Goal: Task Accomplishment & Management: Complete application form

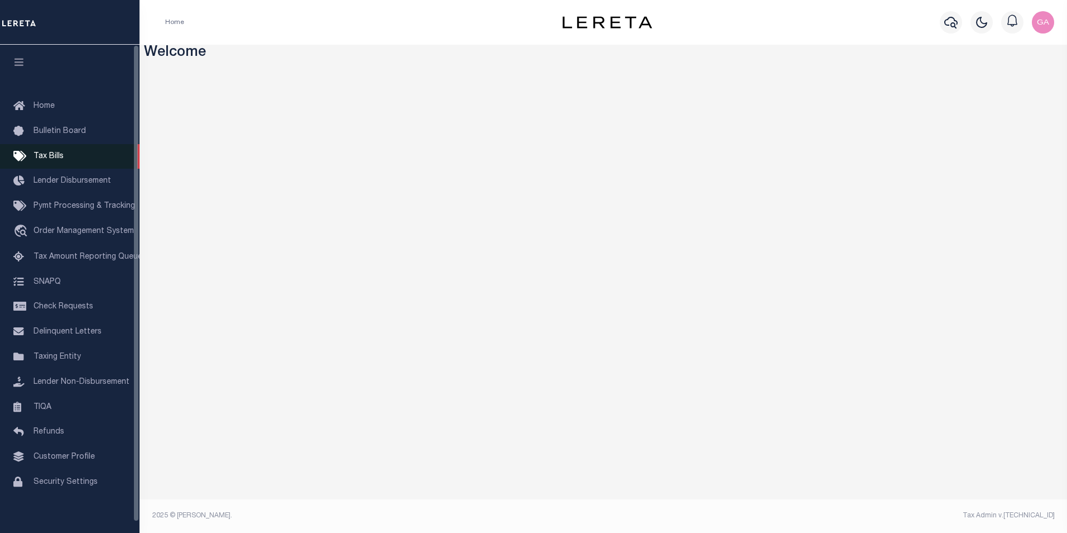
click at [54, 154] on span "Tax Bills" at bounding box center [48, 156] width 30 height 8
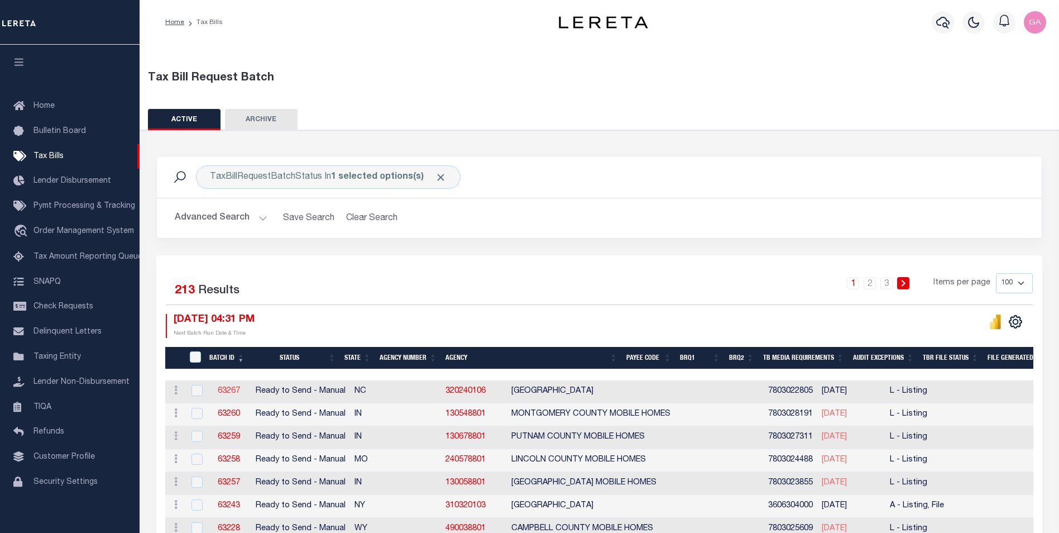
click at [229, 391] on link "63267" at bounding box center [229, 391] width 22 height 8
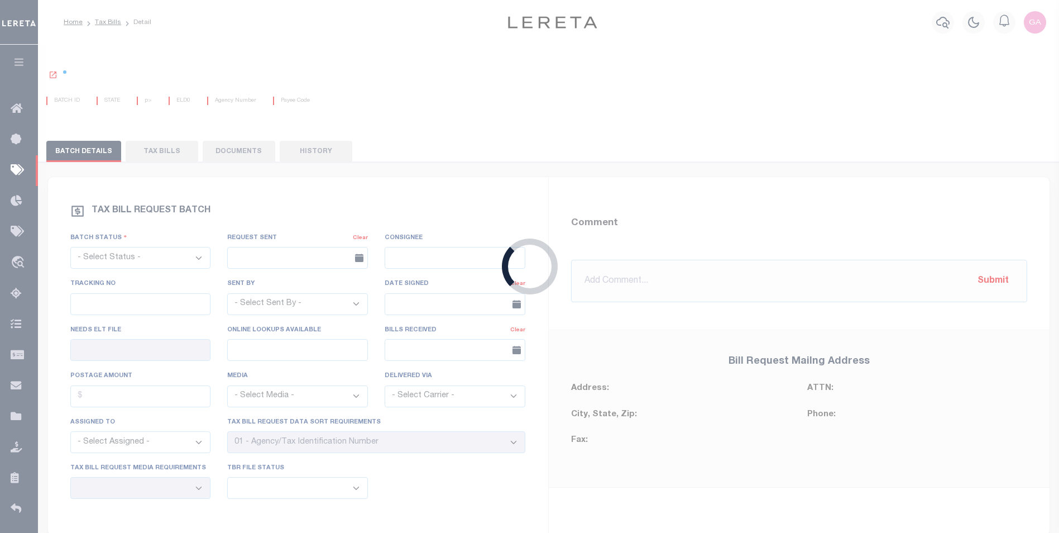
select select "RTS"
type input "No"
select select "27"
select select "20"
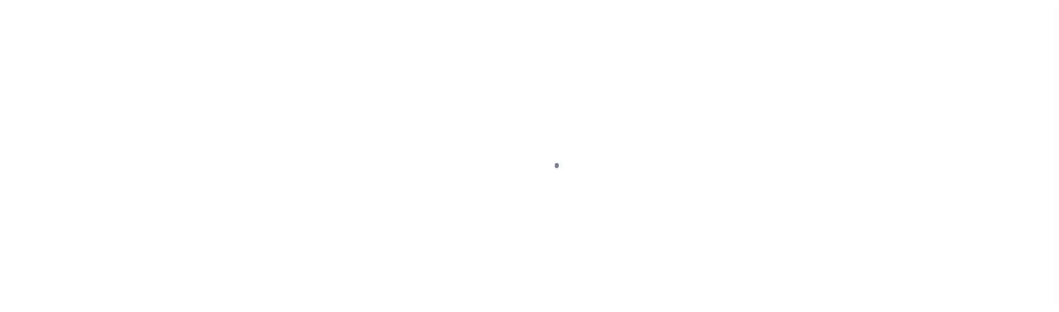
select select "RTS"
type input "No"
select select "27"
select select "20"
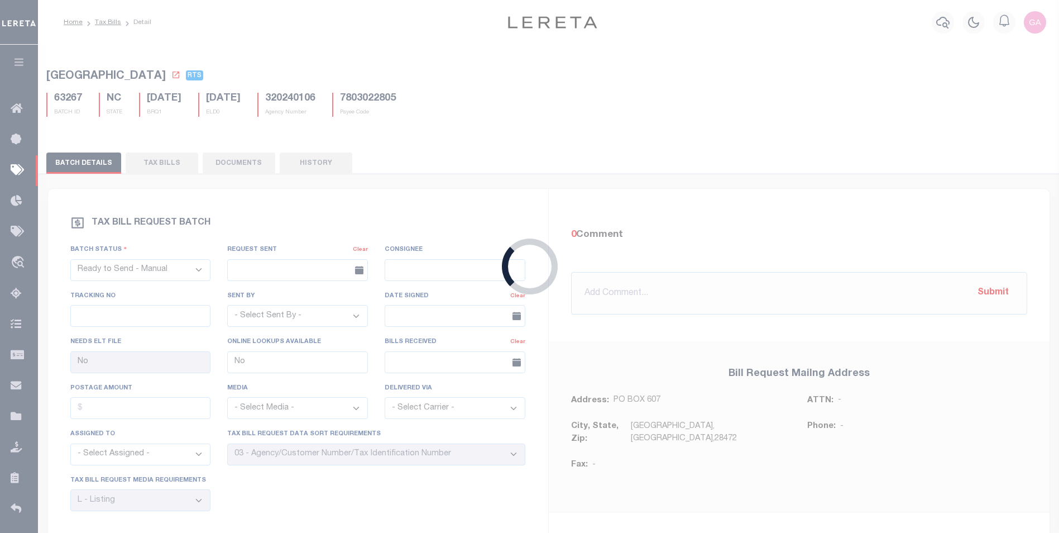
select select "RTA"
select select "25"
select select "22"
select select "1"
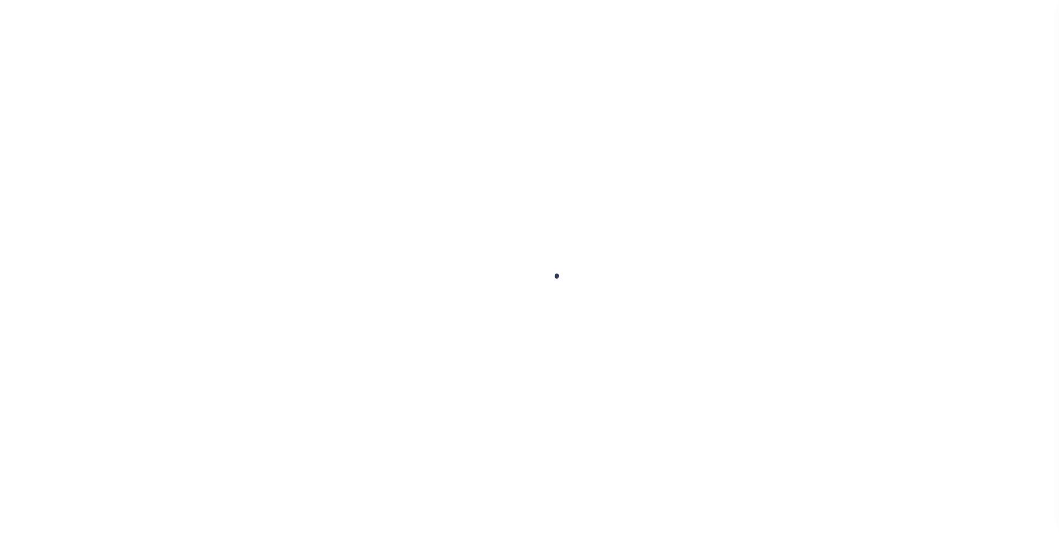
select select "RTA"
type input "No"
select select "22"
select select "1"
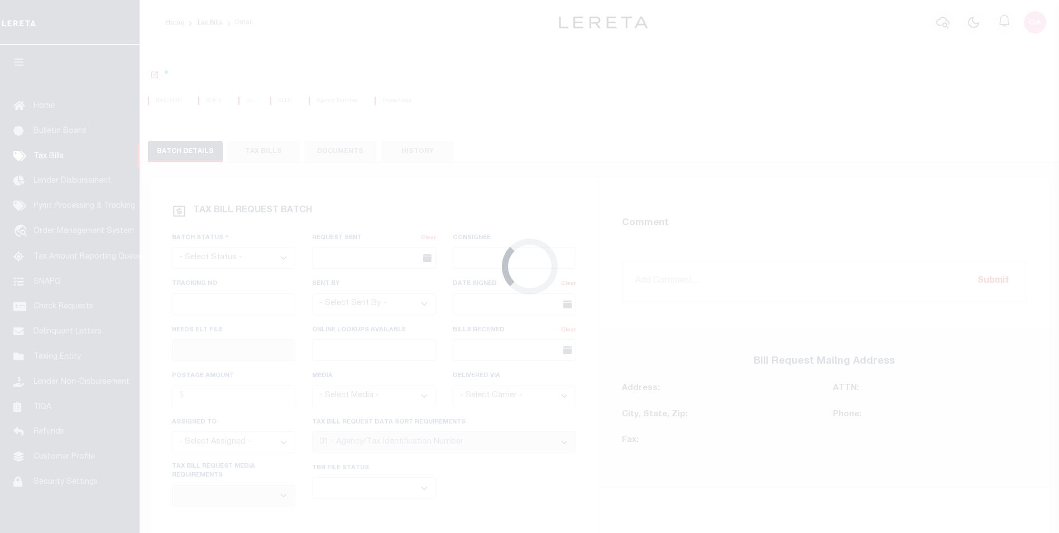
select select "RTA"
type input "No"
select select "22"
select select "1"
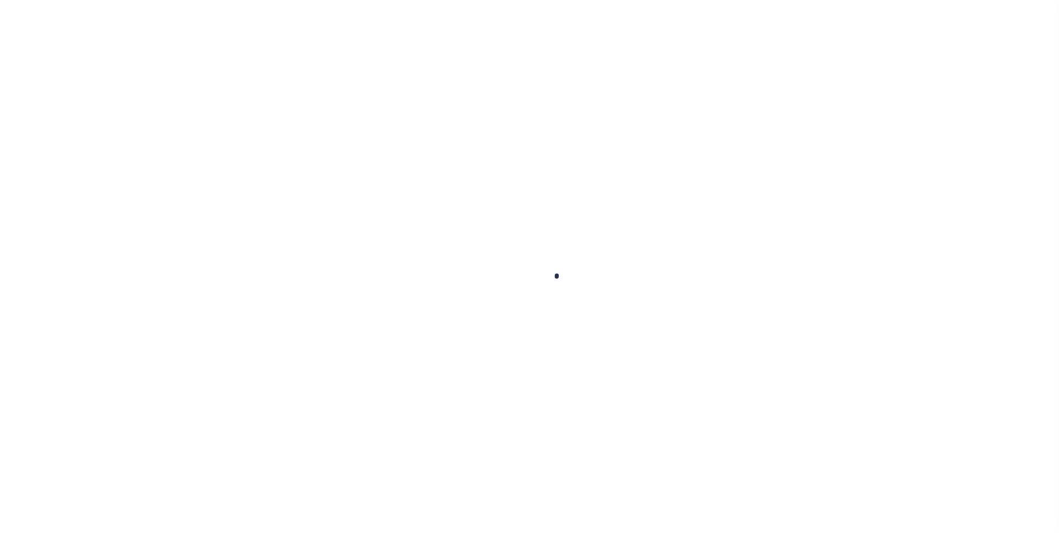
select select "RTA"
type input "No"
select select "22"
select select "1"
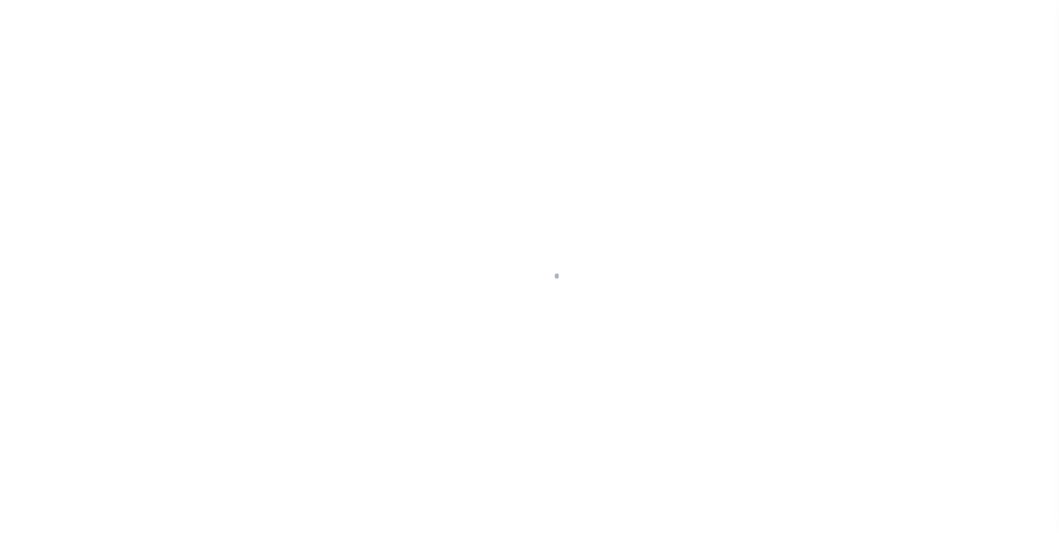
select select "RTA"
type input "No"
select select "22"
select select "1"
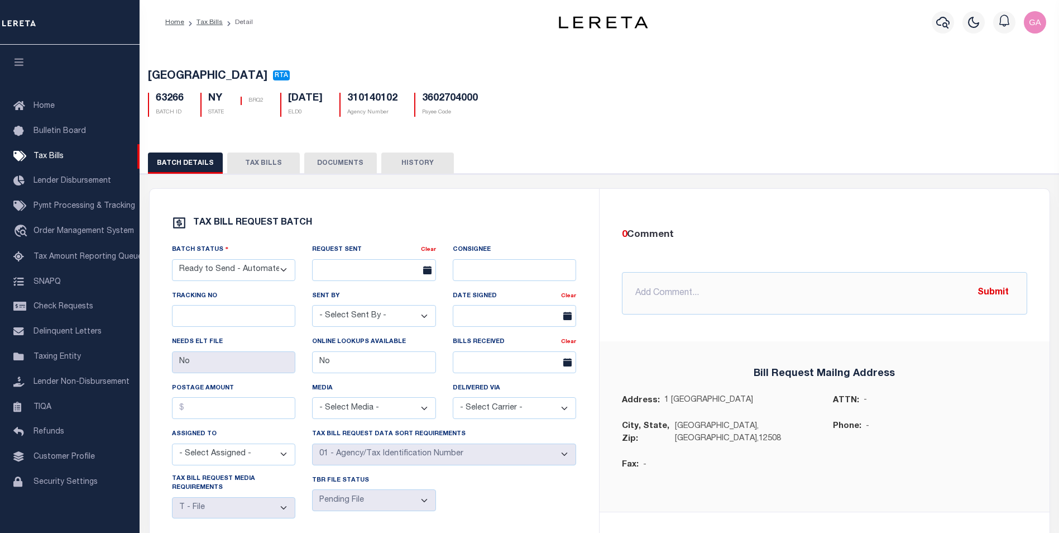
click at [503, 60] on div "BEACON CITY RTA 63266 BATCH ID NY STATE BRQ2 02/27/2026 ELD0" at bounding box center [600, 90] width 930 height 69
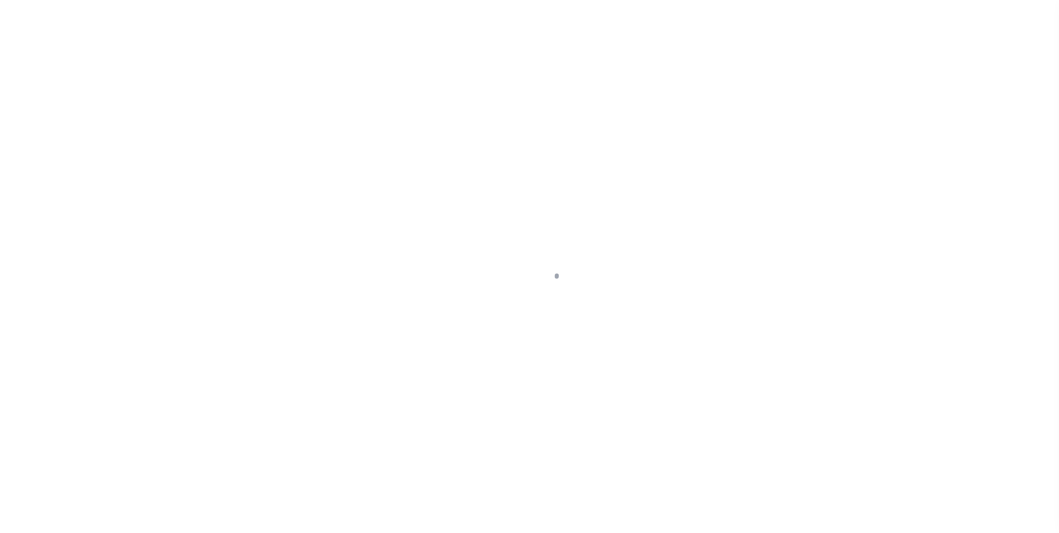
select select "RTA"
type input "No"
select select "22"
select select "1"
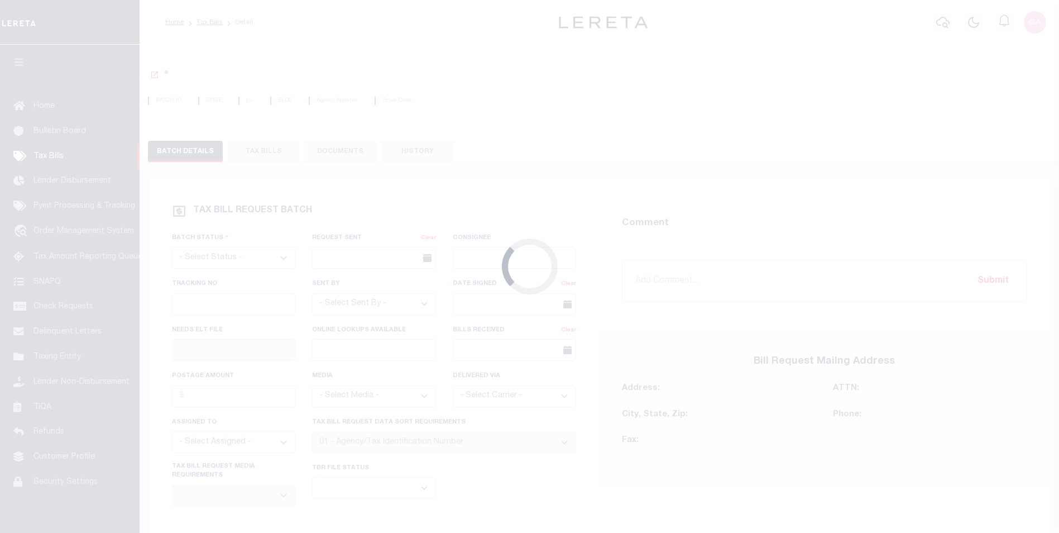
select select "RTA"
type input "No"
select select "22"
select select "1"
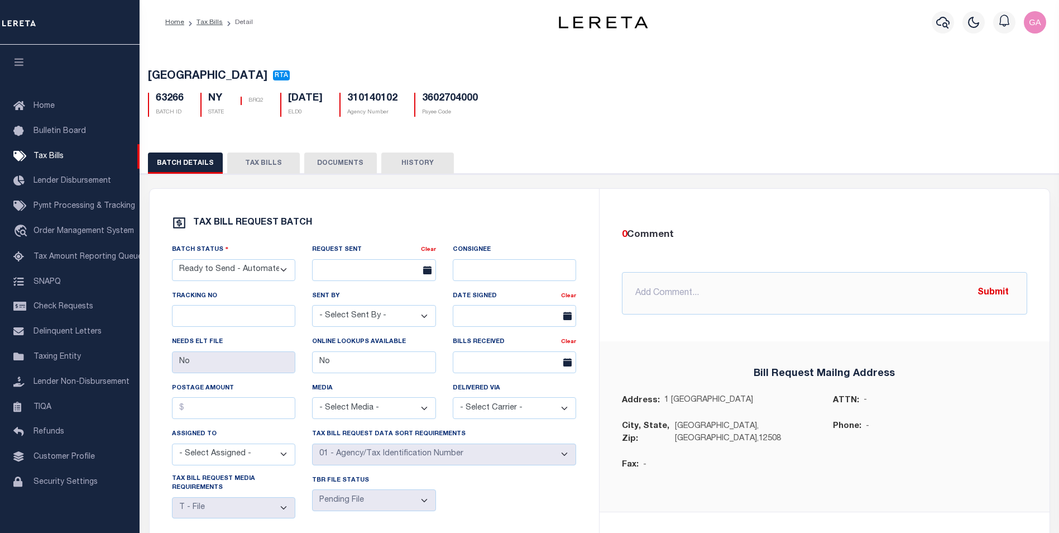
click at [742, 485] on div "Bill Request Mailng Address Address: [STREET_ADDRESS] ATTN: - City, State, Zip:…" at bounding box center [825, 426] width 450 height 171
click at [700, 122] on div "BEACON CITY RTA 63266 BATCH ID NY STATE BRQ2 02/27/2026 ELD0" at bounding box center [600, 90] width 930 height 69
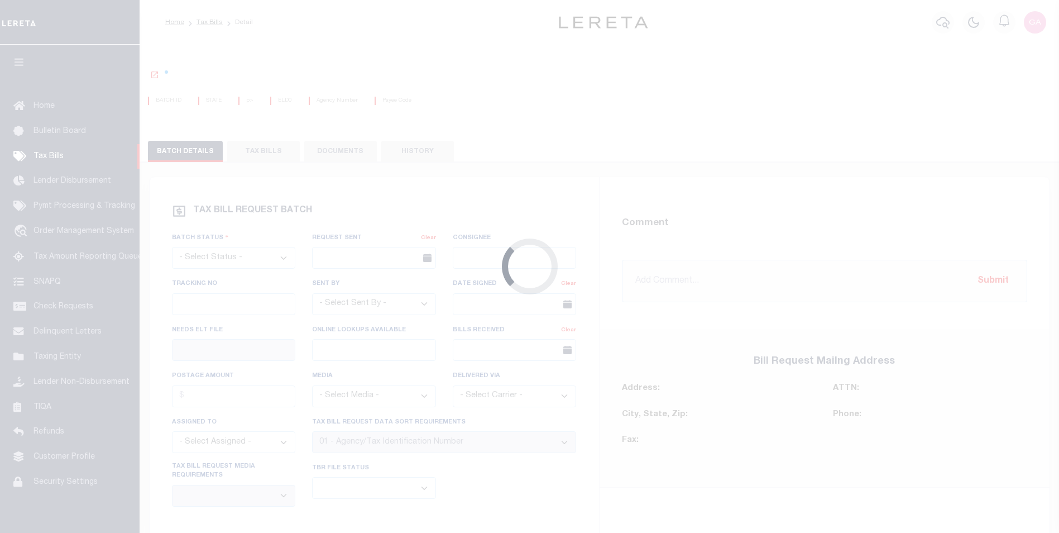
select select "RTA"
type input "No"
select select "22"
select select "1"
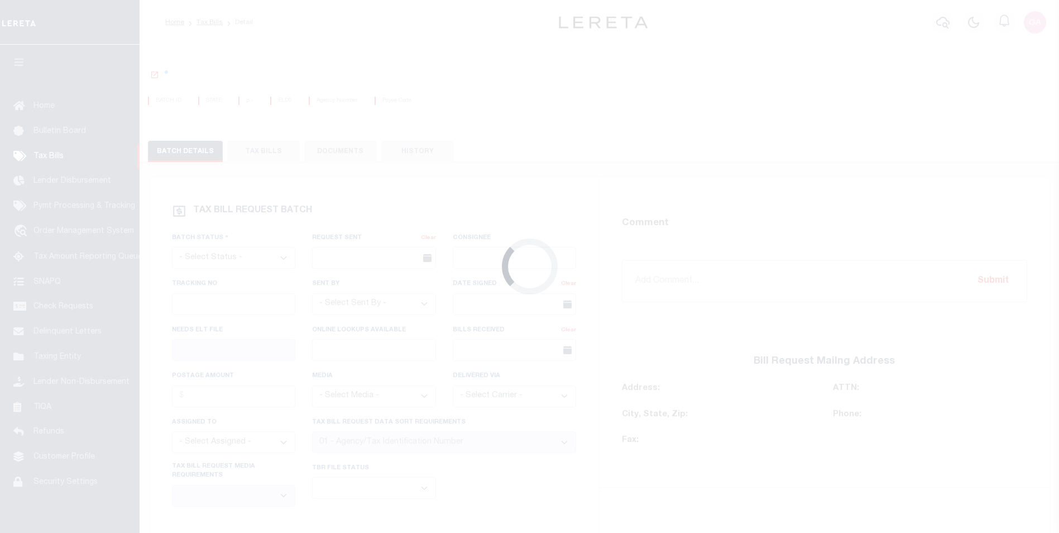
select select "RTA"
type input "No"
select select "22"
select select "1"
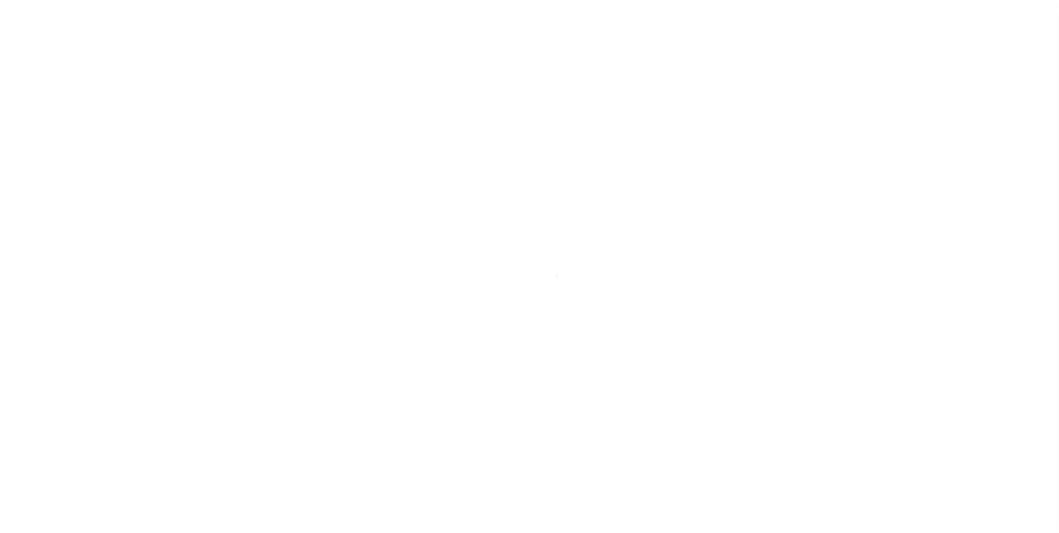
select select "RTA"
type input "No"
select select "22"
select select "1"
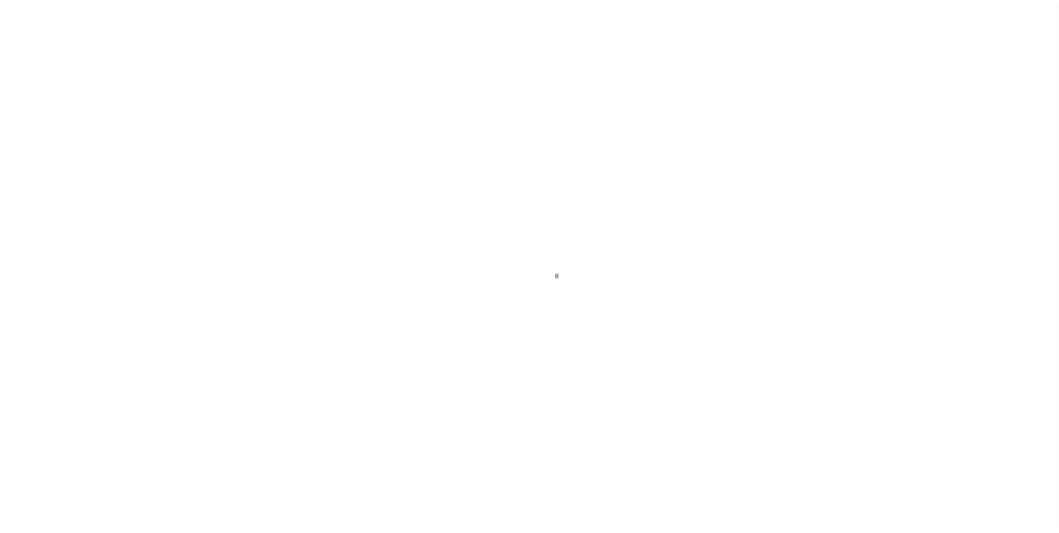
select select "RTA"
type input "No"
select select "22"
select select "1"
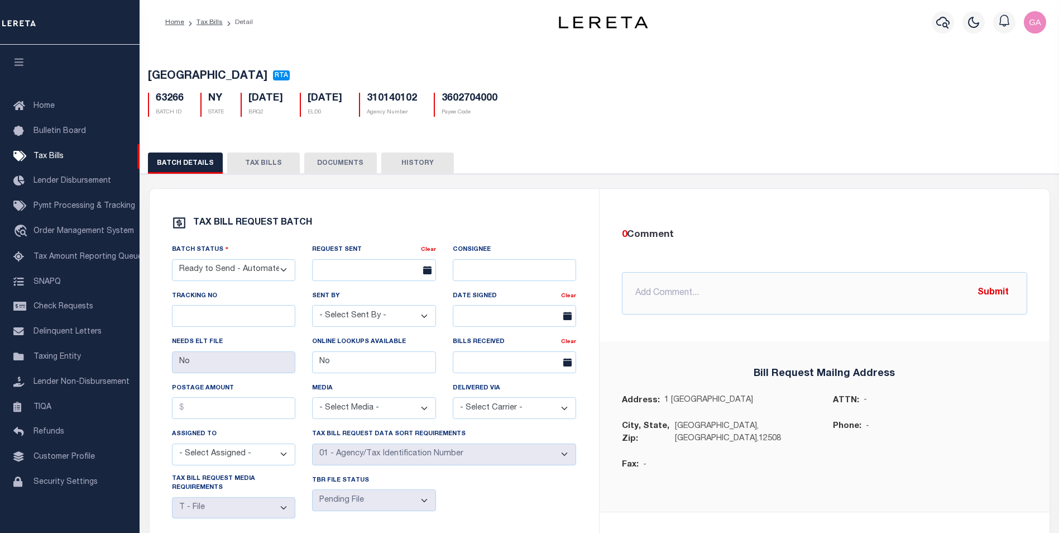
click at [415, 74] on h5 "BEACON CITY RTA" at bounding box center [599, 77] width 903 height 14
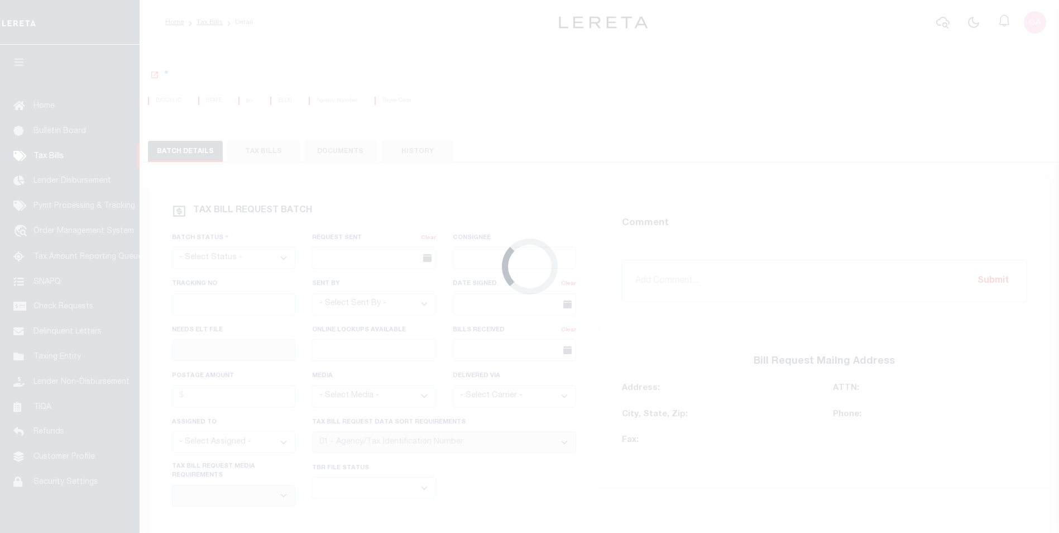
select select "RTA"
type input "No"
select select "22"
select select "1"
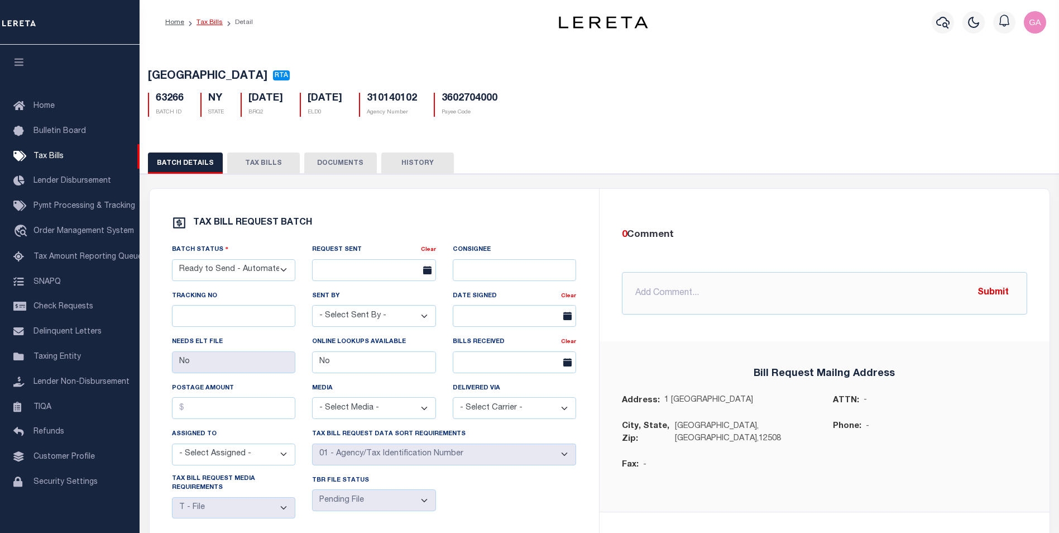
click at [204, 20] on link "Tax Bills" at bounding box center [210, 22] width 26 height 7
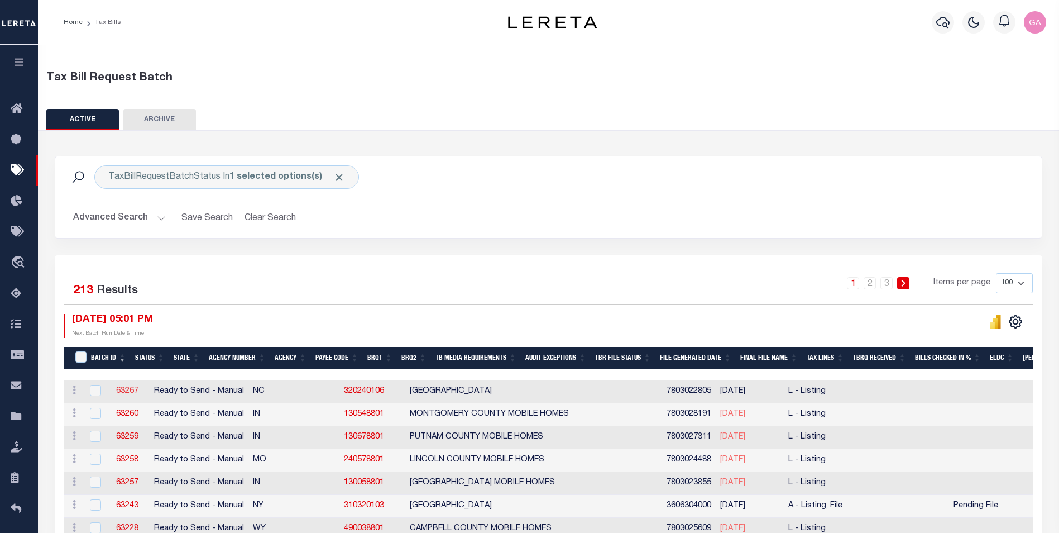
click at [128, 389] on link "63267" at bounding box center [127, 391] width 22 height 8
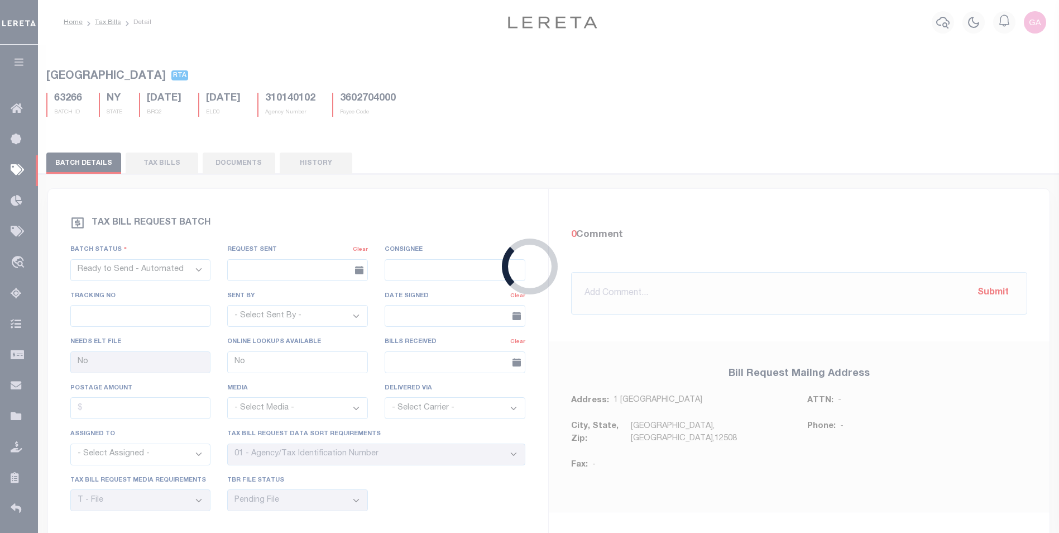
select select "RTS"
select select "27"
select select "20"
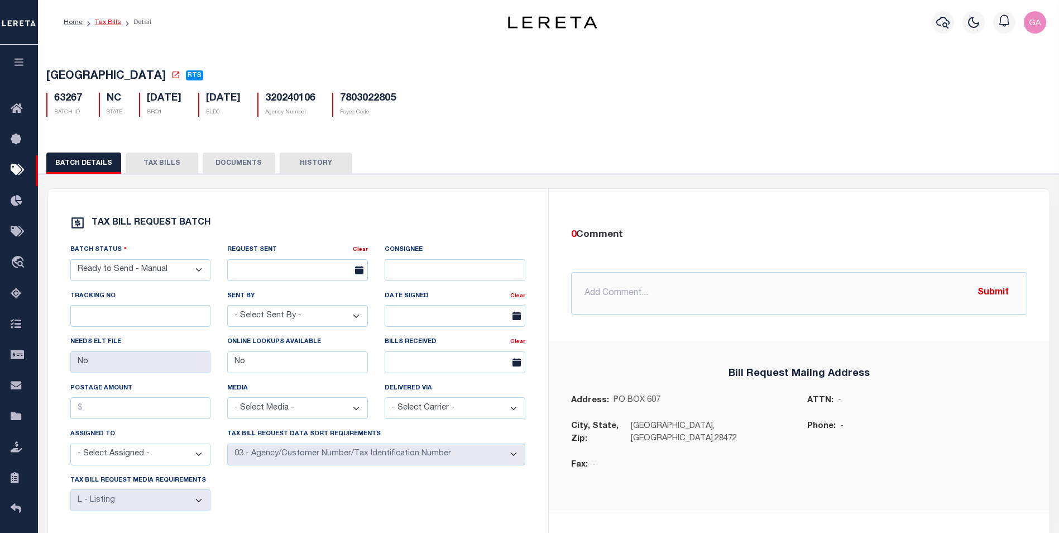
click at [107, 22] on link "Tax Bills" at bounding box center [108, 22] width 26 height 7
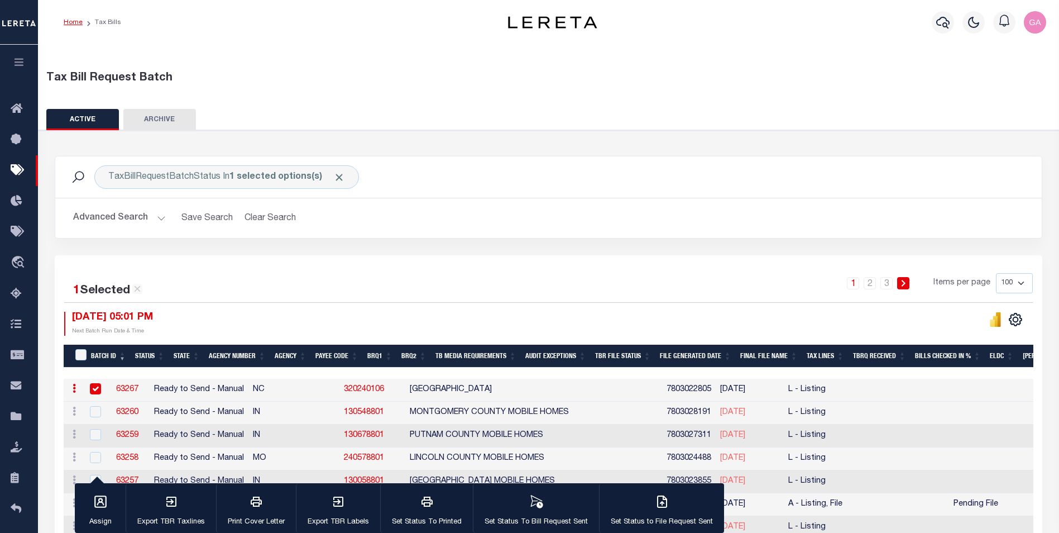
click at [75, 21] on link "Home" at bounding box center [73, 22] width 19 height 7
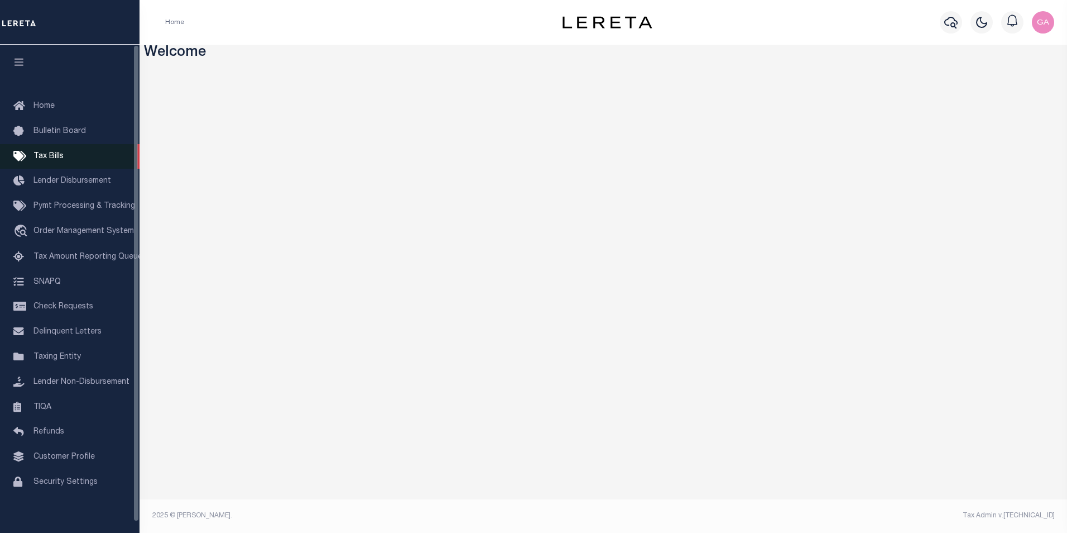
click at [54, 158] on span "Tax Bills" at bounding box center [48, 156] width 30 height 8
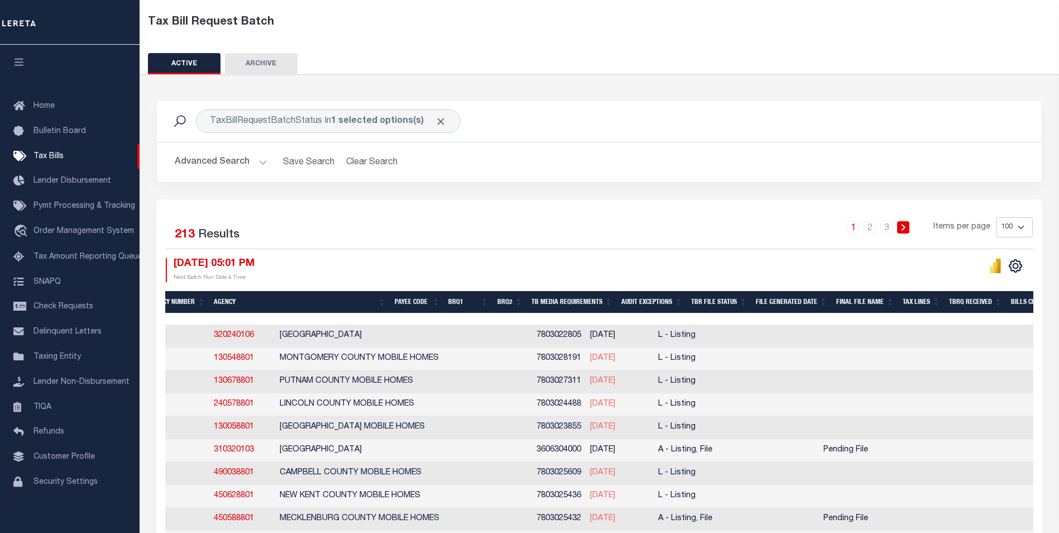
click at [260, 161] on button "Advanced Search" at bounding box center [221, 162] width 93 height 22
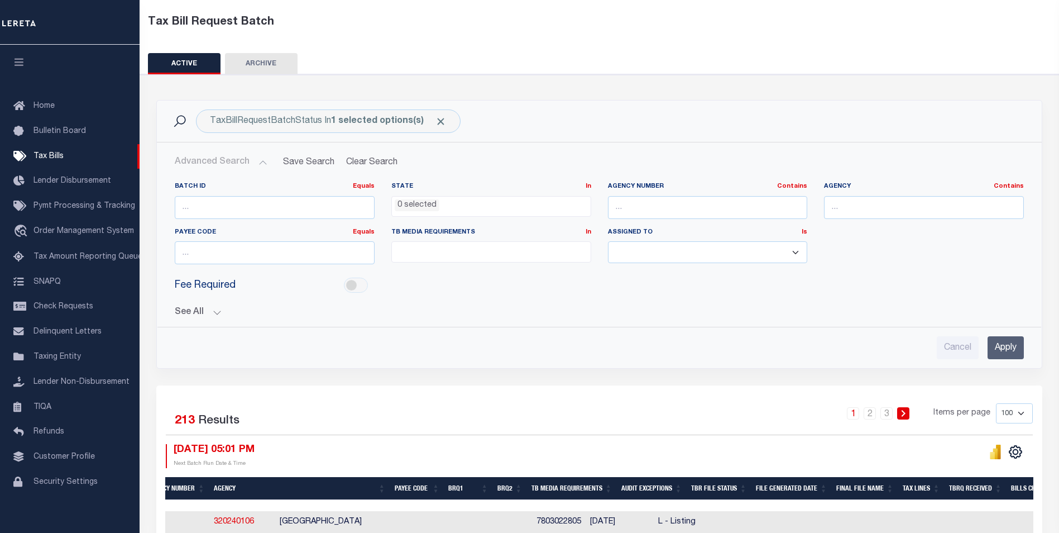
click at [217, 311] on button "See All" at bounding box center [599, 312] width 849 height 11
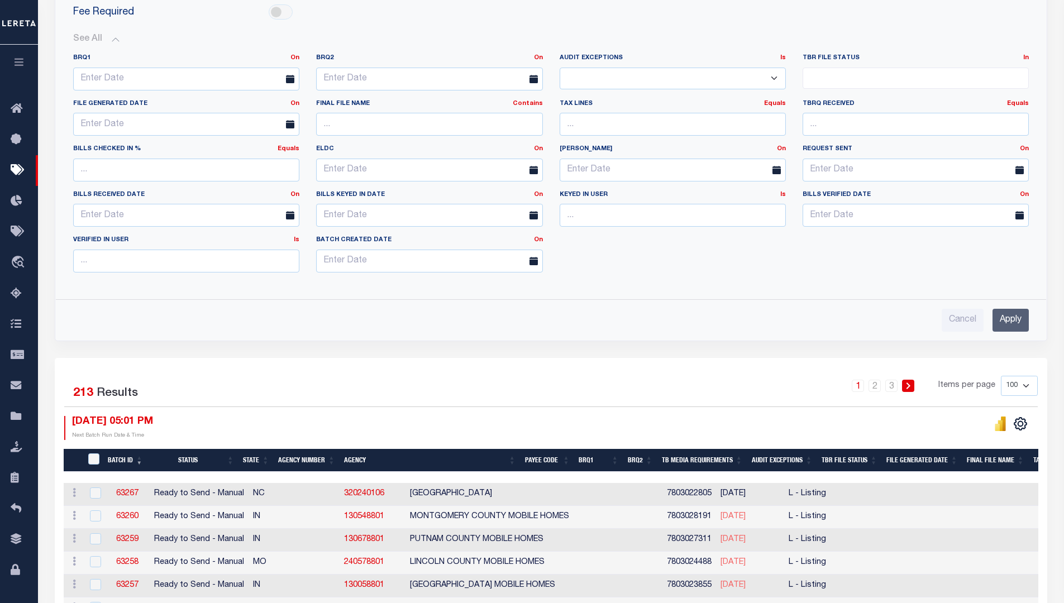
scroll to position [332, 0]
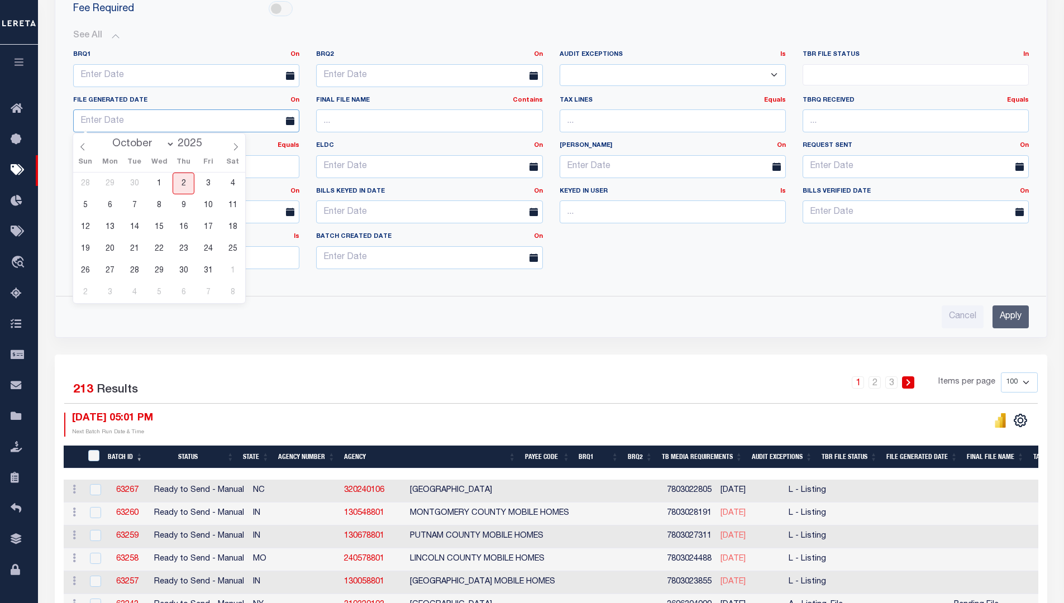
click at [222, 123] on input "text" at bounding box center [186, 120] width 226 height 23
click at [214, 119] on input "text" at bounding box center [186, 120] width 226 height 23
click at [344, 124] on input "text" at bounding box center [429, 120] width 226 height 23
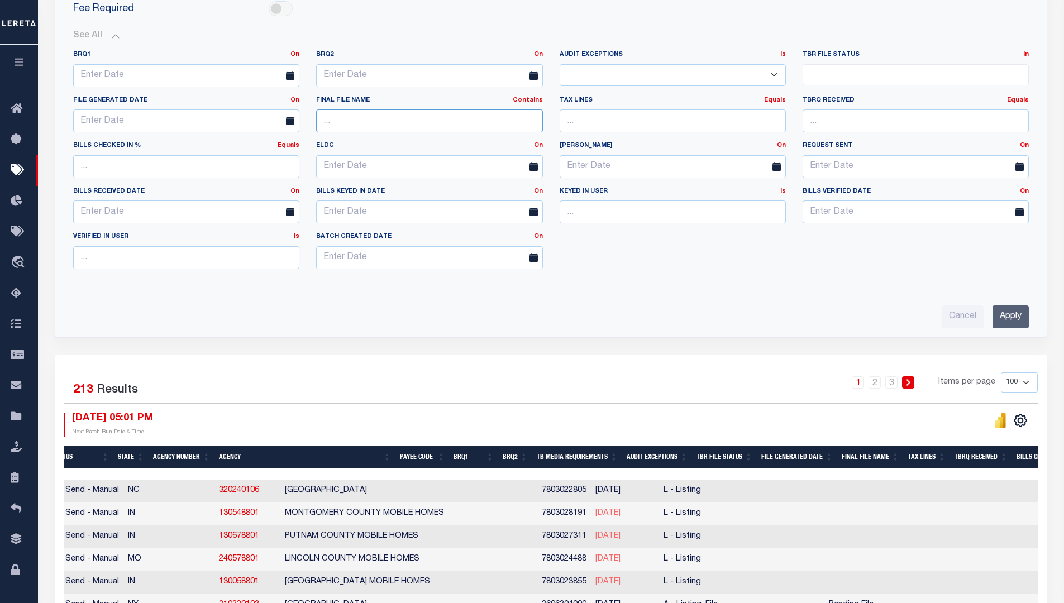
scroll to position [0, 143]
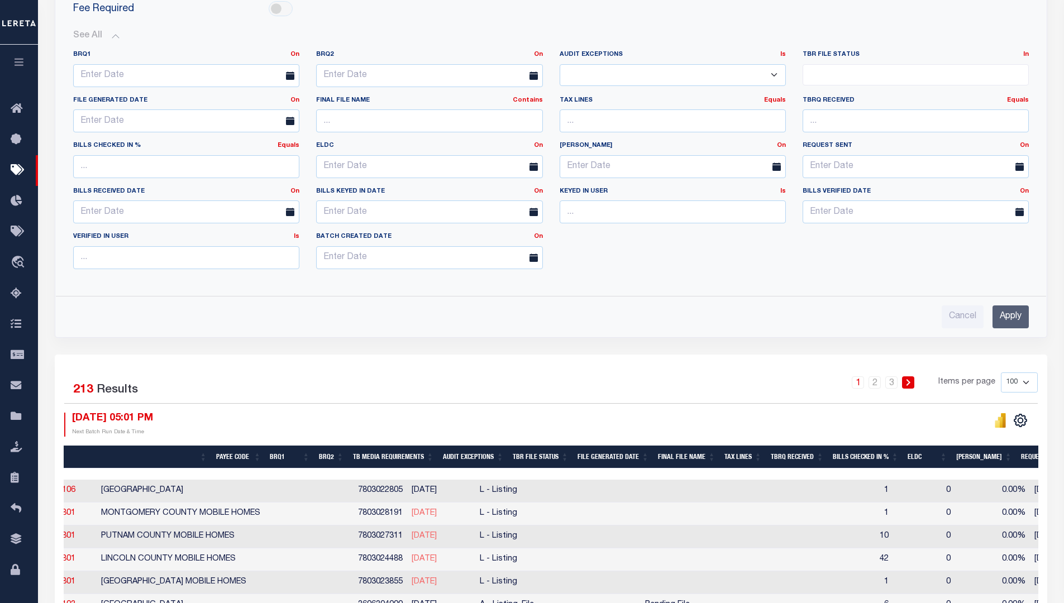
click at [1016, 381] on select "100 200 500 1000" at bounding box center [1018, 382] width 37 height 20
select select "1000"
click at [1000, 372] on select "100 200 500 1000" at bounding box center [1018, 382] width 37 height 20
click at [702, 457] on th "Final File Name" at bounding box center [686, 457] width 66 height 23
click at [717, 458] on th "Final File Name" at bounding box center [686, 457] width 66 height 23
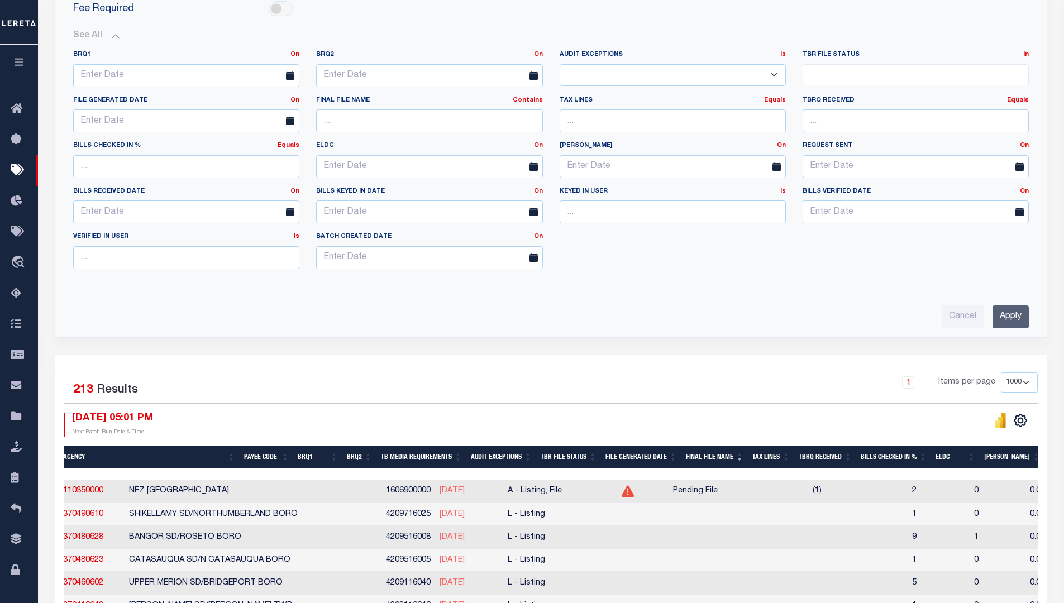
click at [376, 456] on th "BRQ2" at bounding box center [359, 457] width 34 height 23
click at [376, 457] on th "BRQ2" at bounding box center [359, 457] width 34 height 23
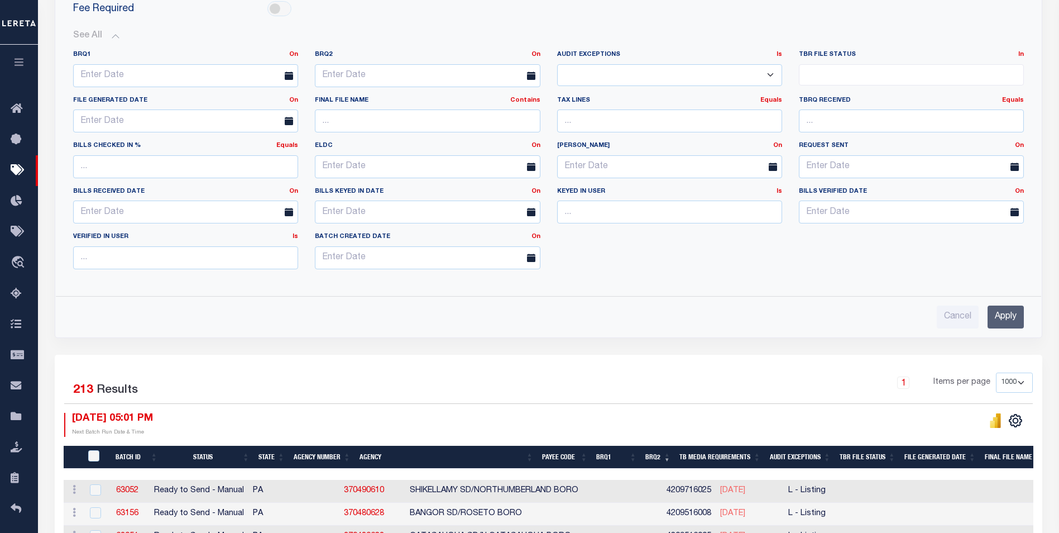
scroll to position [109, 0]
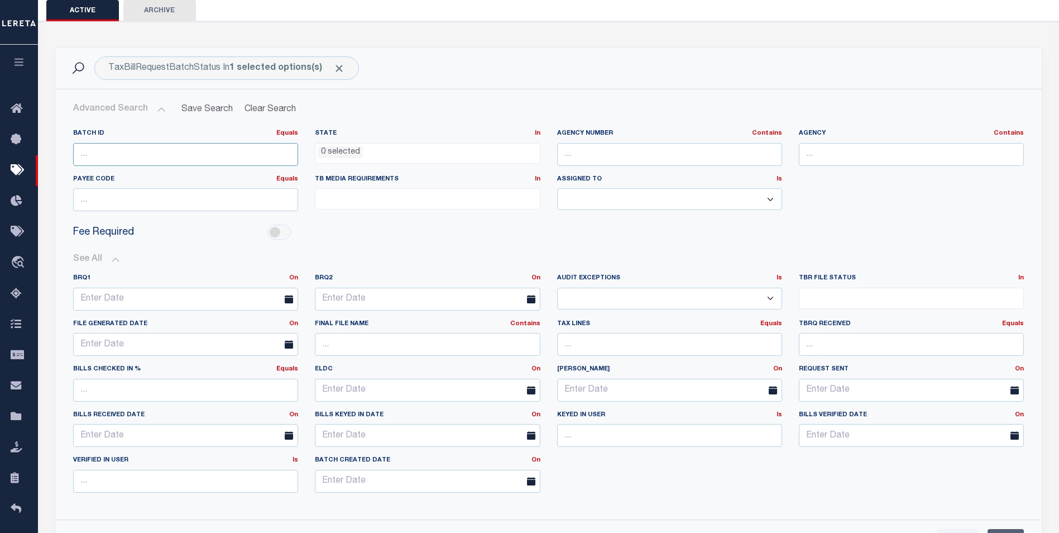
click at [200, 156] on input "number" at bounding box center [185, 154] width 225 height 23
paste input "63266"
type input "63266"
click at [113, 261] on button "See All" at bounding box center [548, 259] width 951 height 11
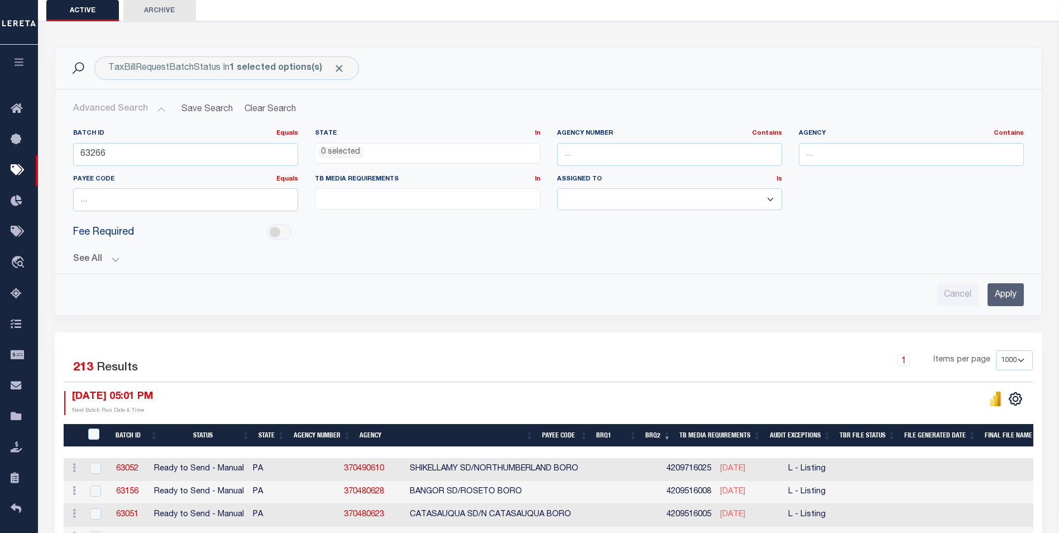
click at [1000, 294] on input "Apply" at bounding box center [1006, 294] width 36 height 23
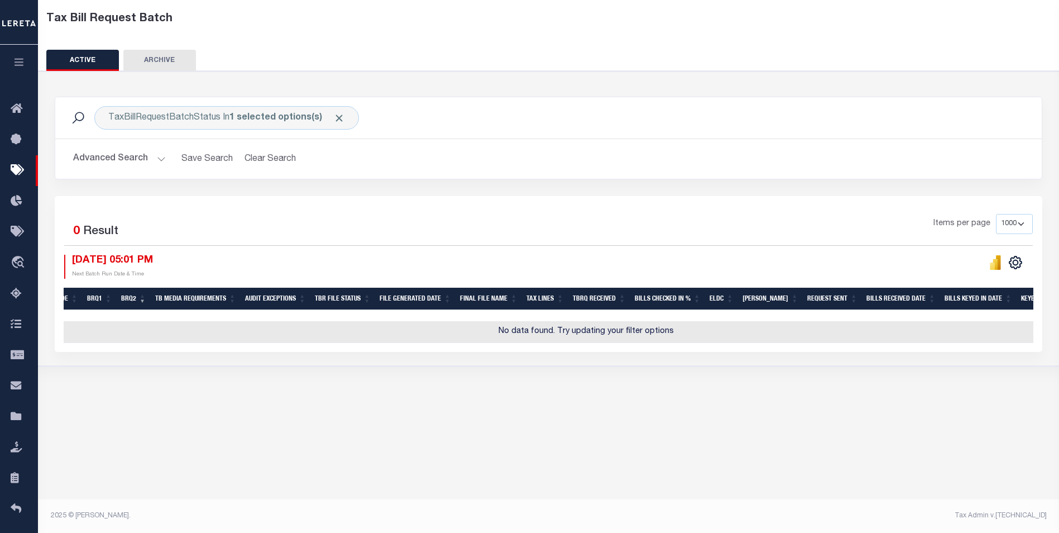
scroll to position [0, 0]
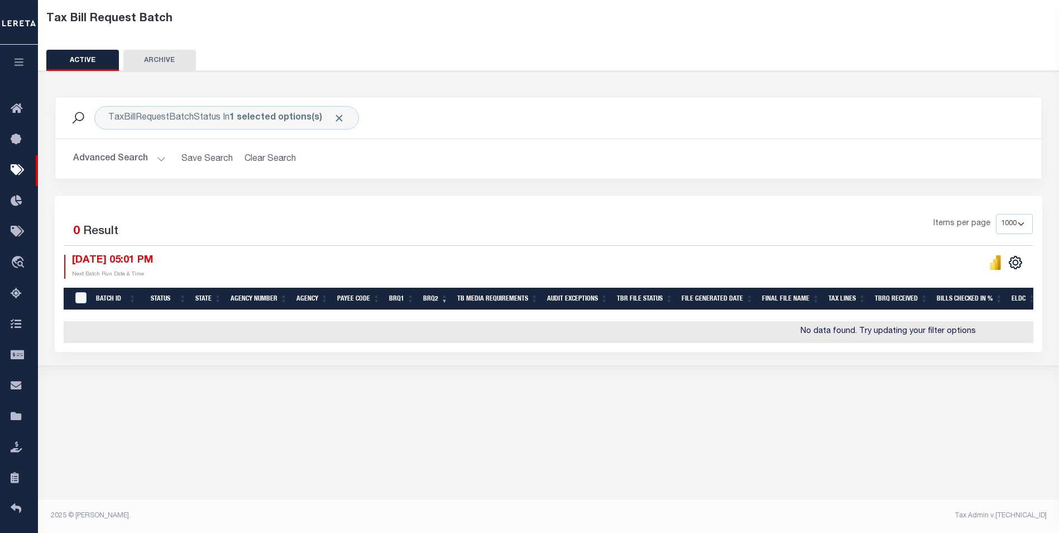
click at [156, 61] on button "ARCHIVE" at bounding box center [159, 60] width 73 height 21
select select
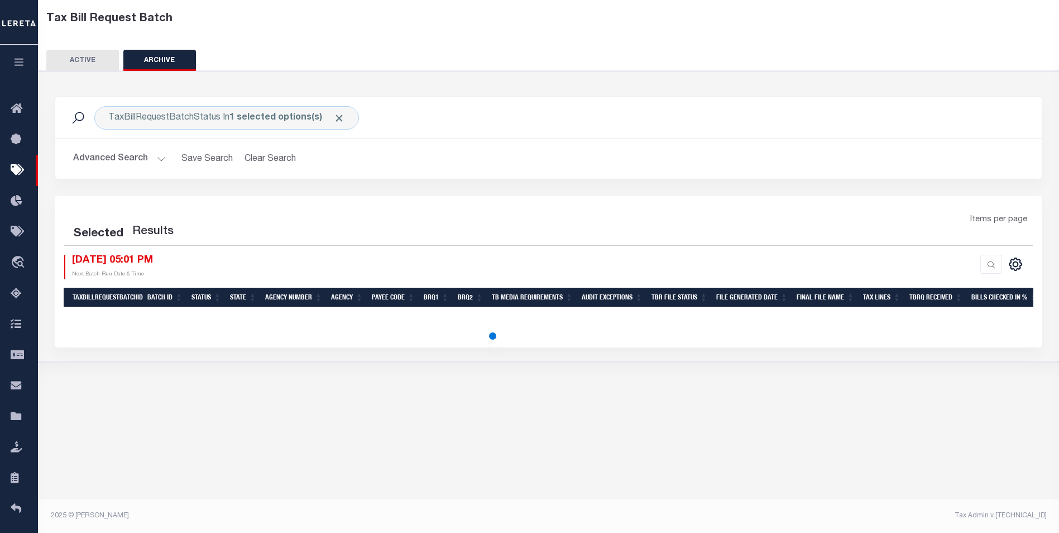
click at [159, 156] on button "Advanced Search" at bounding box center [119, 159] width 93 height 22
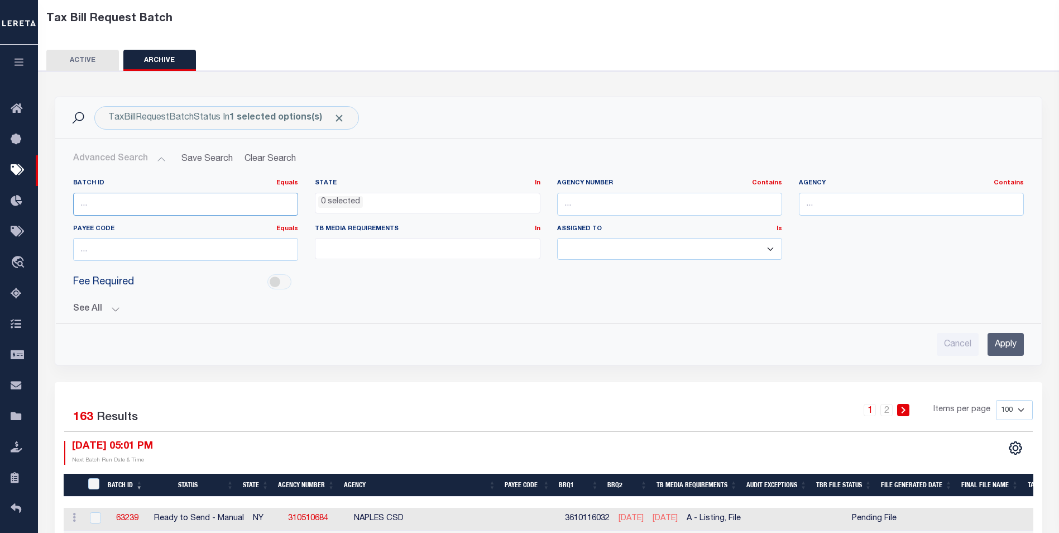
click at [212, 207] on input "number" at bounding box center [185, 204] width 225 height 23
paste input "63266"
type input "63266"
click at [1008, 338] on input "Apply" at bounding box center [1006, 344] width 36 height 23
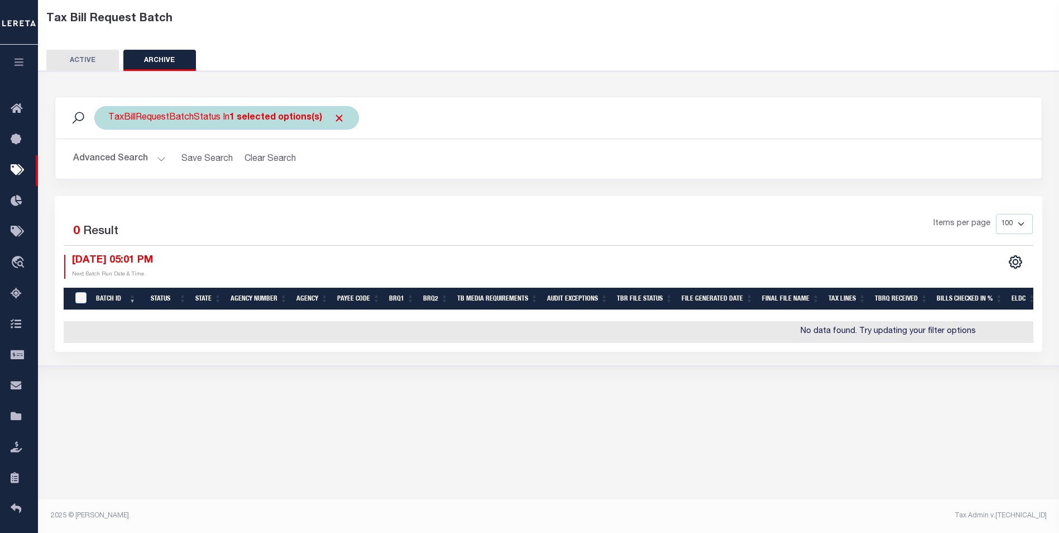
scroll to position [3, 0]
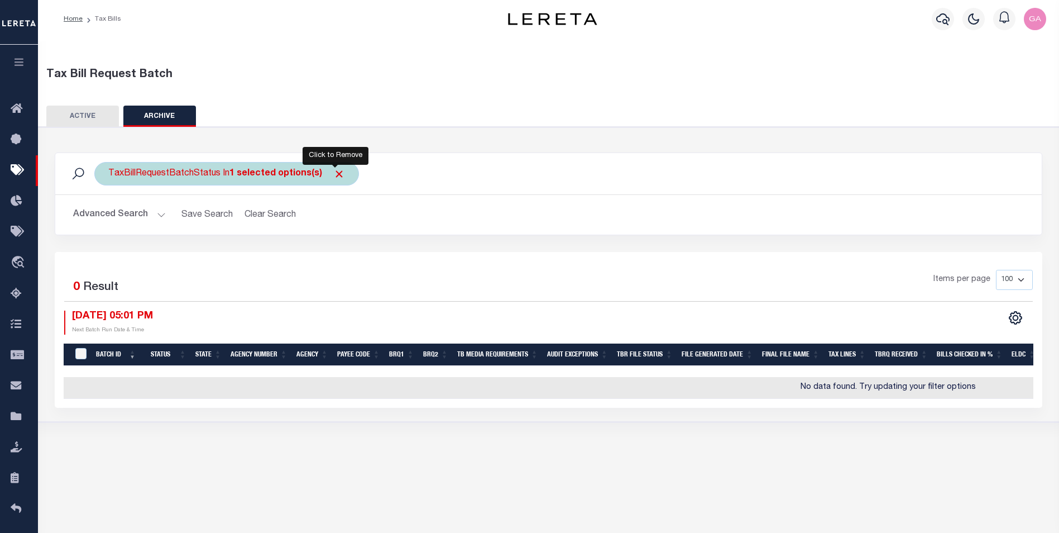
click at [335, 170] on span "Click to Remove" at bounding box center [339, 174] width 12 height 12
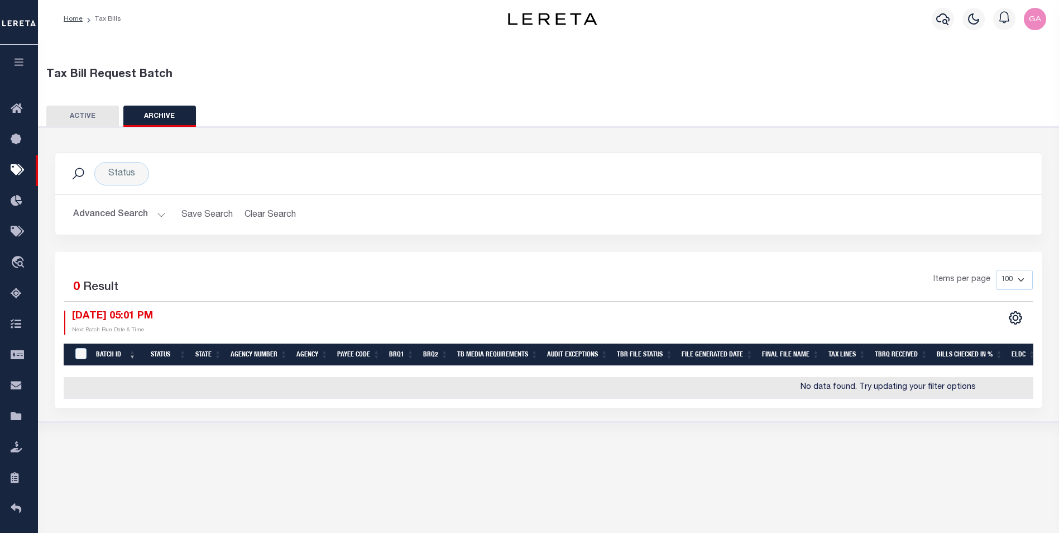
click at [84, 118] on button "ACTIVE" at bounding box center [82, 116] width 73 height 21
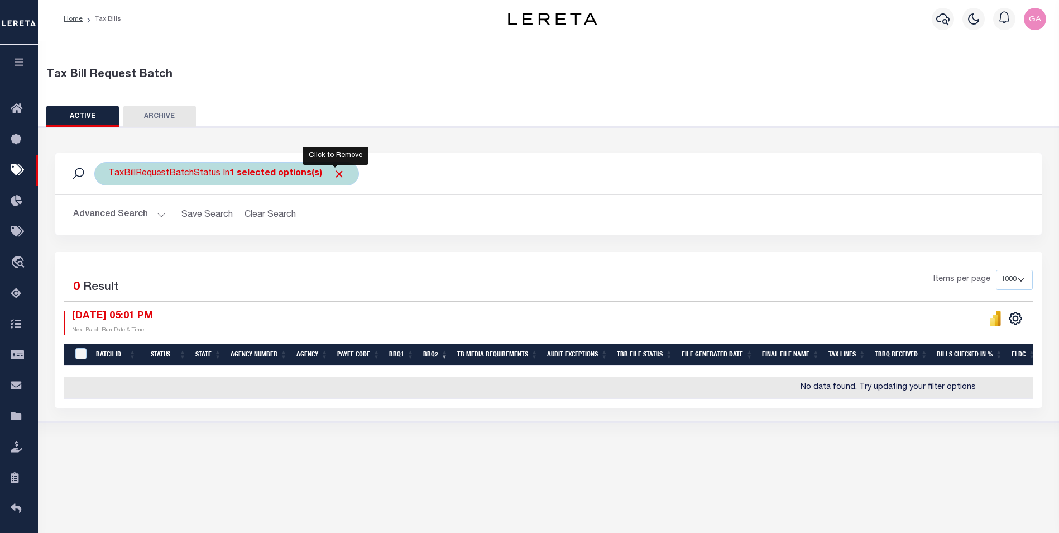
click at [333, 173] on span "Click to Remove" at bounding box center [339, 174] width 12 height 12
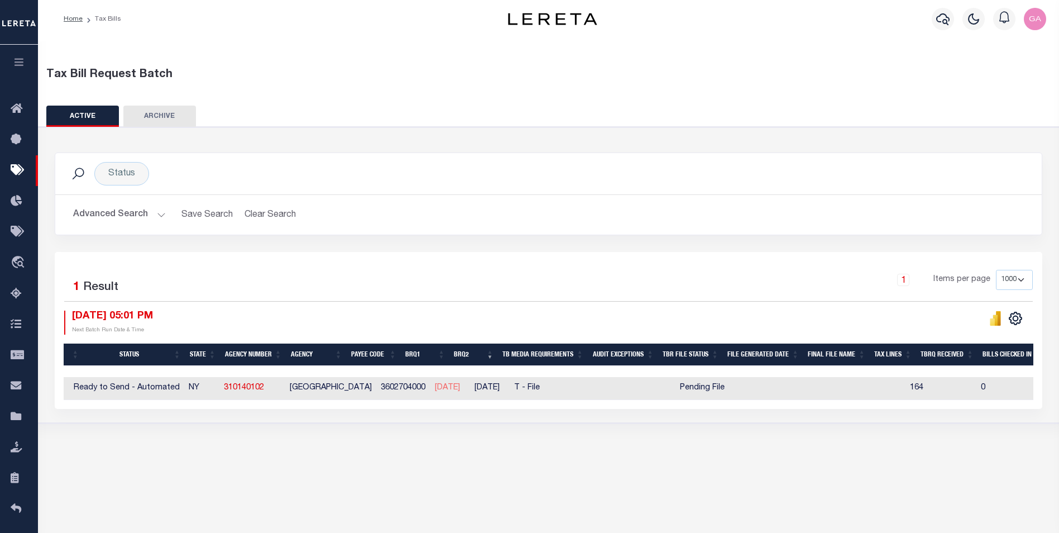
scroll to position [0, 105]
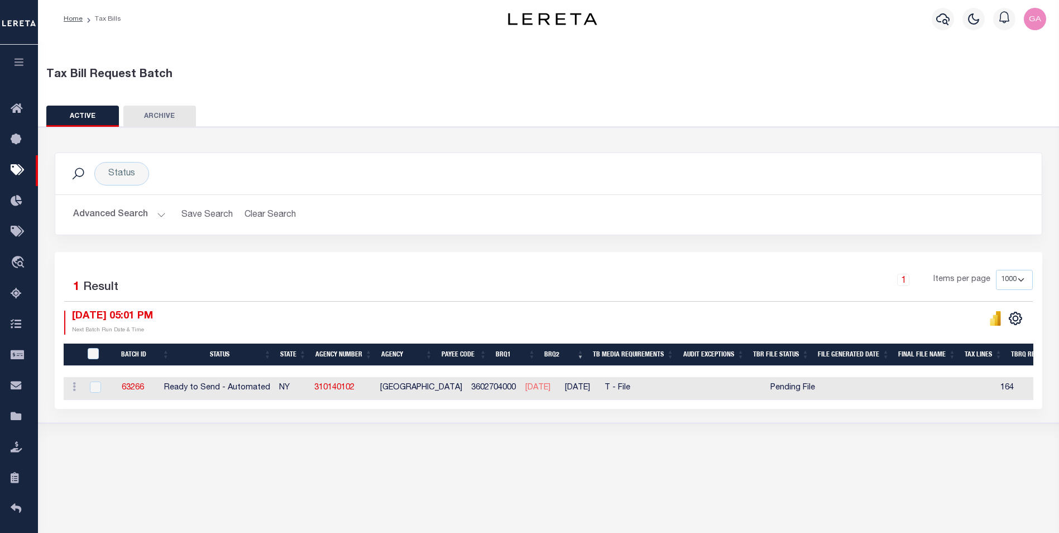
drag, startPoint x: 567, startPoint y: 386, endPoint x: 608, endPoint y: 387, distance: 41.3
click at [600, 387] on td "[DATE]" at bounding box center [581, 388] width 40 height 23
checkbox input "true"
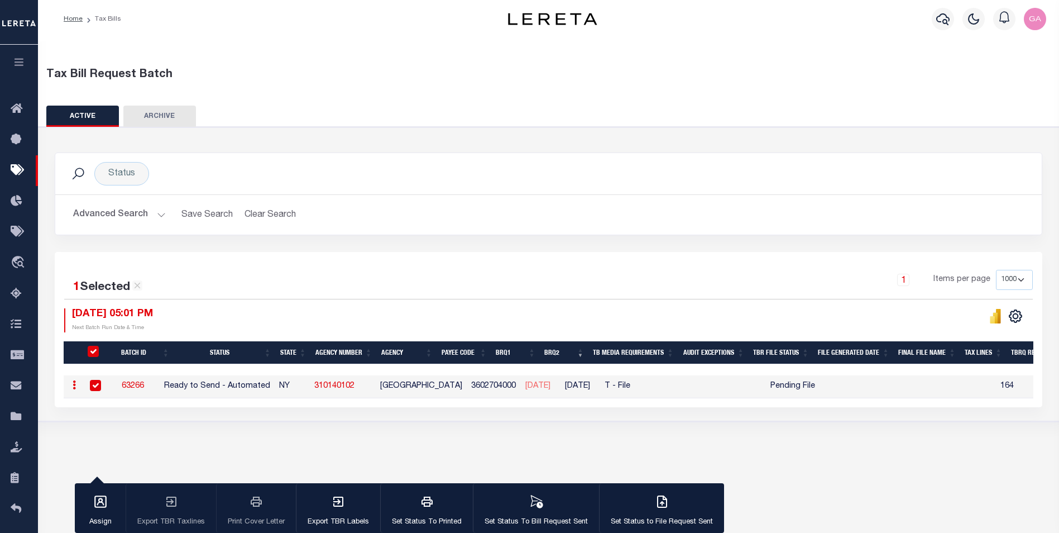
click at [690, 184] on div "Status Search" at bounding box center [548, 173] width 969 height 23
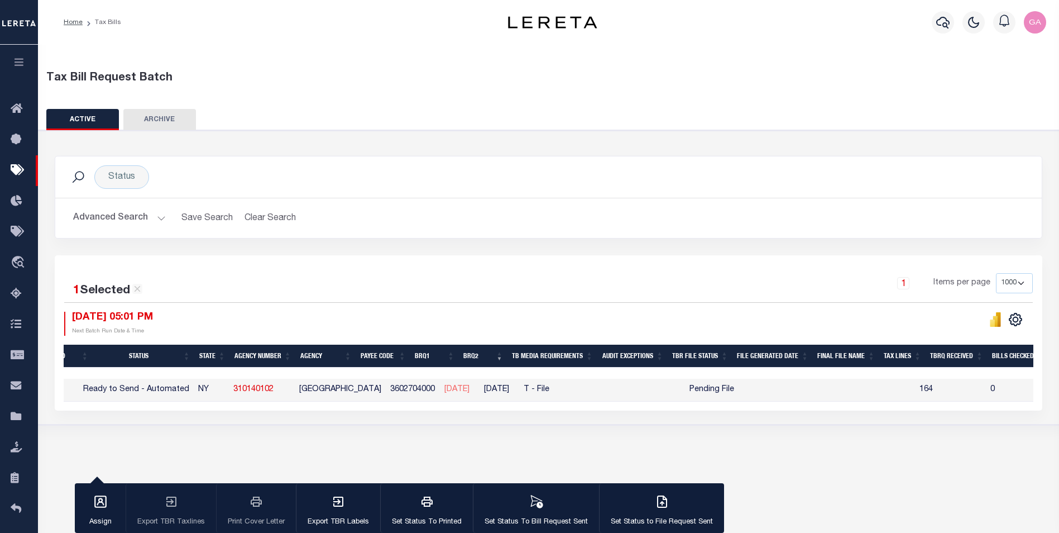
scroll to position [0, 0]
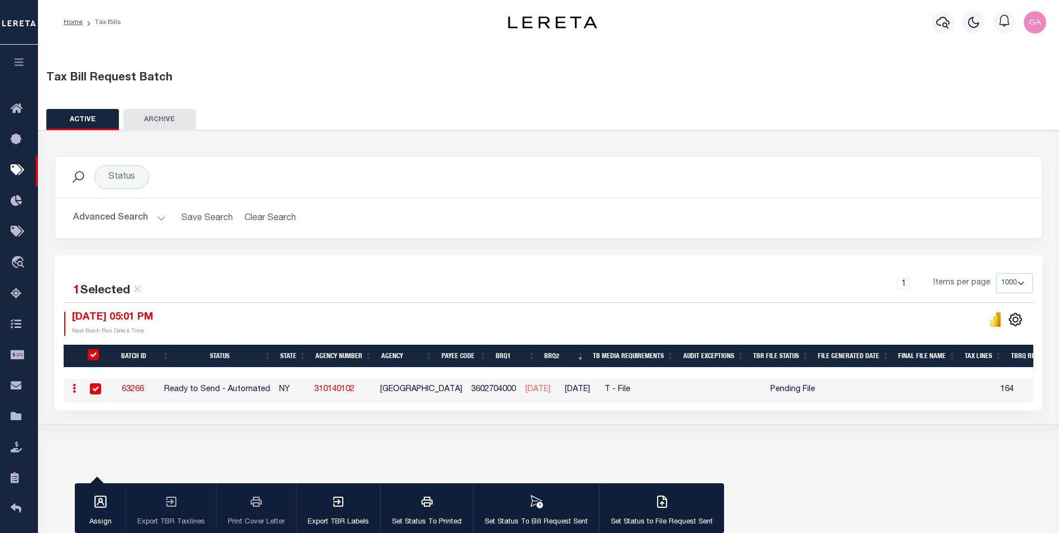
click at [156, 215] on button "Advanced Search" at bounding box center [119, 218] width 93 height 22
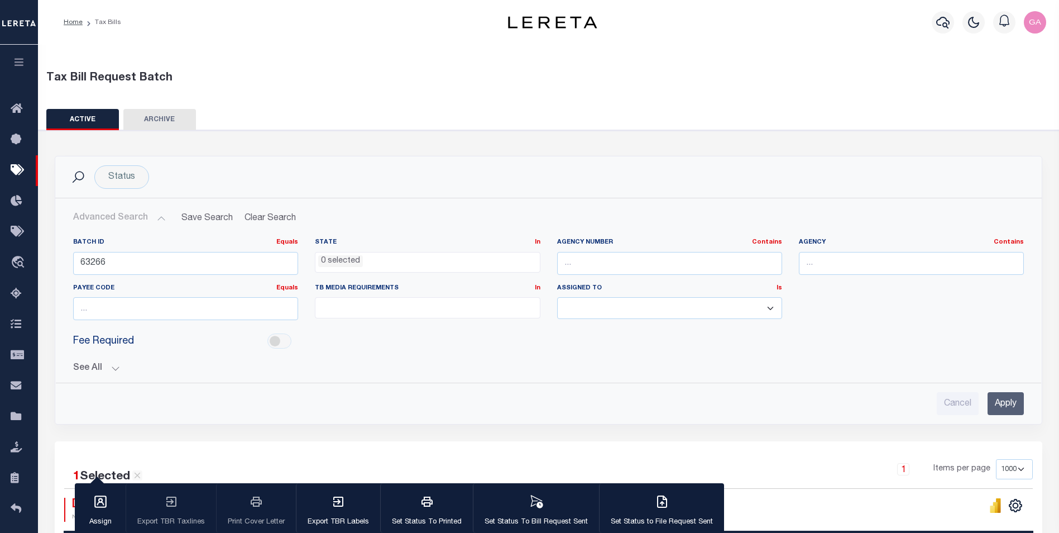
scroll to position [56, 0]
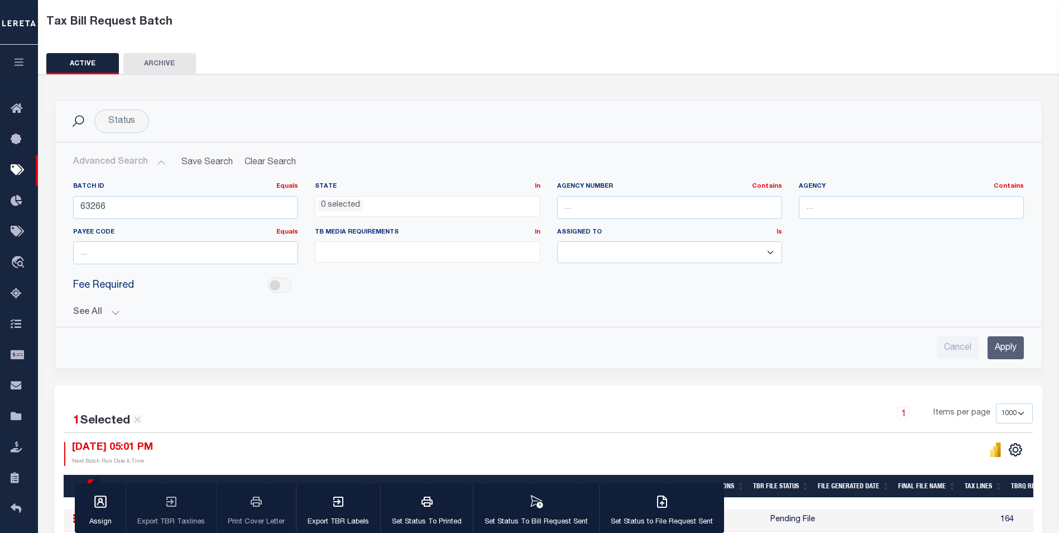
click at [114, 312] on button "See All" at bounding box center [548, 312] width 951 height 11
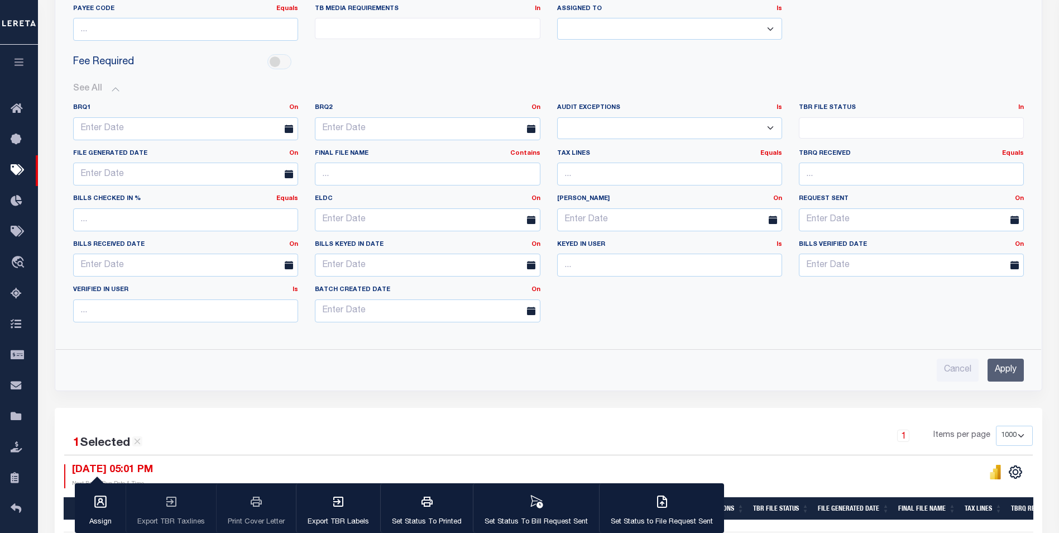
scroll to position [365, 0]
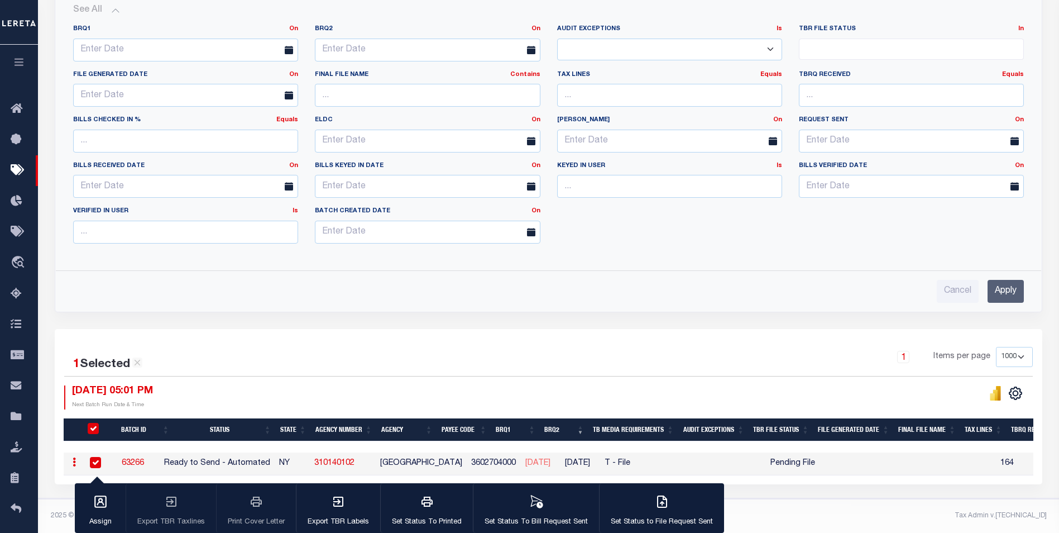
click at [91, 457] on input "checkbox" at bounding box center [95, 462] width 11 height 11
checkbox input "false"
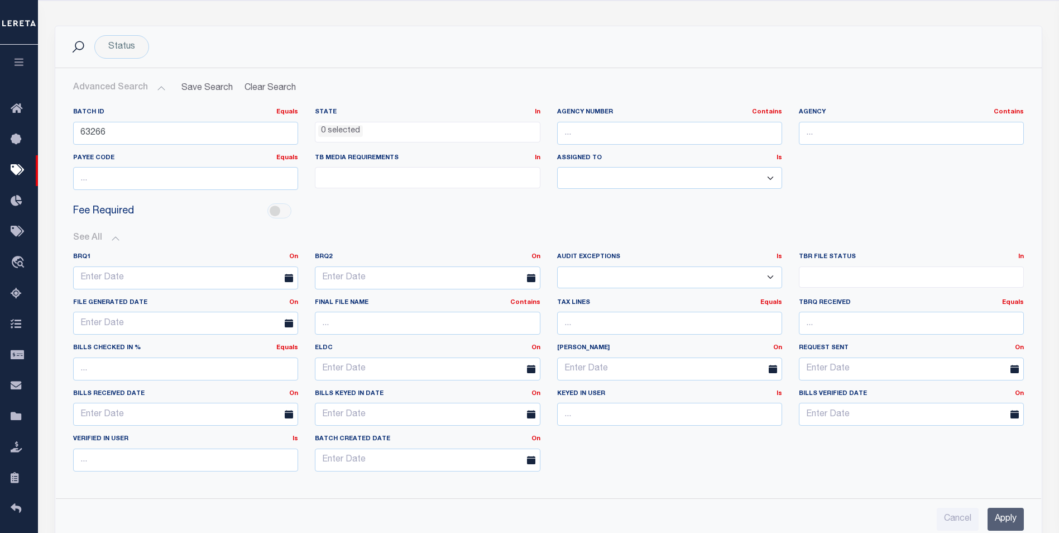
scroll to position [124, 0]
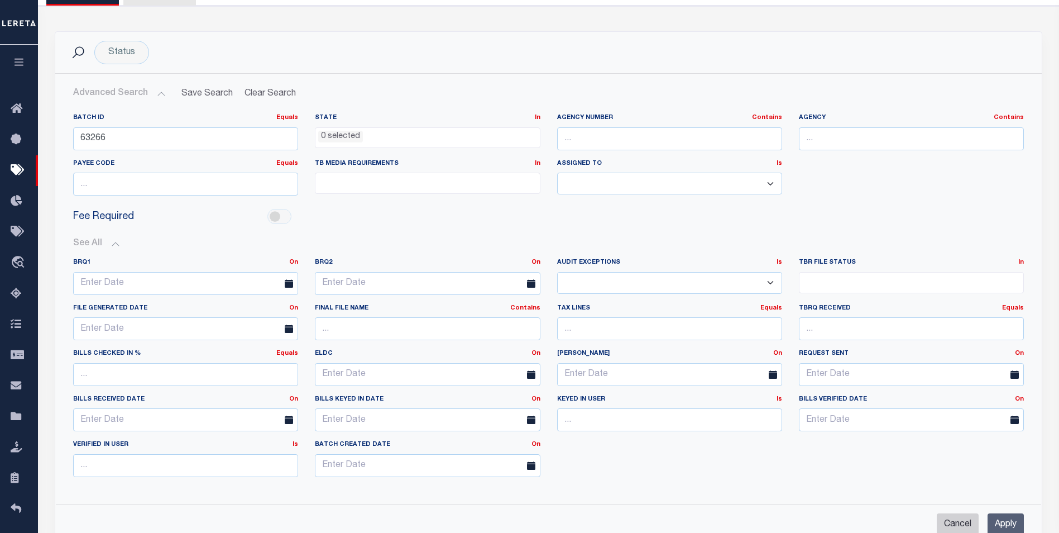
click at [959, 525] on input "Cancel" at bounding box center [958, 524] width 42 height 23
checkbox input "true"
select select
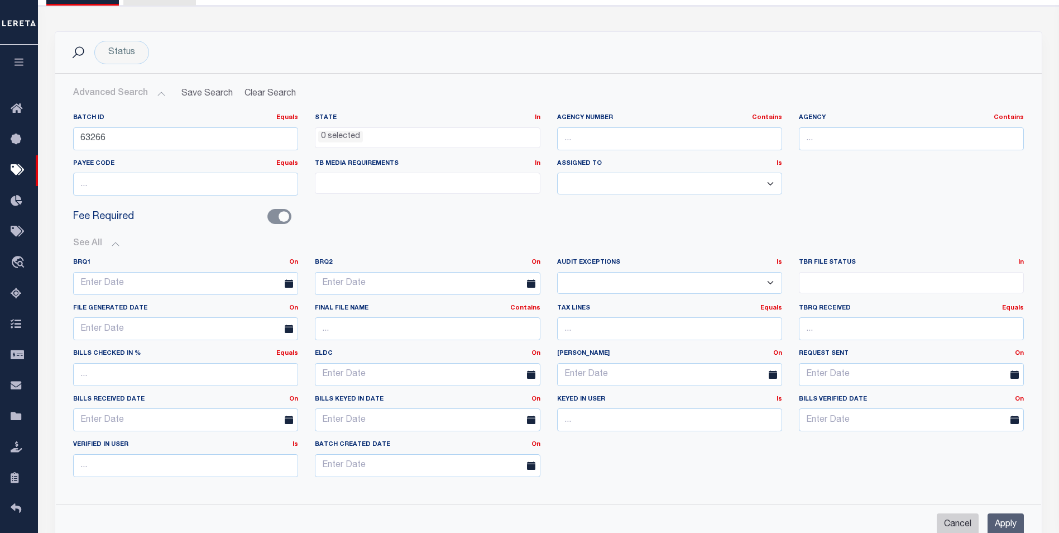
select select
checkbox input "false"
select select
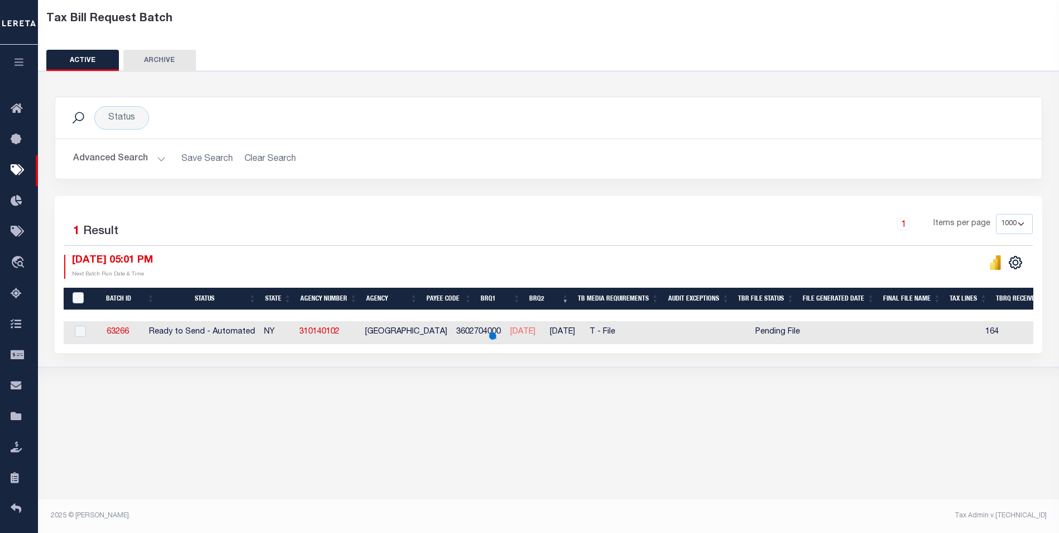
scroll to position [59, 0]
click at [507, 227] on div "1 Items per page 100 200 500 1000" at bounding box center [671, 228] width 722 height 29
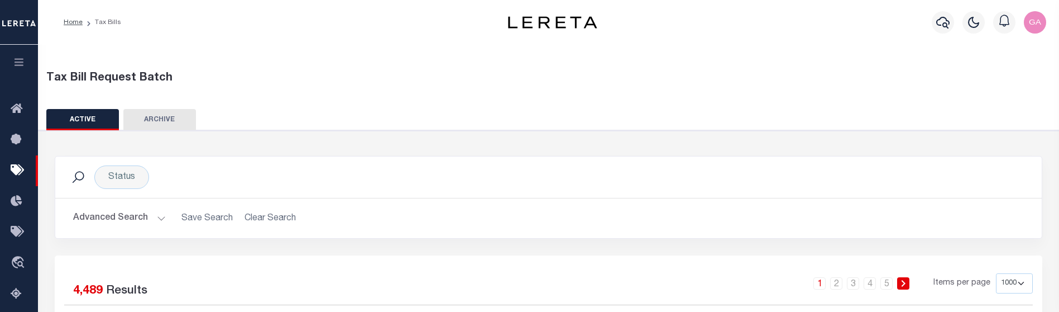
scroll to position [0, 15]
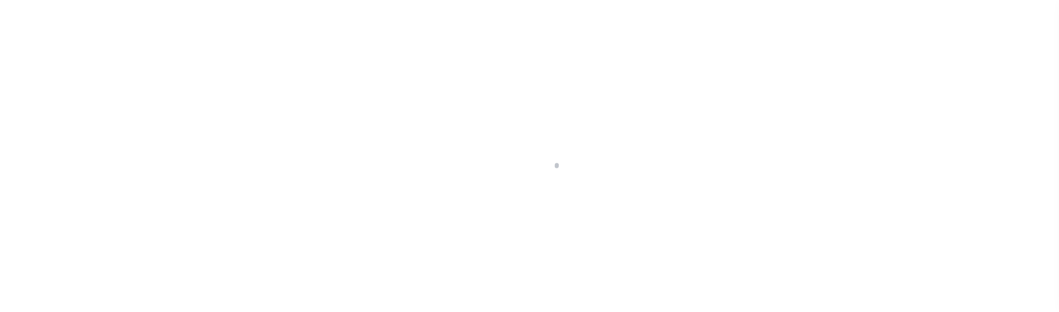
select select "1000"
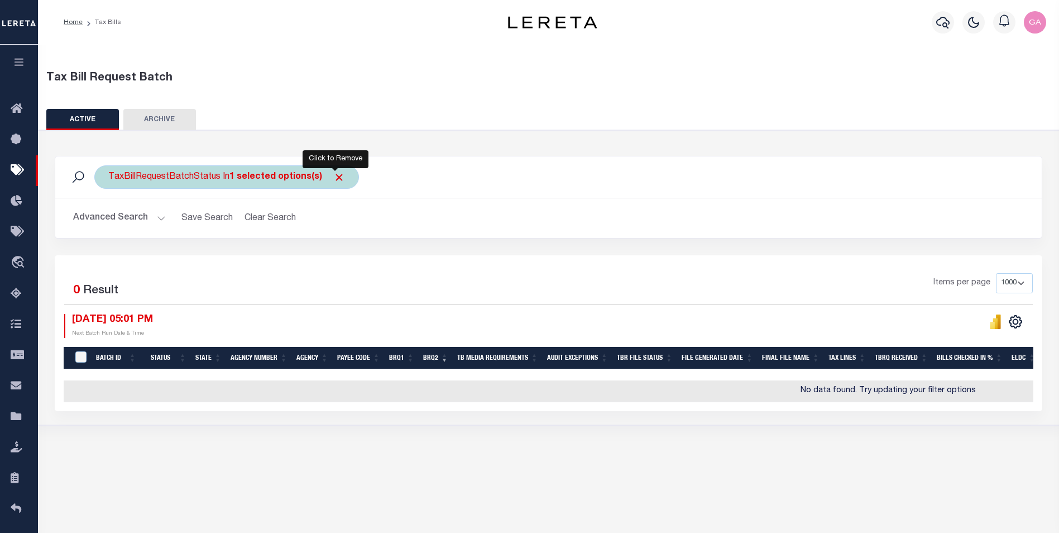
click at [336, 178] on span "Click to Remove" at bounding box center [339, 177] width 12 height 12
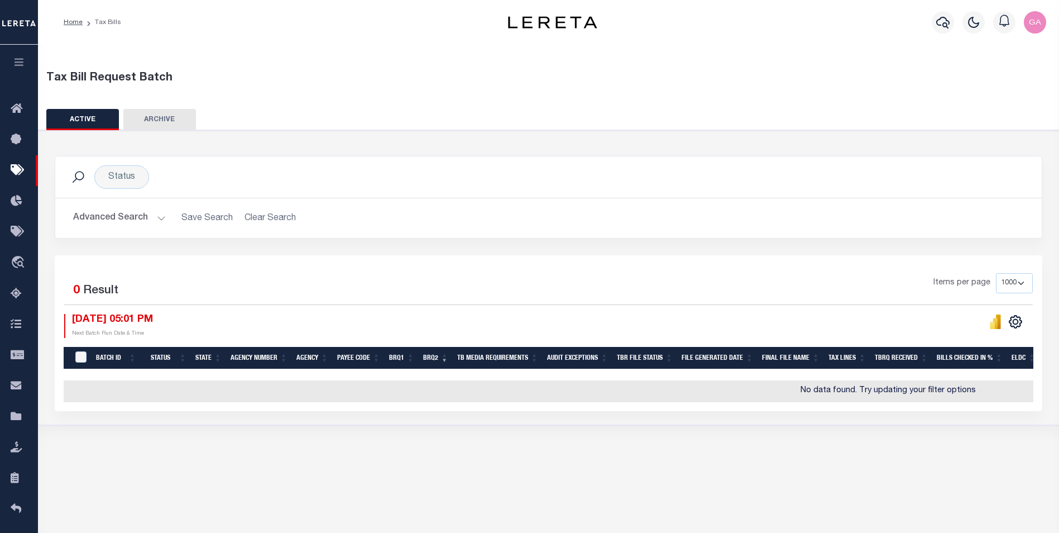
click at [157, 217] on button "Advanced Search" at bounding box center [119, 218] width 93 height 22
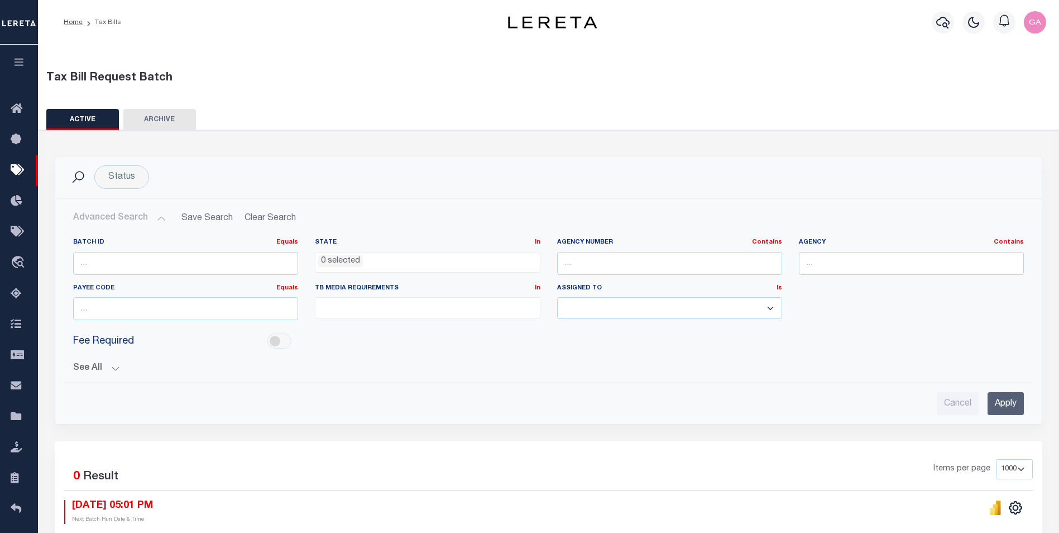
click at [157, 217] on button "Advanced Search" at bounding box center [119, 218] width 93 height 22
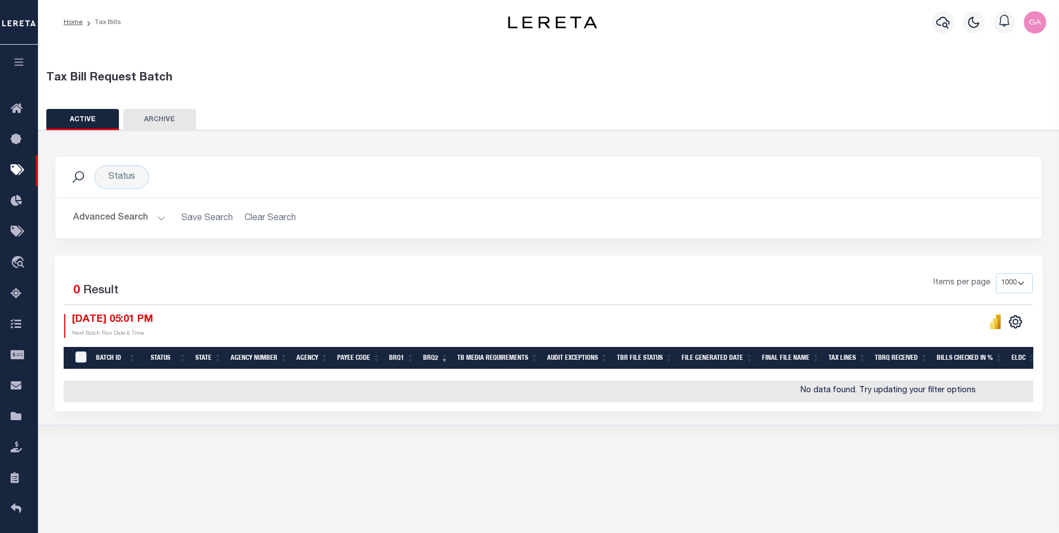
click at [159, 215] on button "Advanced Search" at bounding box center [119, 218] width 93 height 22
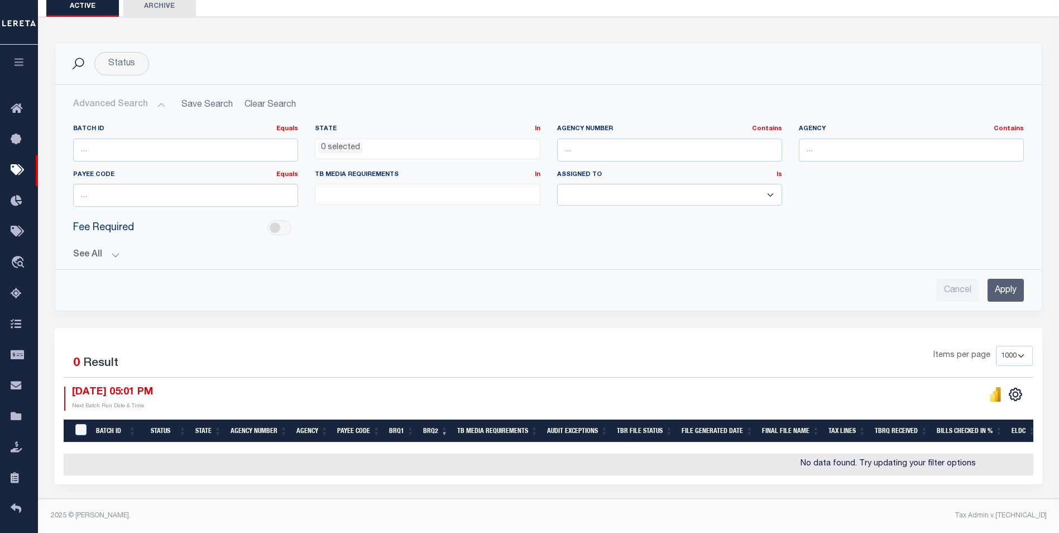
scroll to position [121, 0]
click at [114, 250] on button "See All" at bounding box center [548, 255] width 951 height 11
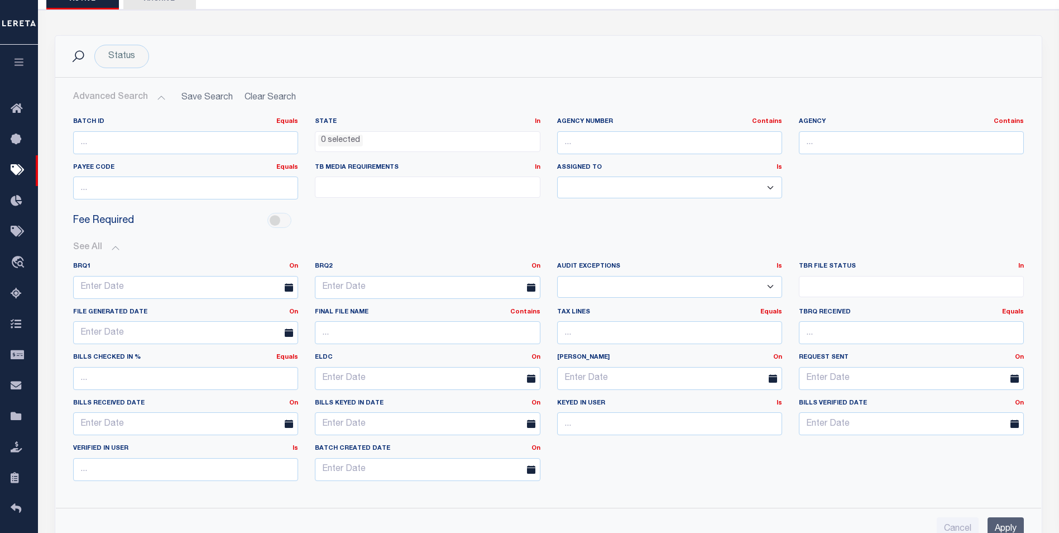
scroll to position [129, 0]
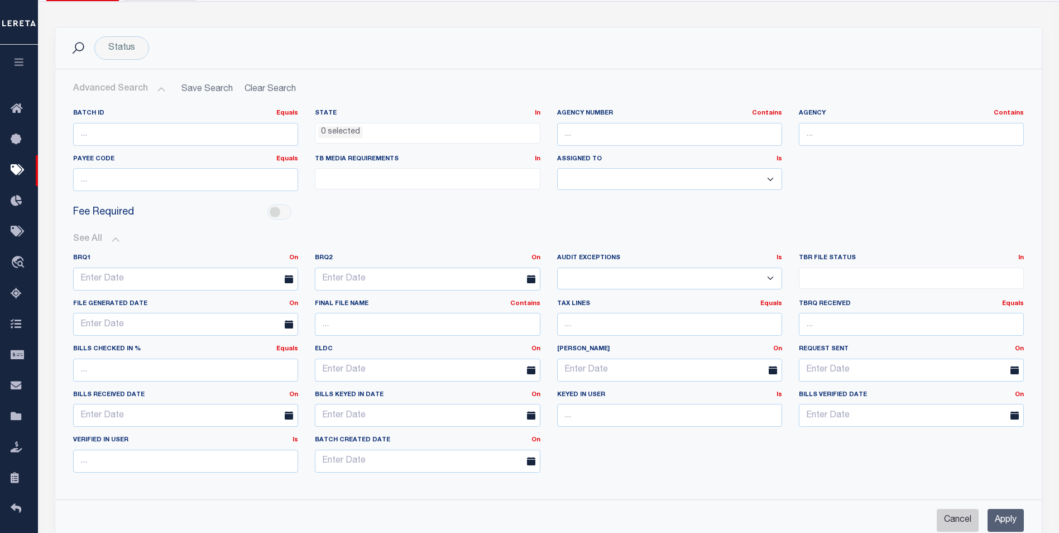
click at [955, 311] on input "Cancel" at bounding box center [958, 520] width 42 height 23
checkbox input "true"
select select
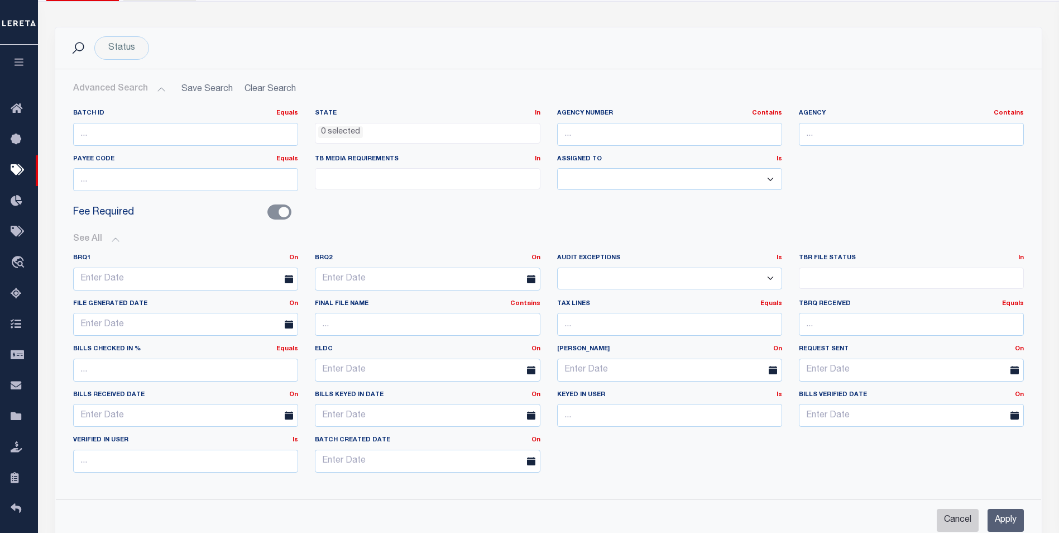
select select
checkbox input "false"
select select
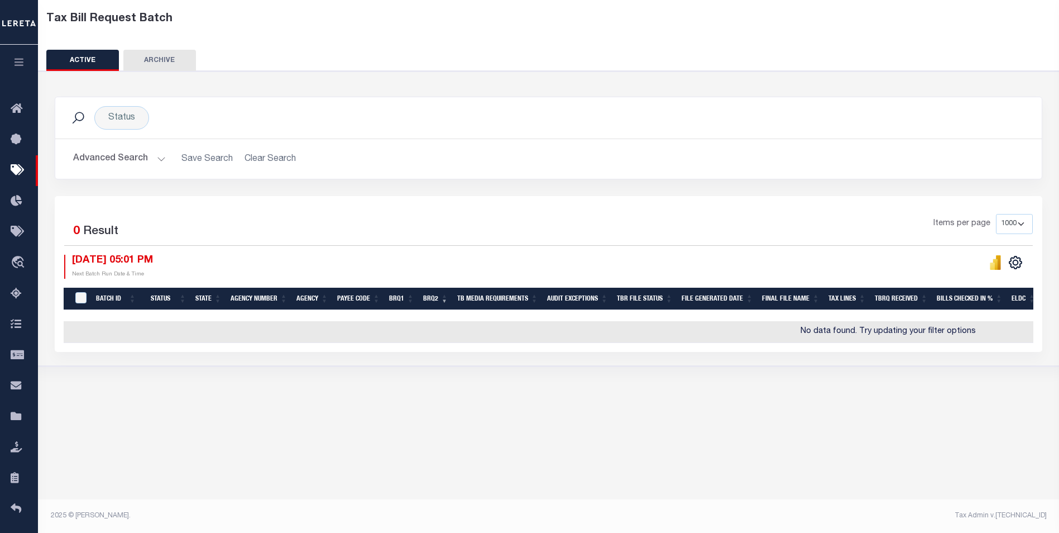
scroll to position [0, 0]
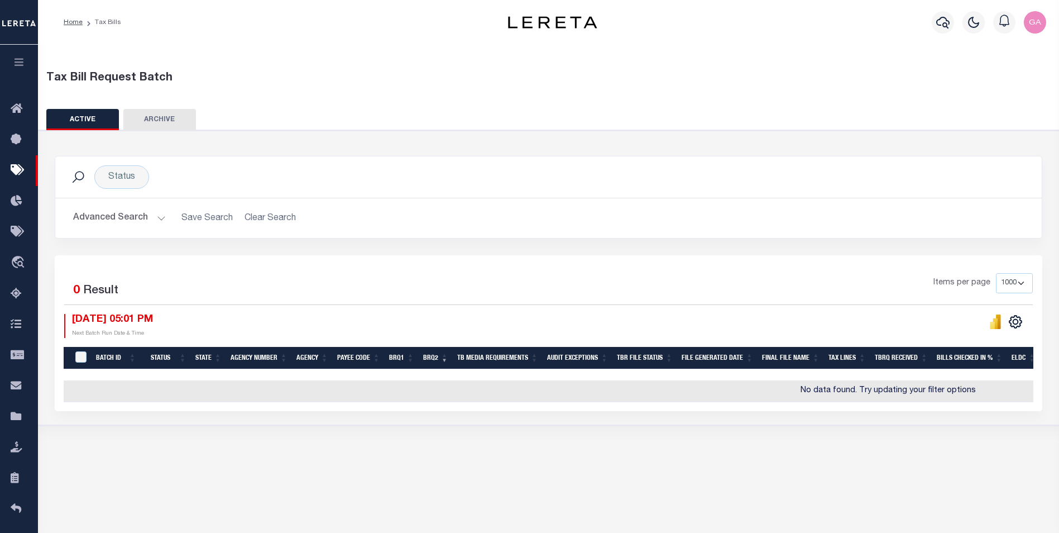
click at [474, 111] on div "ACTIVE ARCHIVE HISTORY" at bounding box center [548, 119] width 1005 height 21
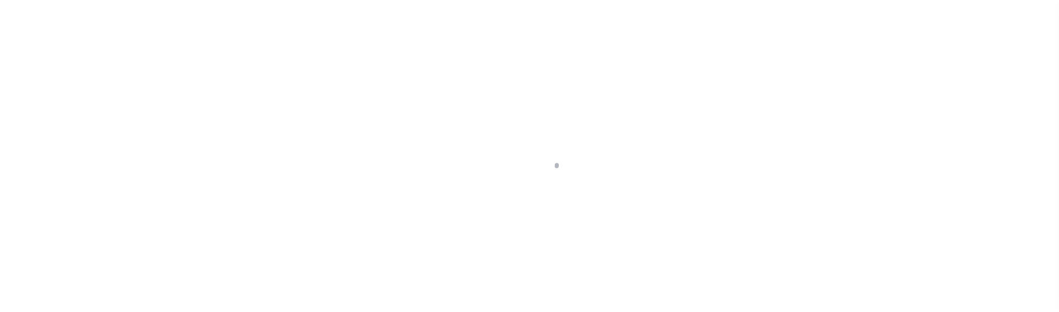
select select "1000"
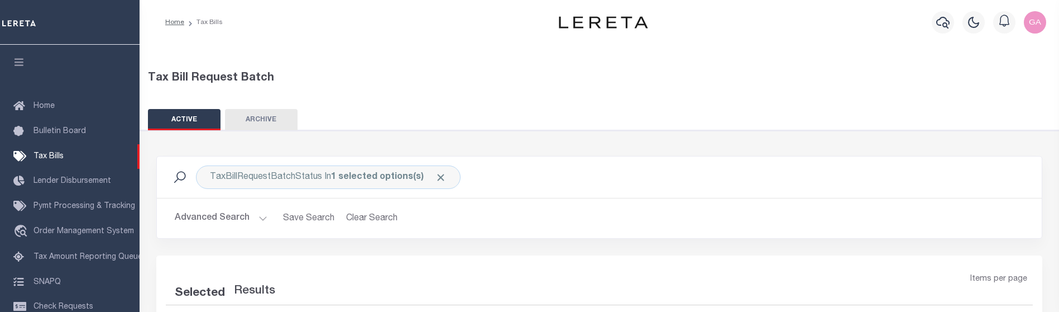
select select "1000"
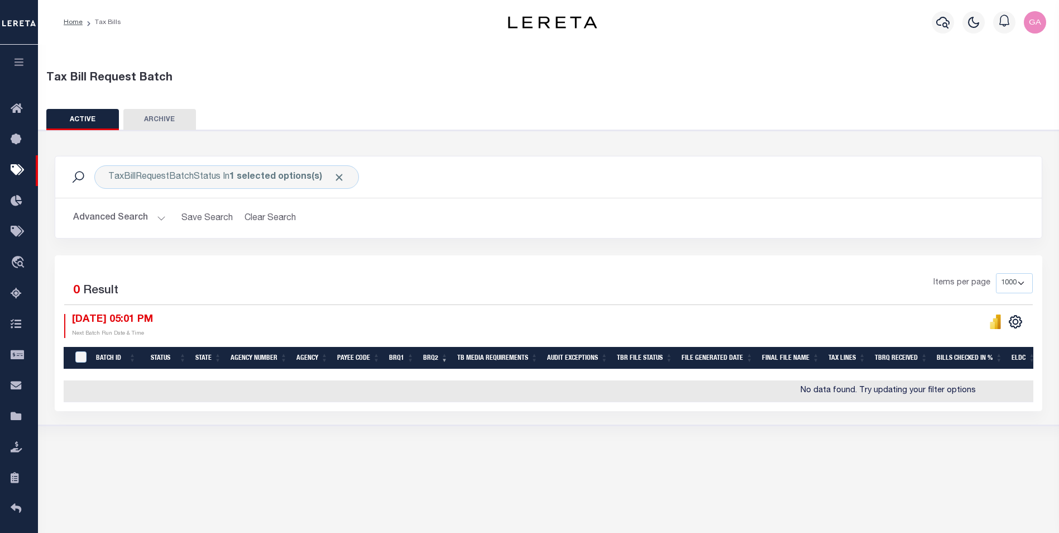
click at [277, 33] on div "Home Tax Bills" at bounding box center [262, 22] width 415 height 23
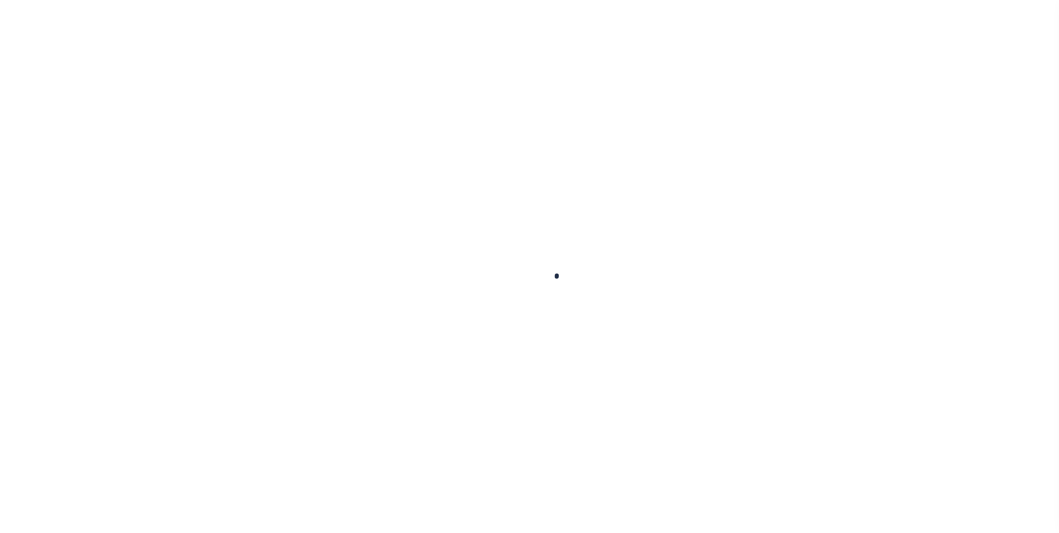
select select "1000"
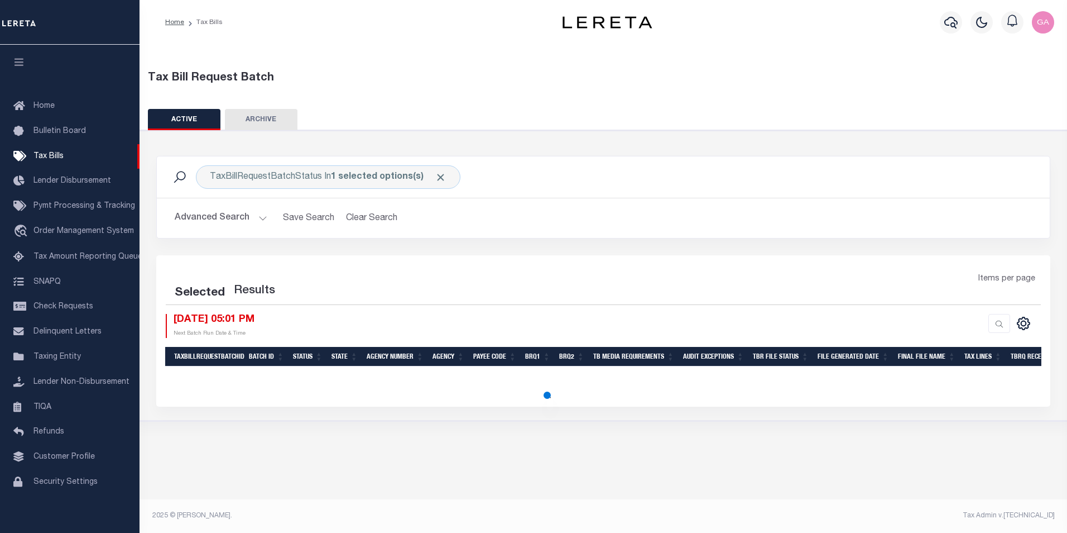
select select "1000"
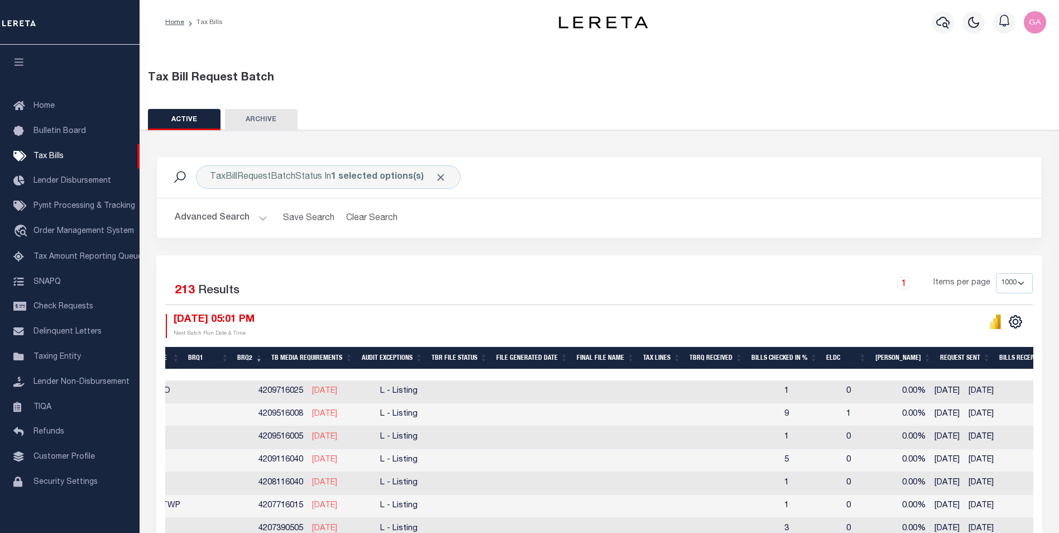
scroll to position [0, 533]
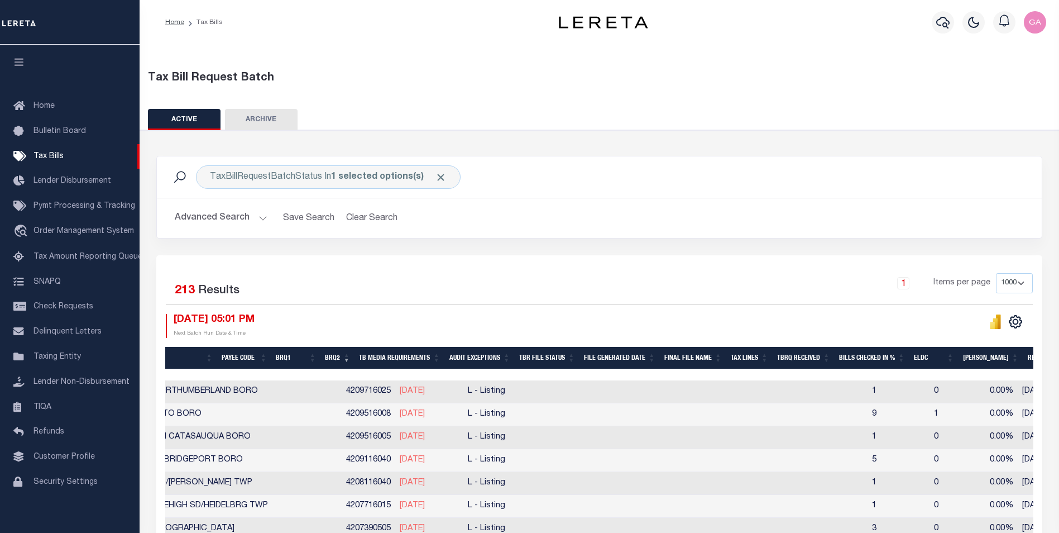
click at [708, 358] on th "Final File Name" at bounding box center [693, 358] width 66 height 23
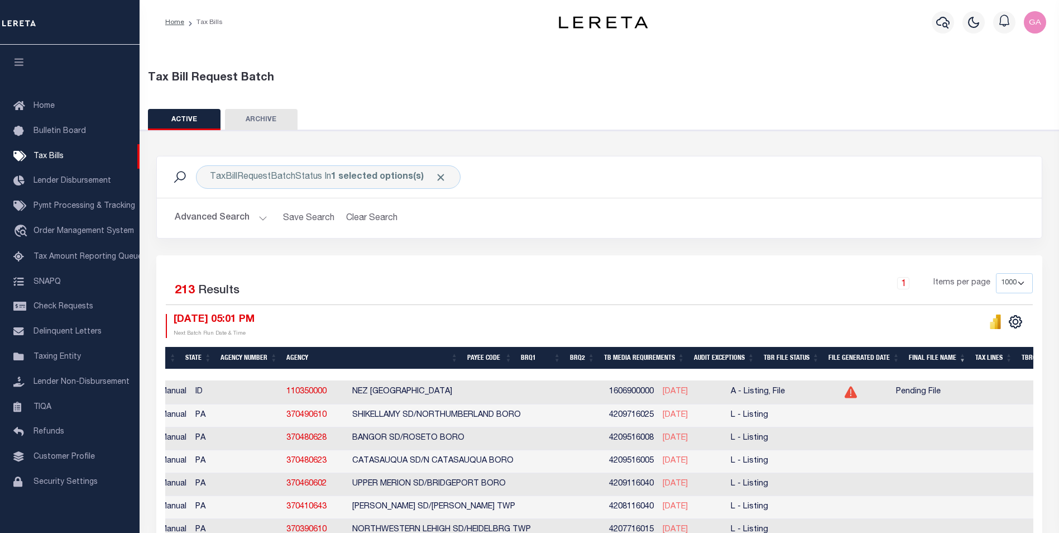
click at [262, 117] on button "ARCHIVE" at bounding box center [261, 119] width 73 height 21
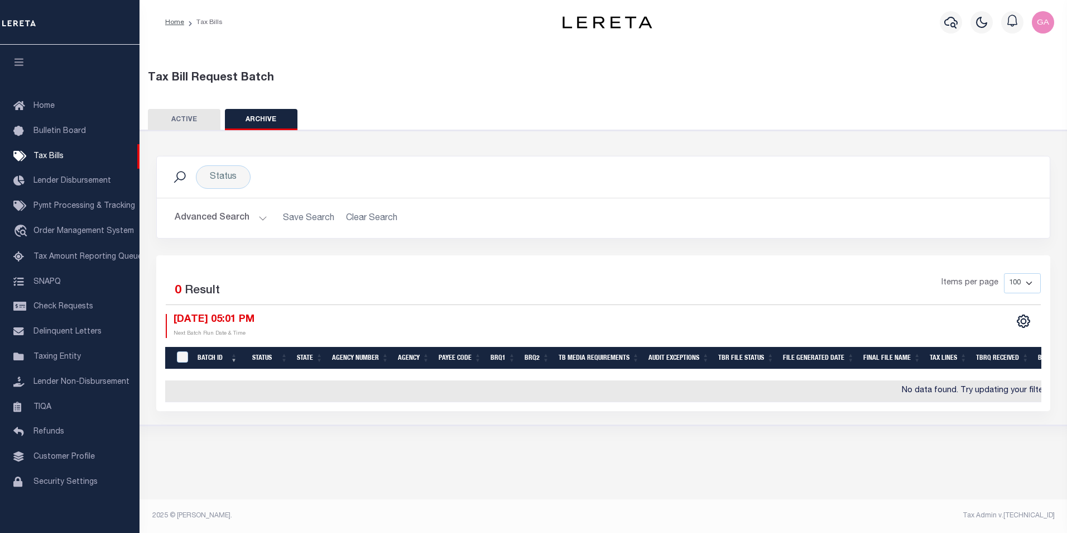
click at [262, 219] on button "Advanced Search" at bounding box center [221, 218] width 93 height 22
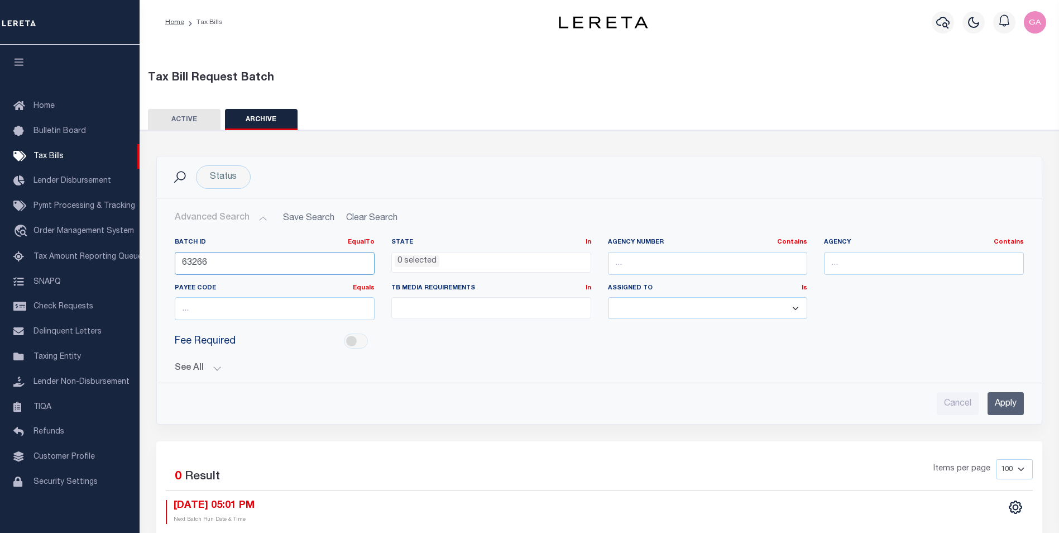
drag, startPoint x: 218, startPoint y: 262, endPoint x: 162, endPoint y: 264, distance: 55.3
click at [160, 262] on div "Batch ID EqualTo Equals Is Not Equal To Is Greater Than Is Less Than 63266 Stat…" at bounding box center [599, 301] width 884 height 145
click at [952, 404] on input "Cancel" at bounding box center [958, 403] width 42 height 23
checkbox input "true"
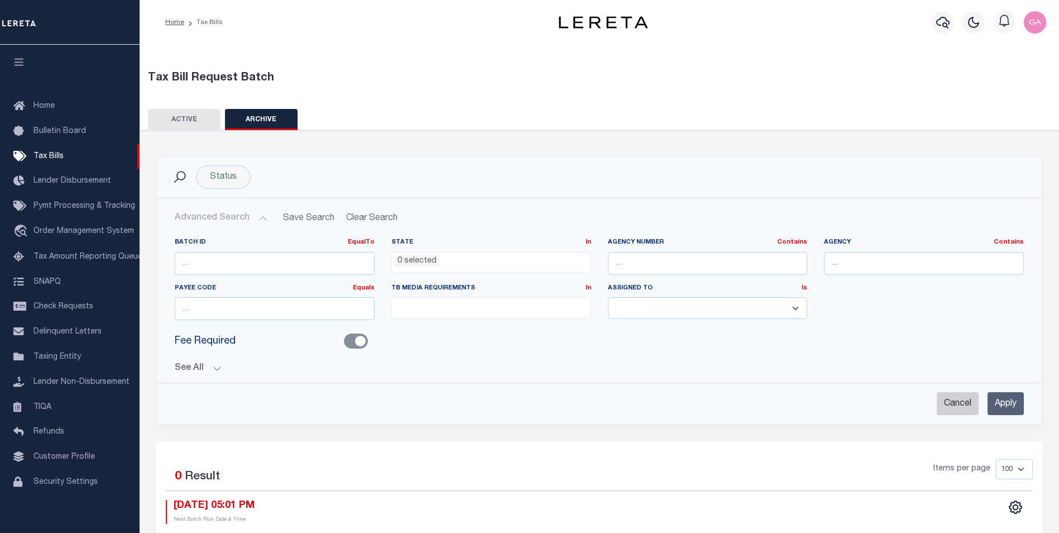
checkbox input "true"
select select
checkbox input "false"
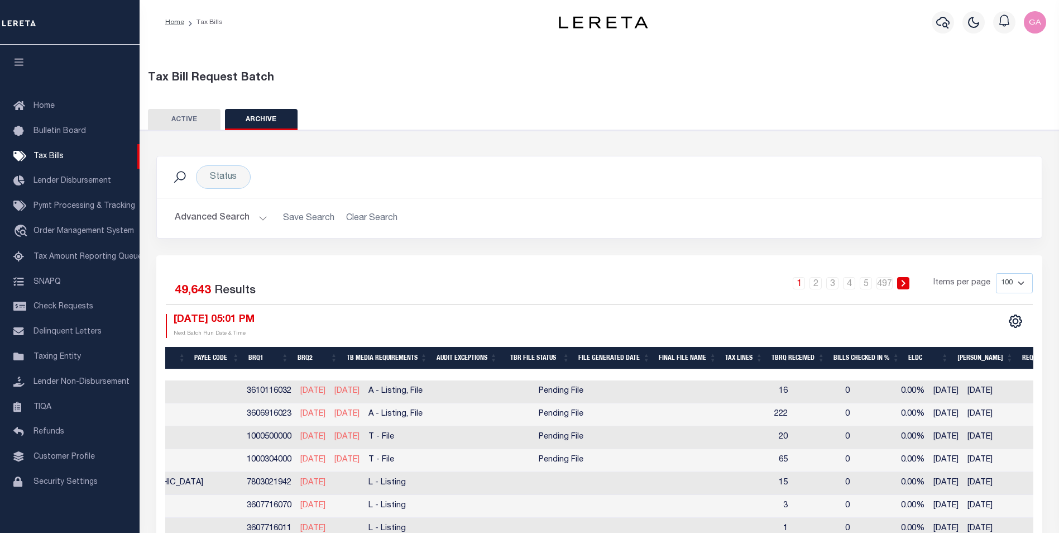
click at [707, 357] on th "Final File Name" at bounding box center [687, 358] width 66 height 23
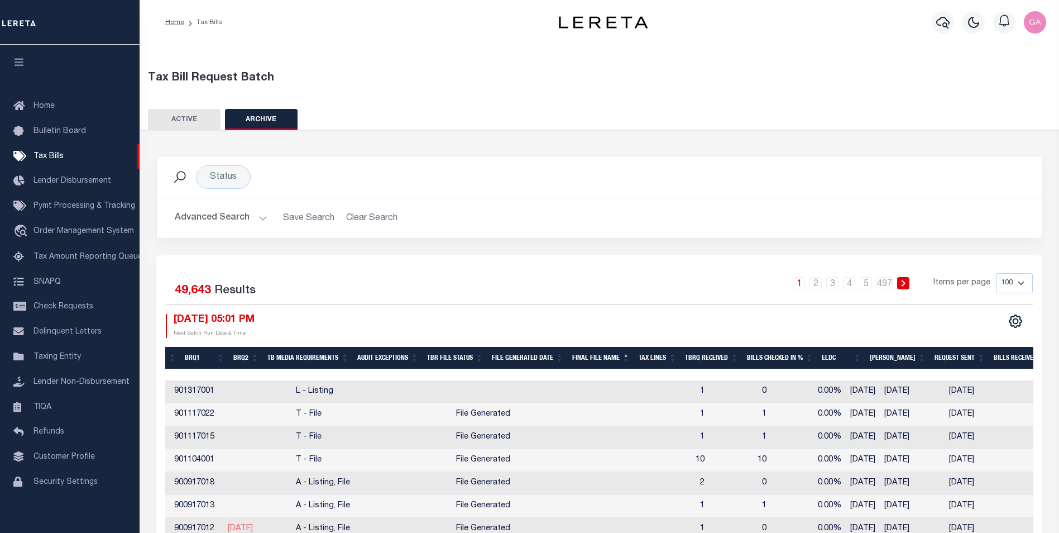
click at [622, 358] on th "Final File Name" at bounding box center [601, 358] width 66 height 23
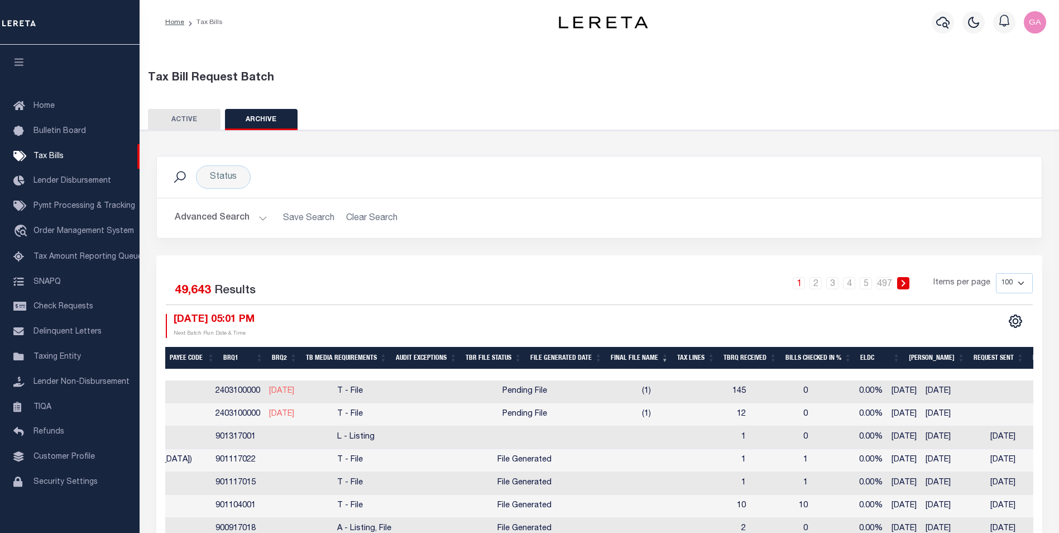
click at [587, 357] on th "File Generated Date" at bounding box center [566, 358] width 80 height 23
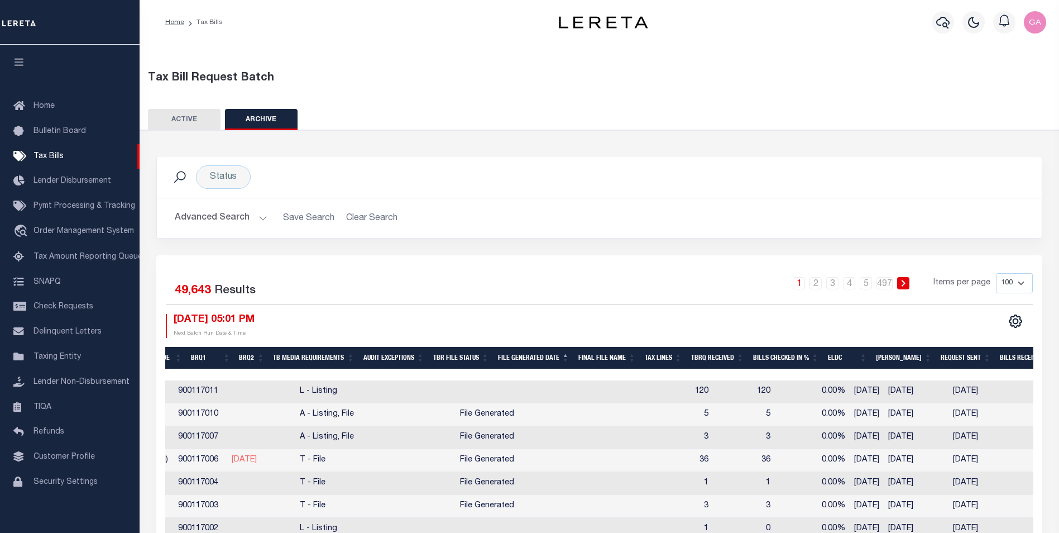
click at [553, 359] on th "File Generated Date" at bounding box center [534, 358] width 80 height 23
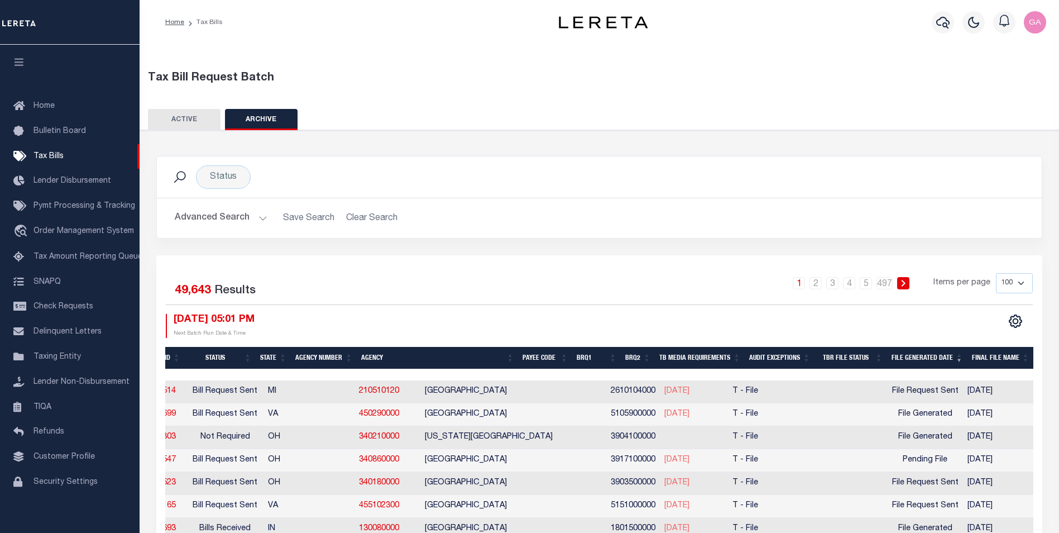
click at [260, 218] on button "Advanced Search" at bounding box center [221, 218] width 93 height 22
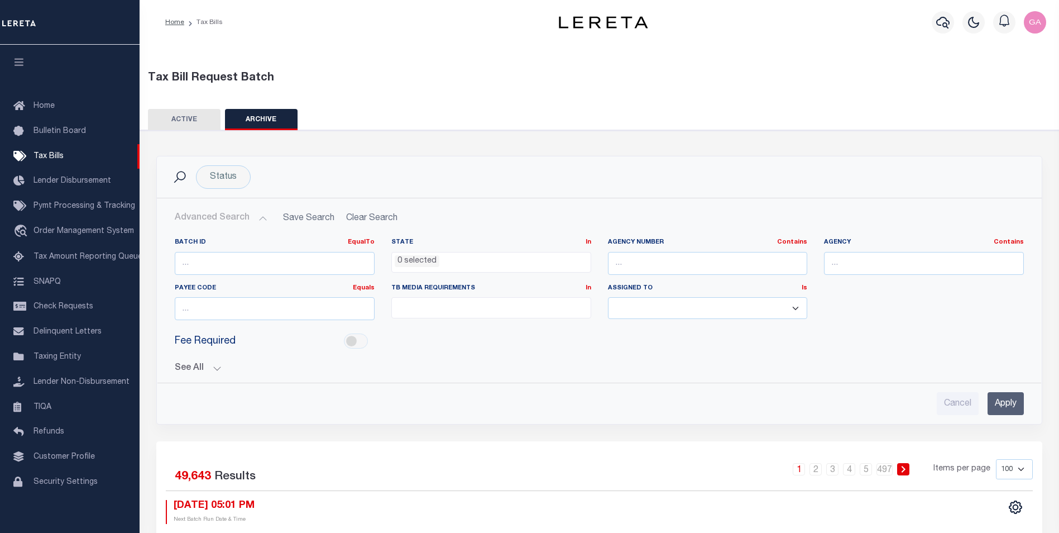
click at [217, 369] on button "See All" at bounding box center [599, 368] width 849 height 11
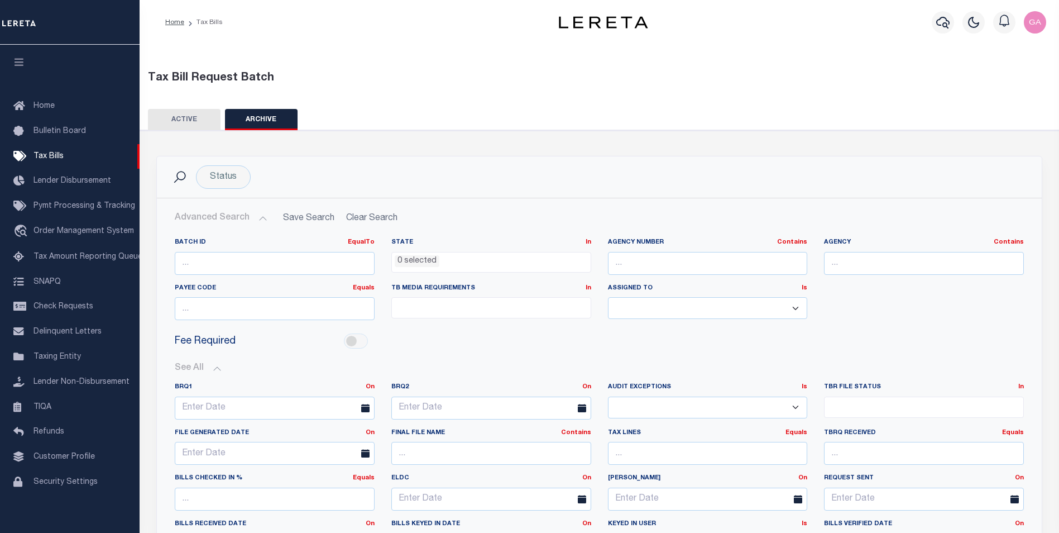
click at [256, 219] on button "Advanced Search" at bounding box center [221, 218] width 93 height 22
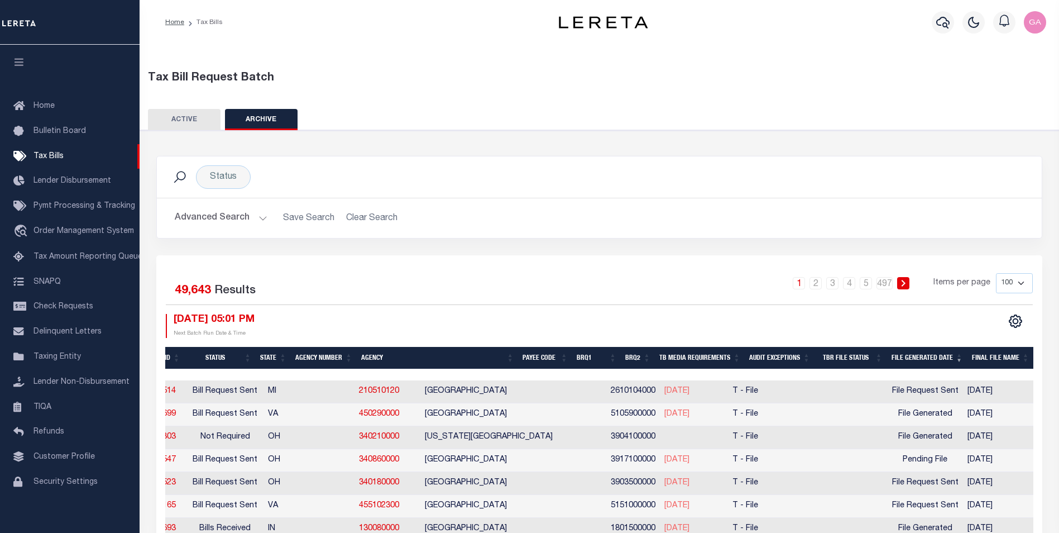
click at [257, 219] on button "Advanced Search" at bounding box center [221, 218] width 93 height 22
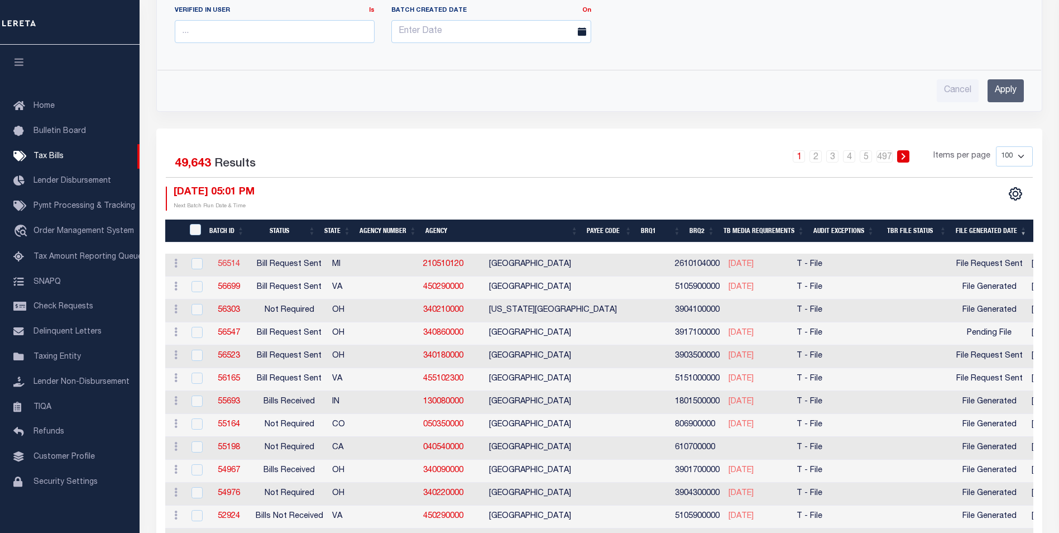
click at [229, 265] on link "56514" at bounding box center [229, 264] width 22 height 8
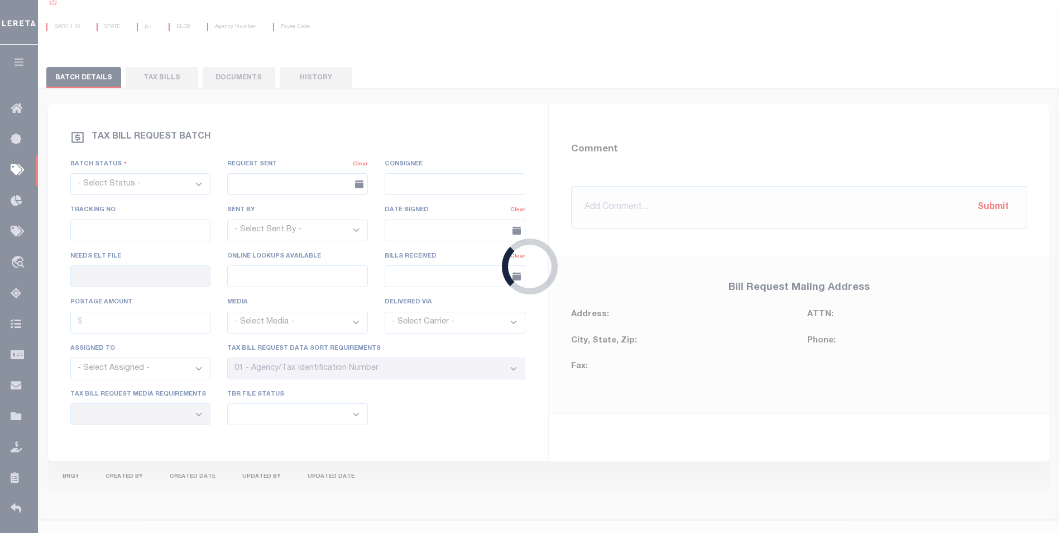
select select "RST"
type input "06/08/2025"
select select "Tharangini [PERSON_NAME]"
type input "Yes"
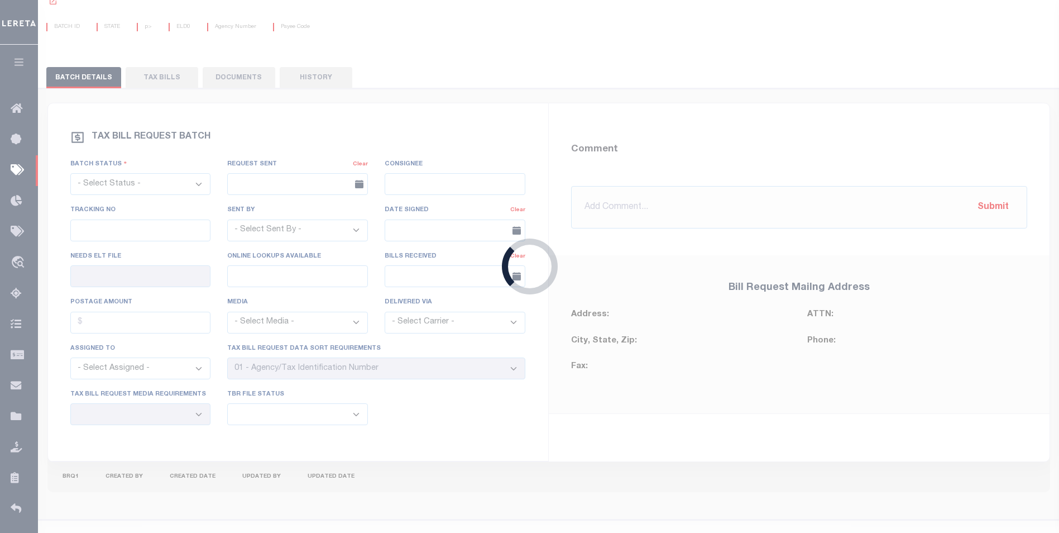
select select "22"
select select "3"
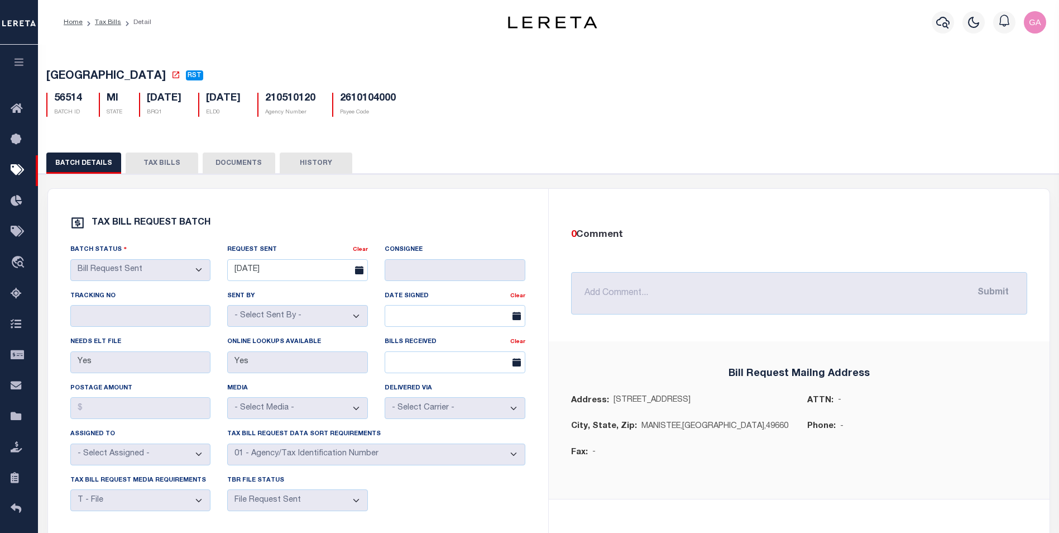
select select "RTA"
select select
type input "No"
select select "1"
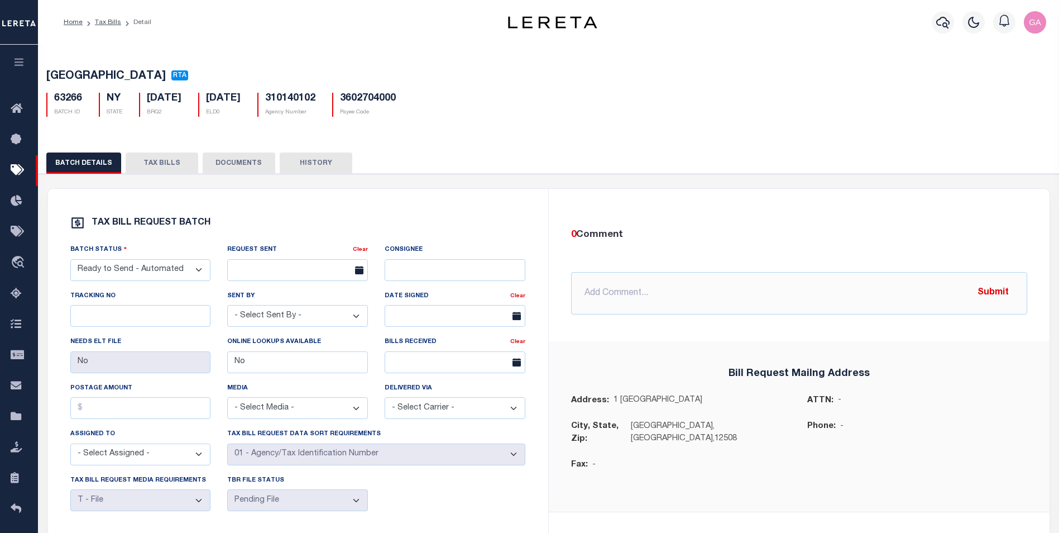
click at [711, 135] on div "BEACON CITY RTA 63266 BATCH ID NY" at bounding box center [548, 363] width 1033 height 643
click at [17, 64] on icon "button" at bounding box center [19, 62] width 13 height 10
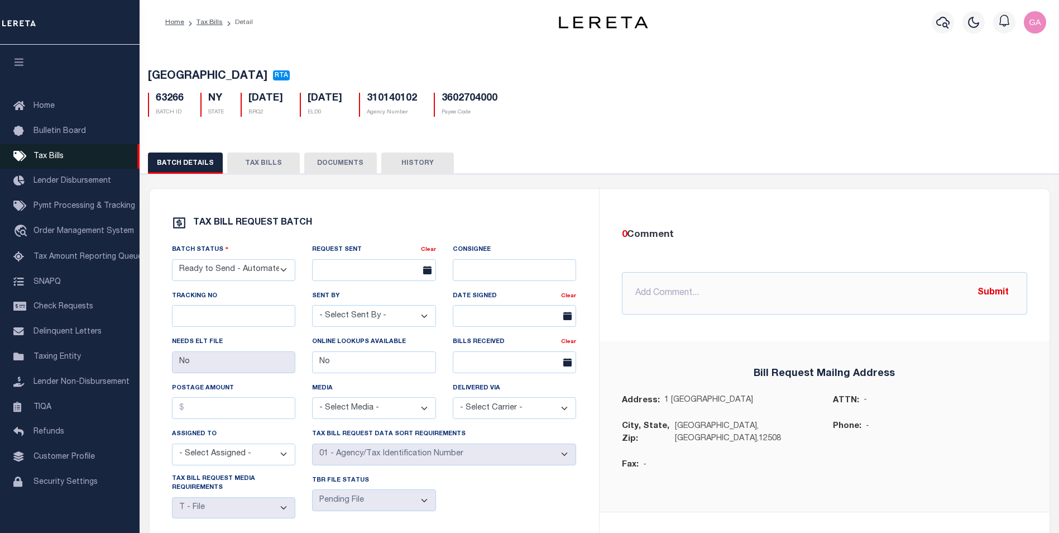
click at [50, 160] on span "Tax Bills" at bounding box center [48, 156] width 30 height 8
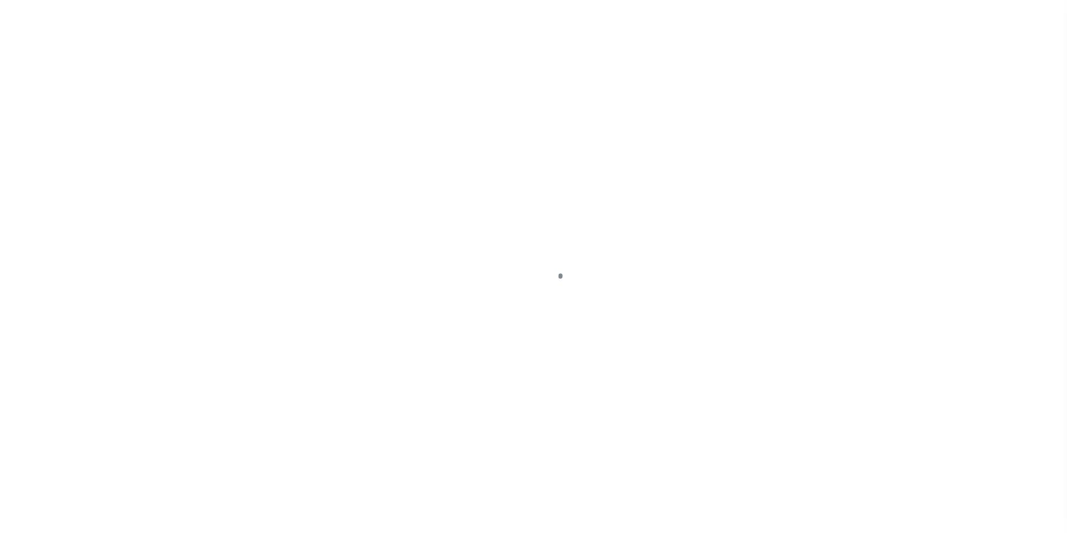
select select "1000"
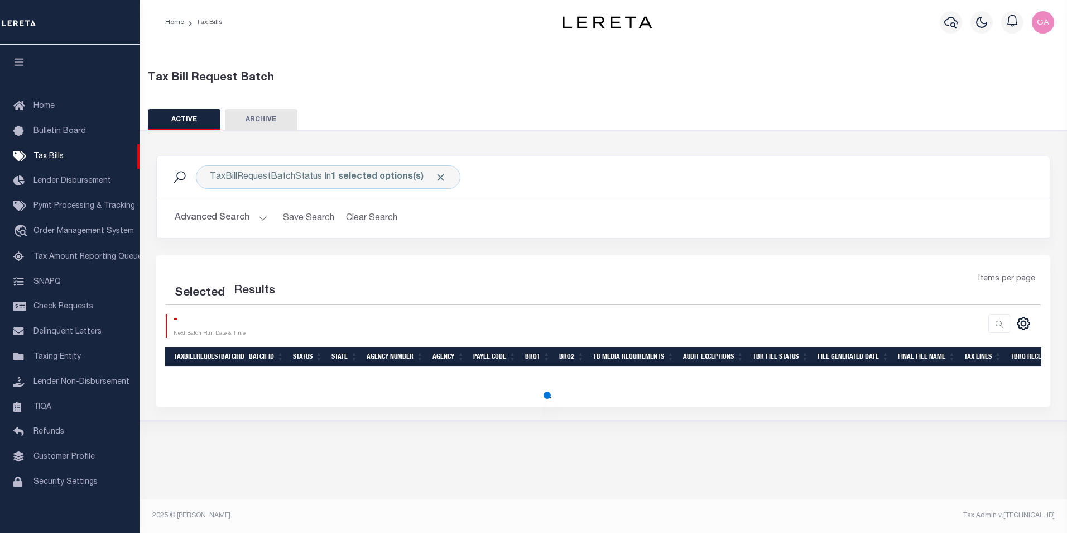
select select "1000"
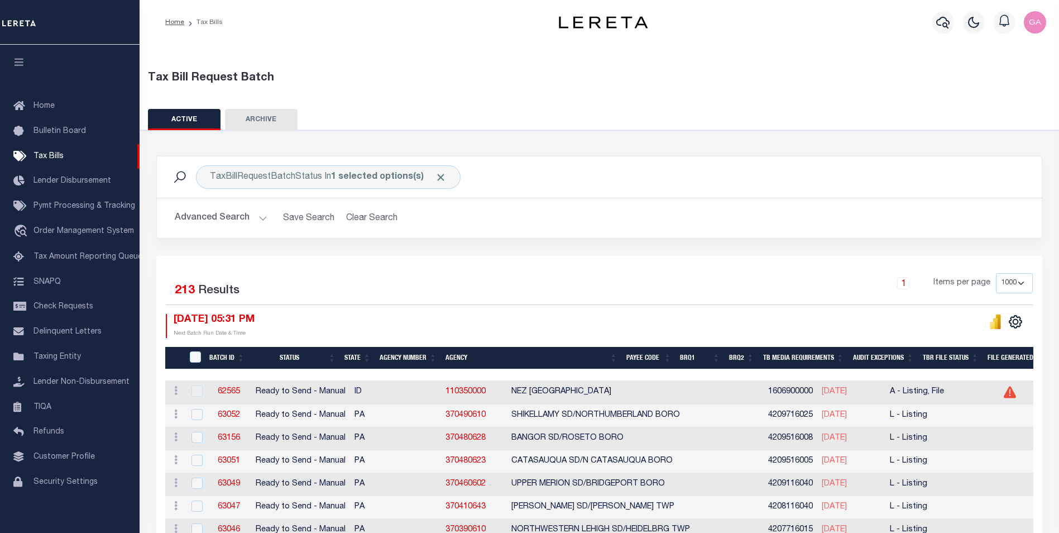
scroll to position [112, 0]
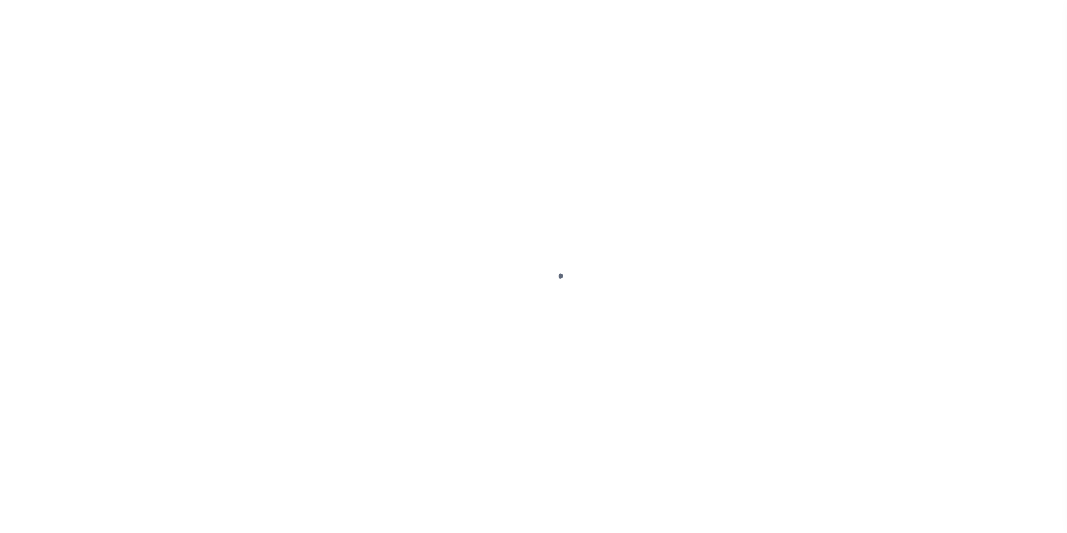
select select "1000"
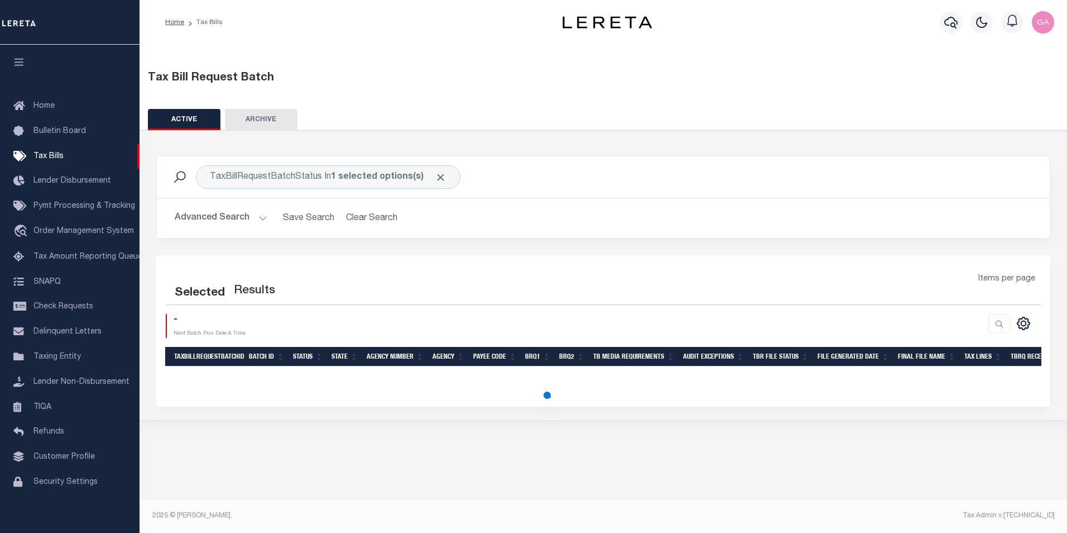
select select "1000"
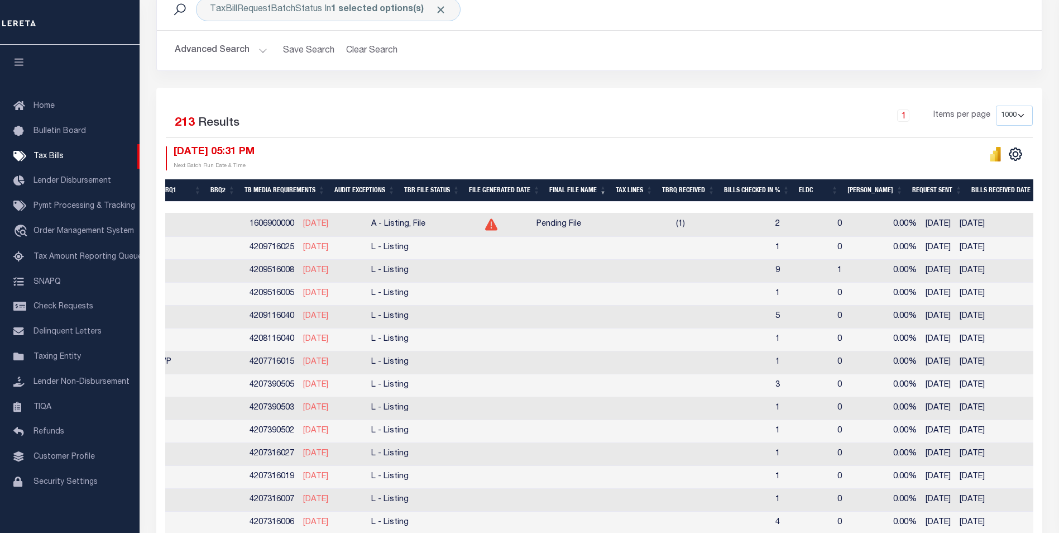
click at [519, 189] on th "File Generated Date" at bounding box center [504, 190] width 80 height 23
click at [545, 187] on th "File Generated Date" at bounding box center [504, 190] width 80 height 23
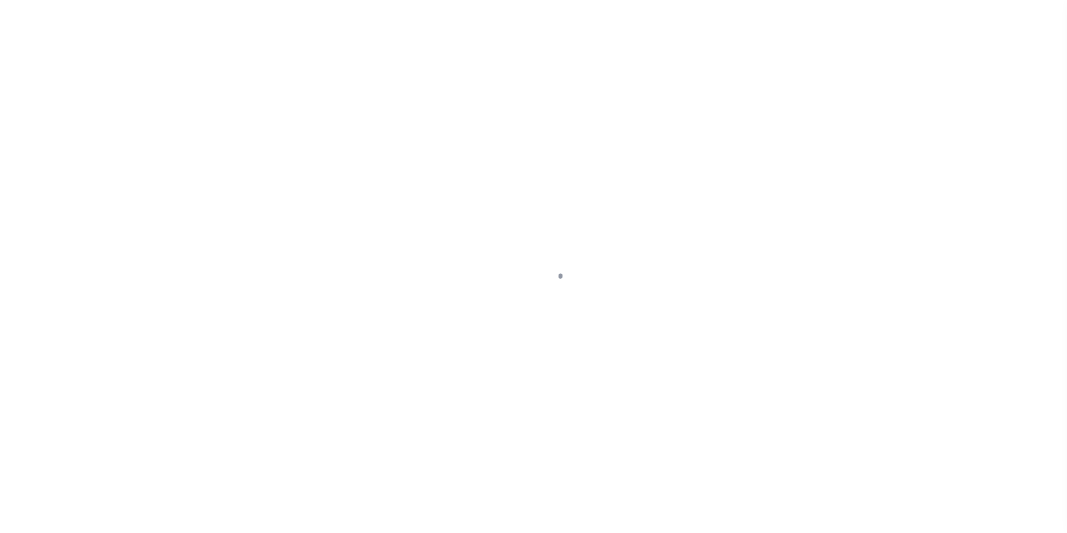
select select "1000"
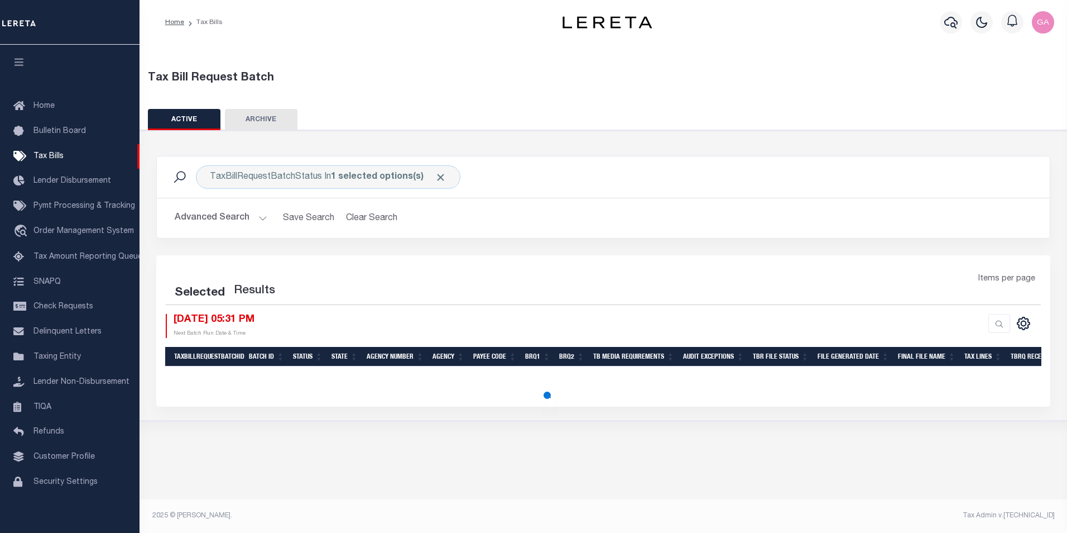
select select "1000"
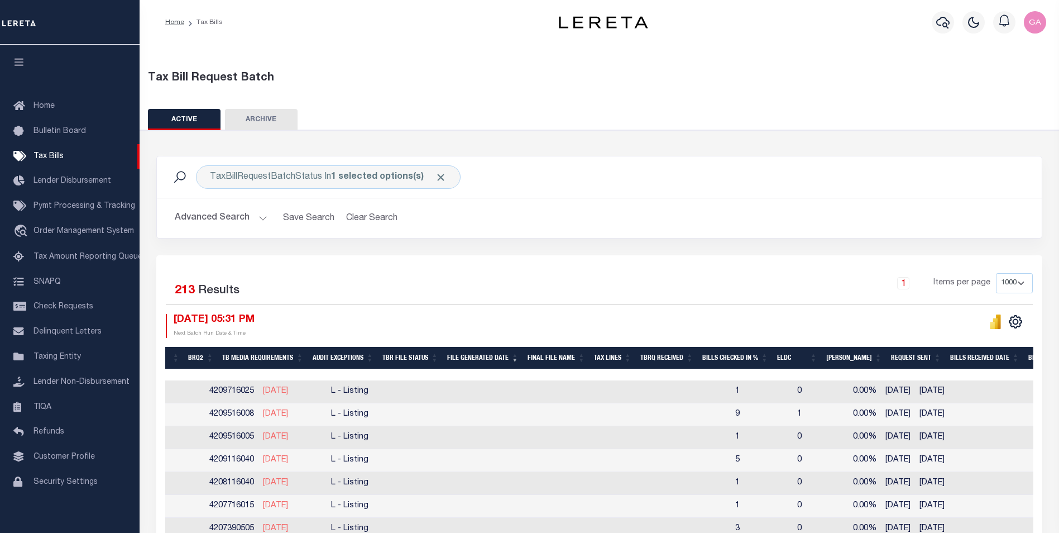
click at [511, 356] on th "File Generated Date" at bounding box center [483, 358] width 80 height 23
click at [438, 177] on span "Click to Remove" at bounding box center [441, 177] width 12 height 12
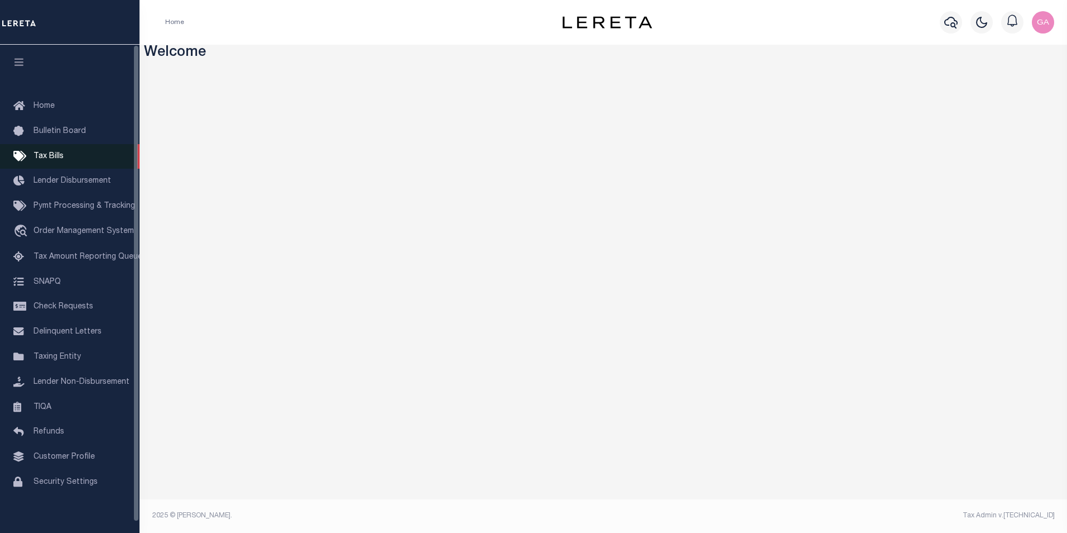
click at [59, 157] on span "Tax Bills" at bounding box center [48, 156] width 30 height 8
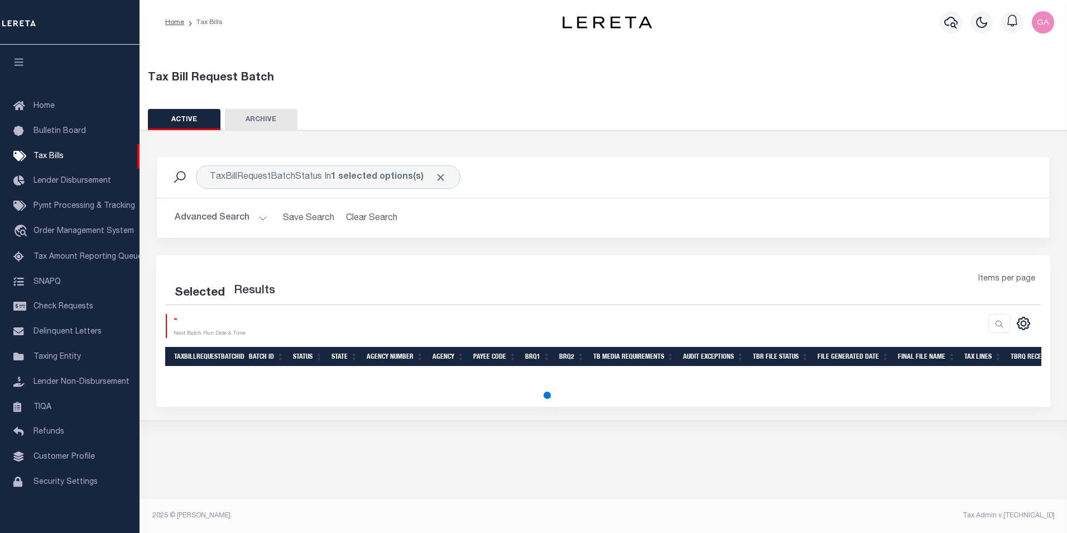
select select "1000"
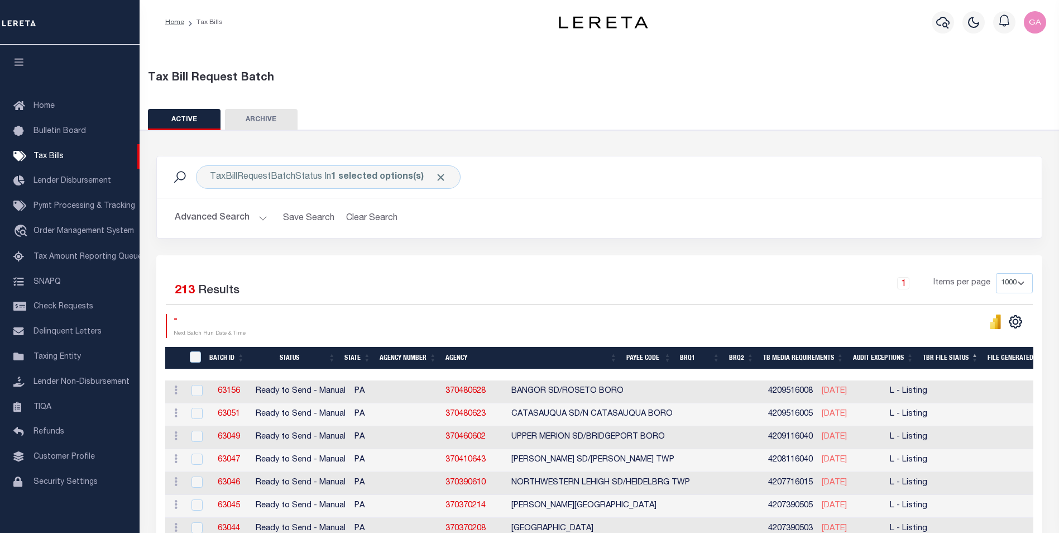
click at [743, 180] on div "TaxBillRequestBatchStatus In 1 selected options(s) Search" at bounding box center [599, 176] width 867 height 23
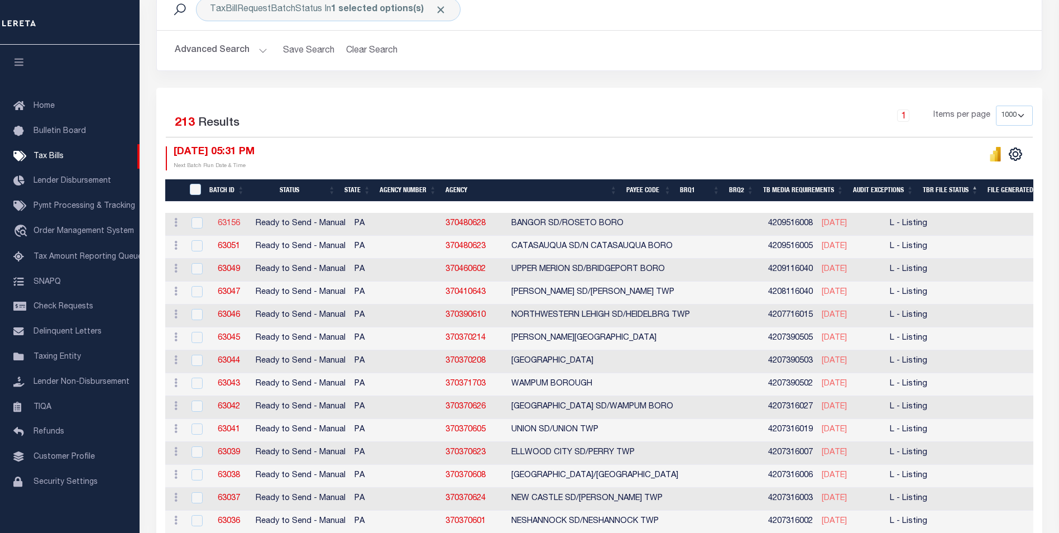
click at [226, 223] on link "63156" at bounding box center [229, 223] width 22 height 8
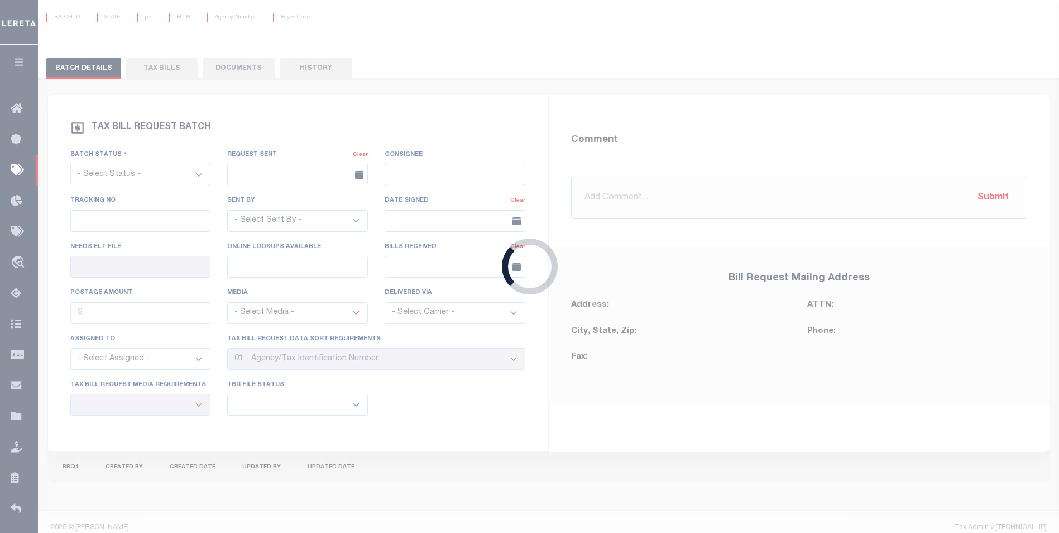
select select "RTS"
type input "No"
select select "29"
select select "20"
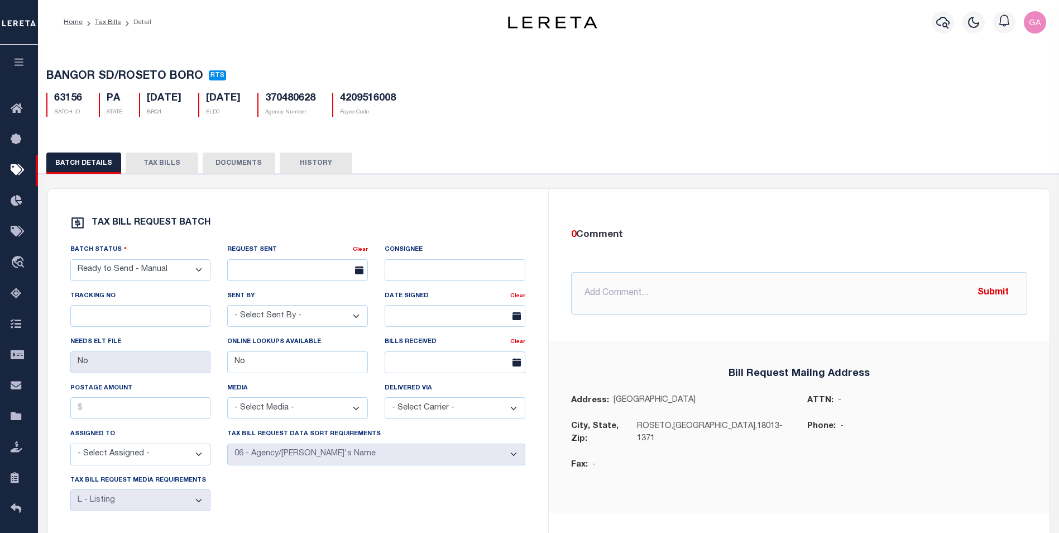
click at [160, 162] on button "TAX BILLS" at bounding box center [162, 162] width 73 height 21
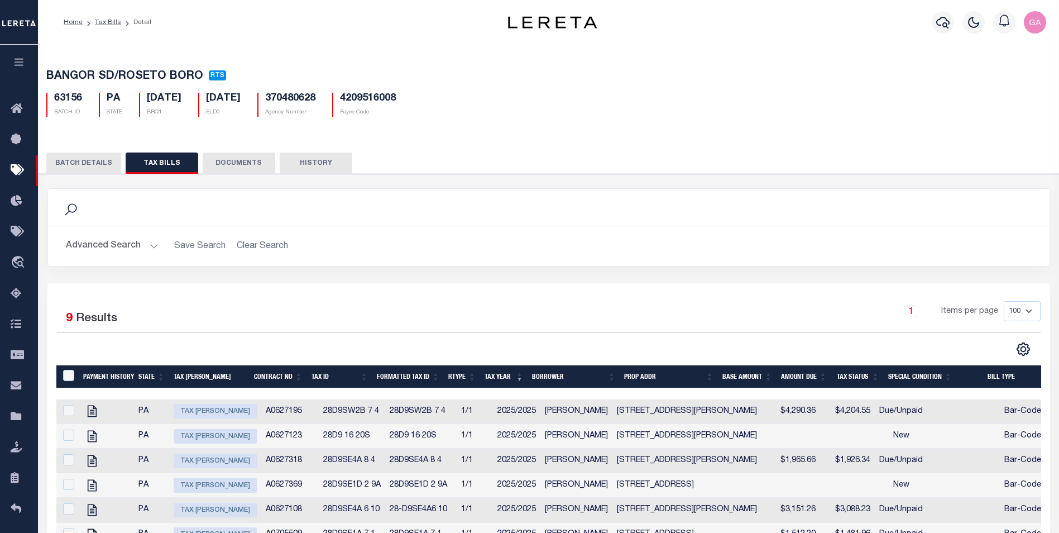
click at [90, 168] on button "BATCH DETAILS" at bounding box center [83, 162] width 75 height 21
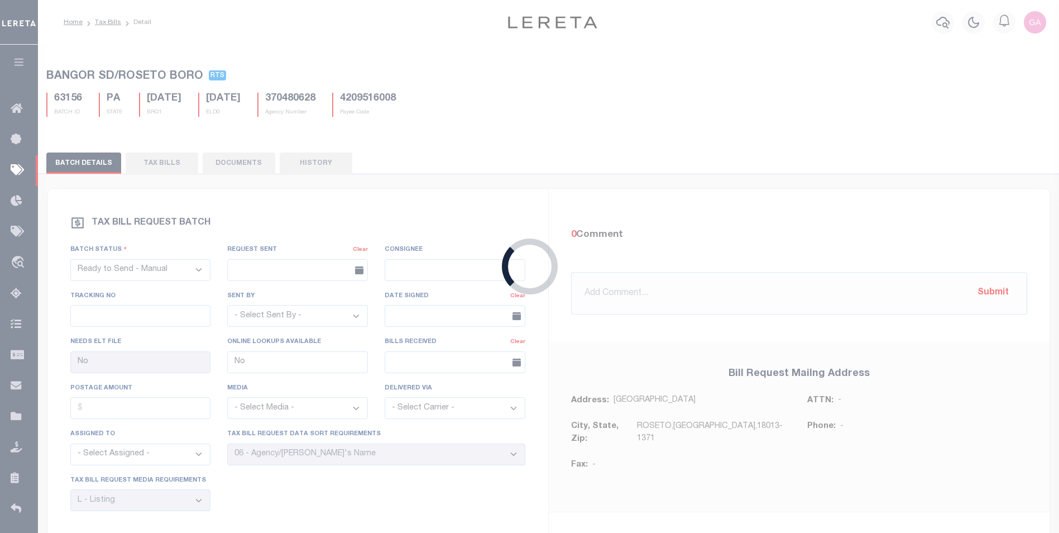
select select "RTA"
select select "25"
select select "22"
select select "1"
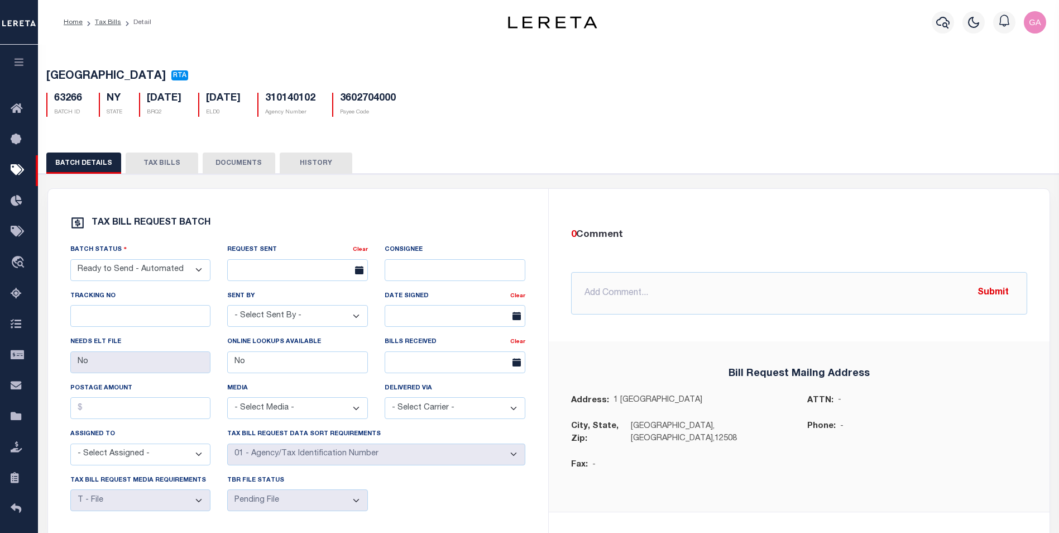
type input "Yes"
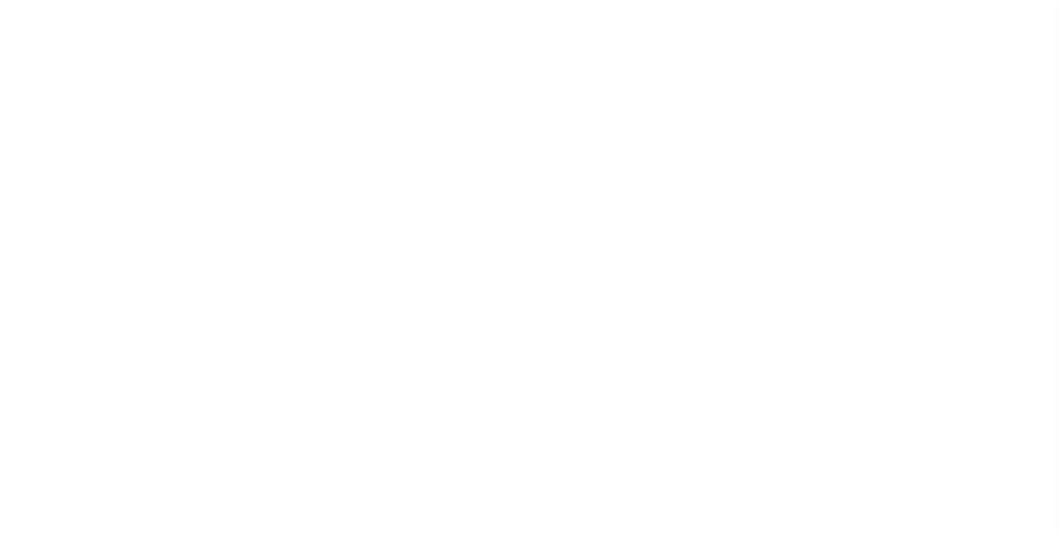
select select "RTA"
type input "Yes"
select select "22"
select select "1"
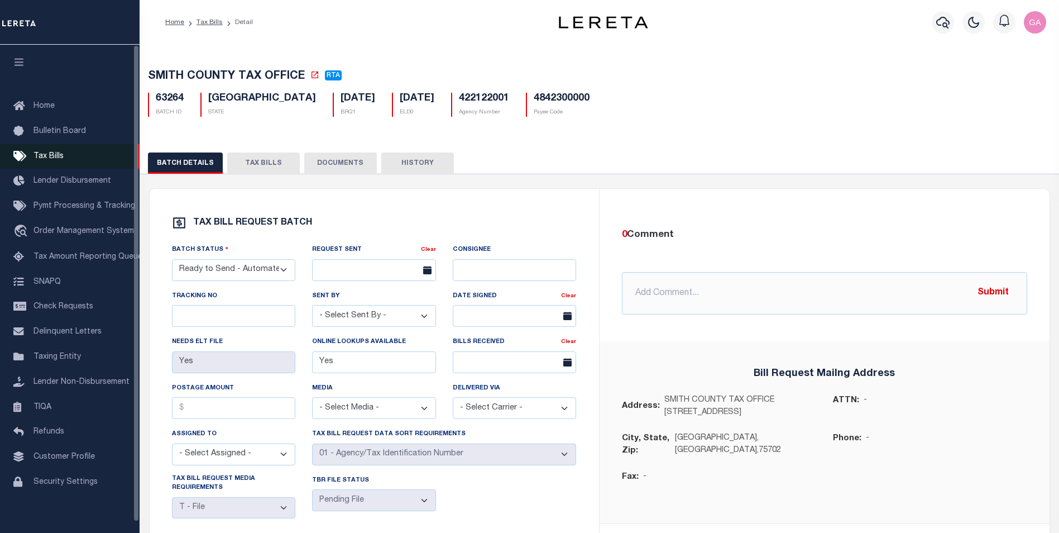
click at [47, 154] on span "Tax Bills" at bounding box center [48, 156] width 30 height 8
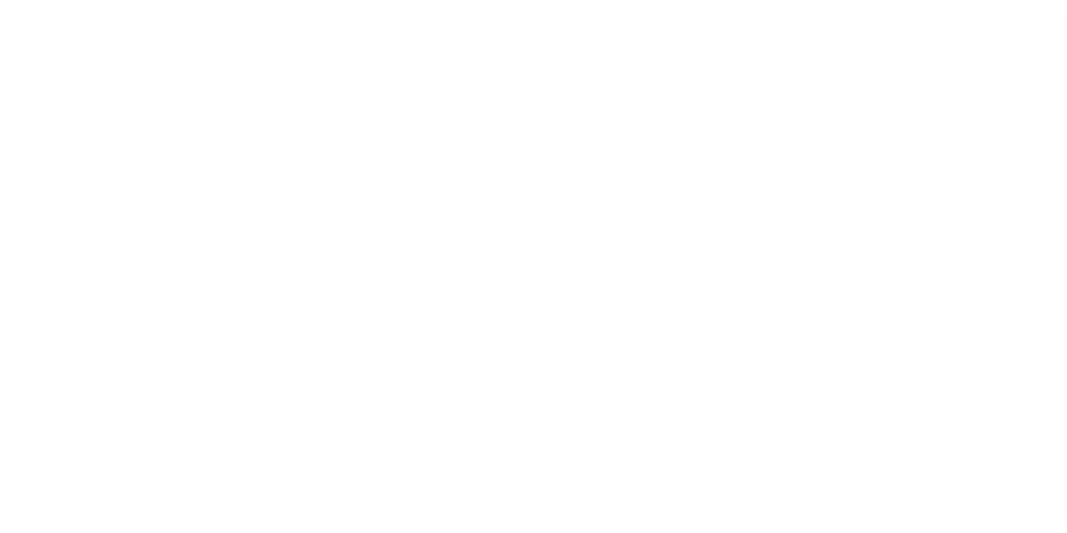
select select "1000"
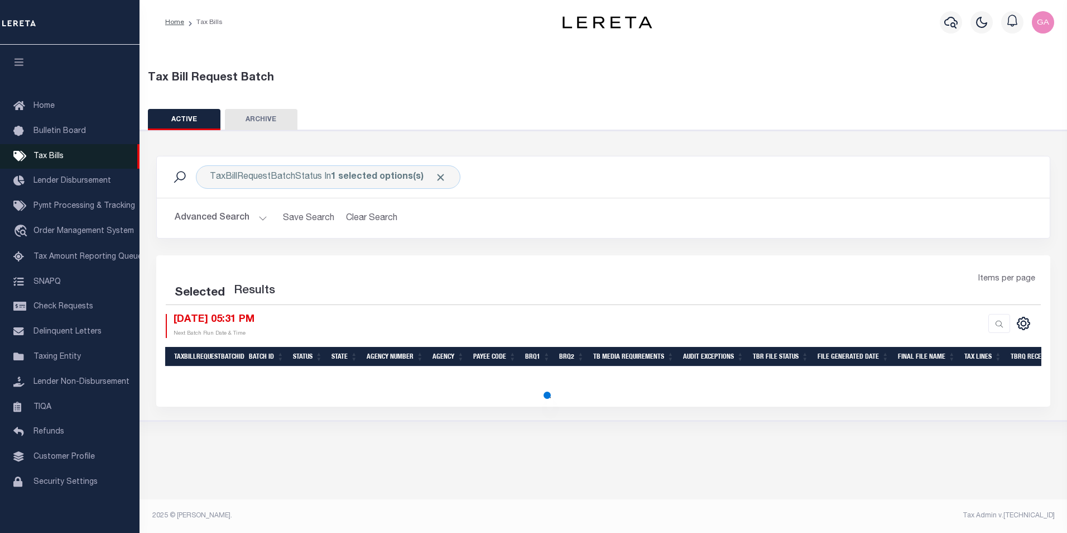
select select "1000"
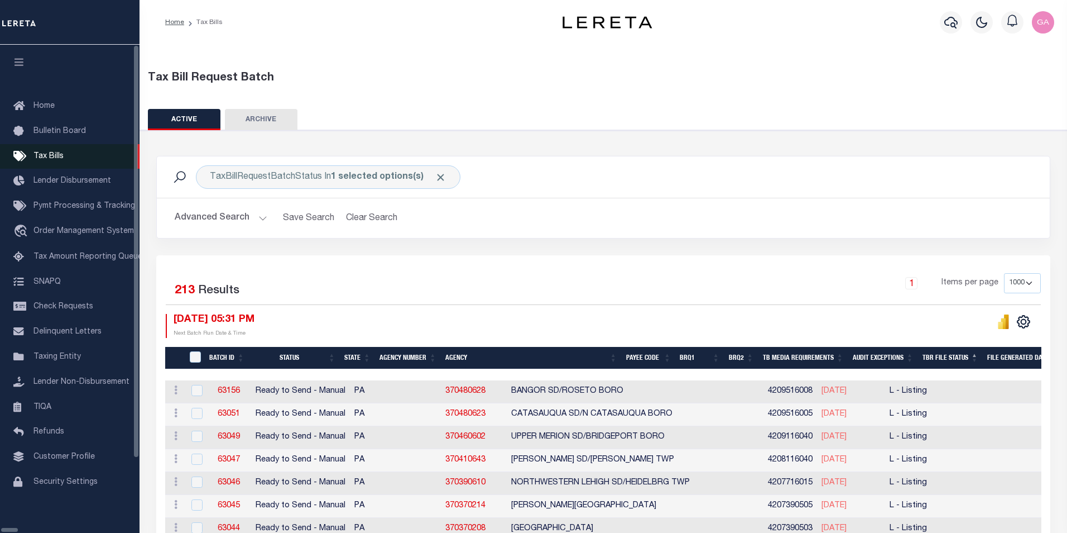
drag, startPoint x: 54, startPoint y: 156, endPoint x: 355, endPoint y: 165, distance: 300.5
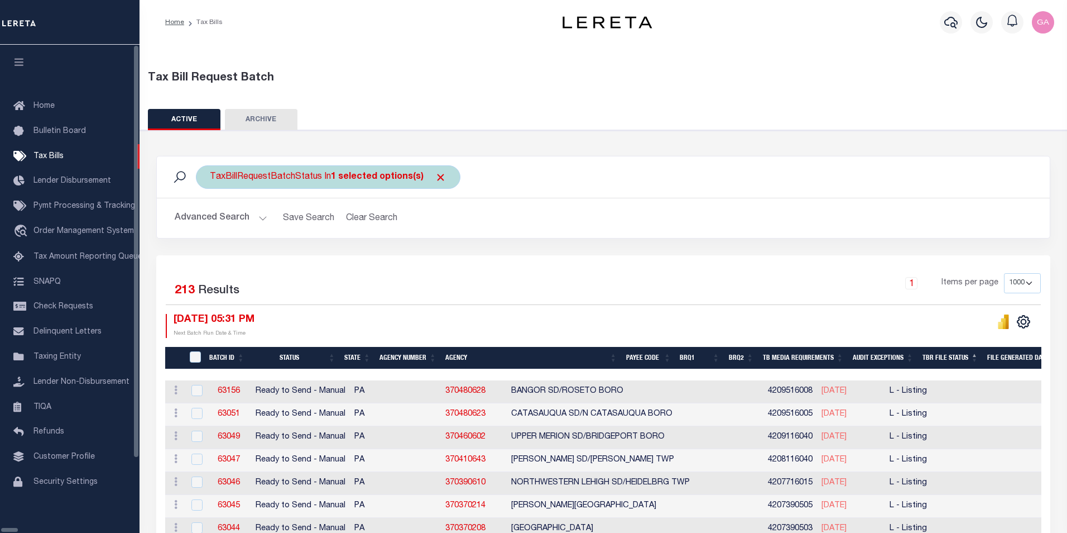
click at [54, 156] on span "Tax Bills" at bounding box center [48, 156] width 30 height 8
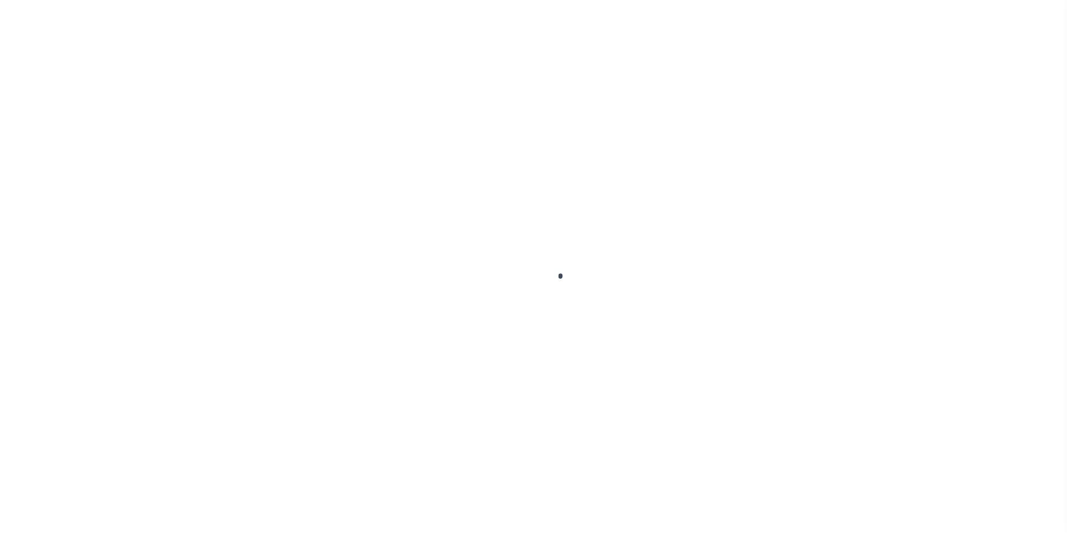
select select "1000"
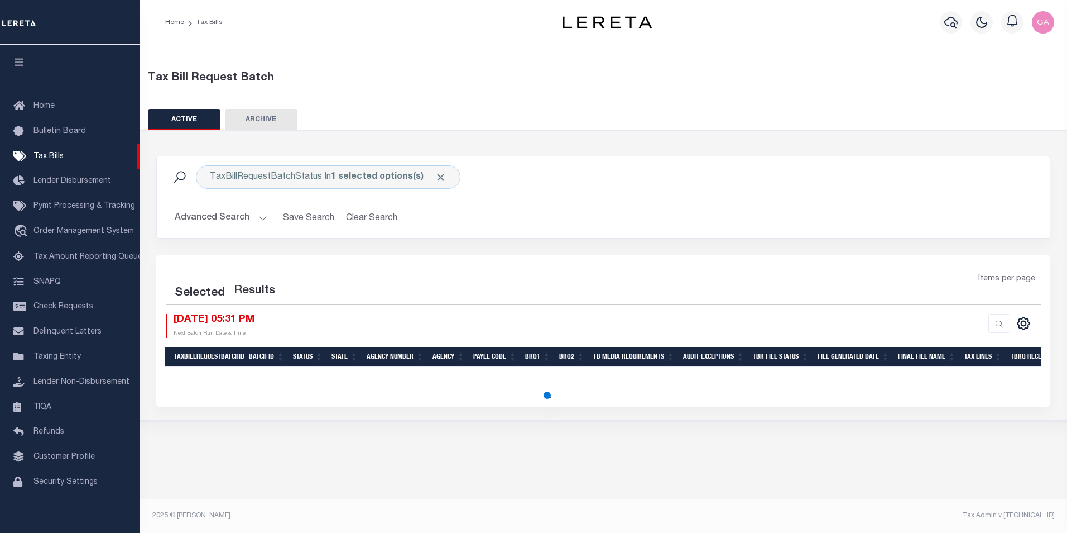
select select "1000"
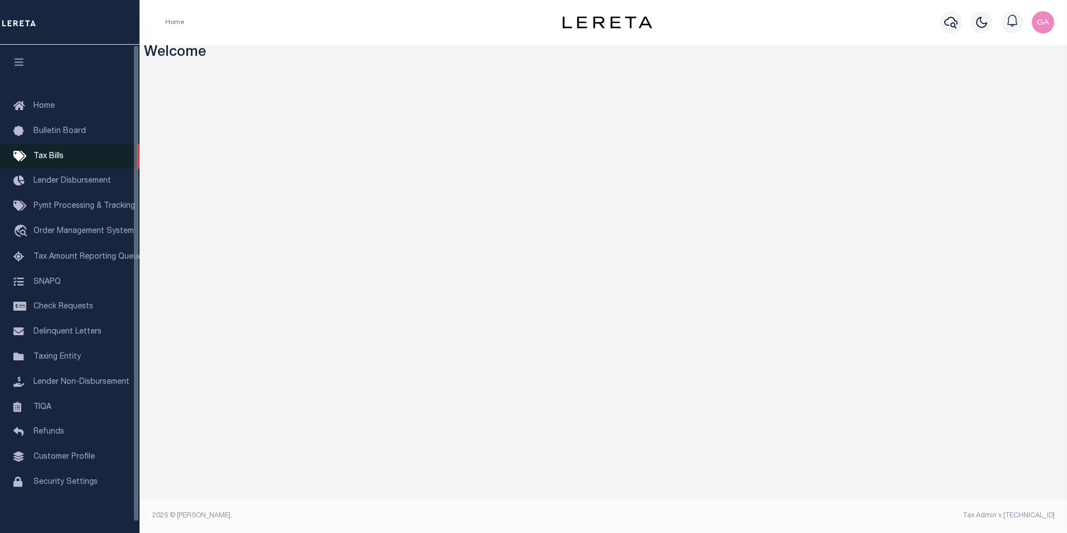
click at [52, 154] on span "Tax Bills" at bounding box center [48, 156] width 30 height 8
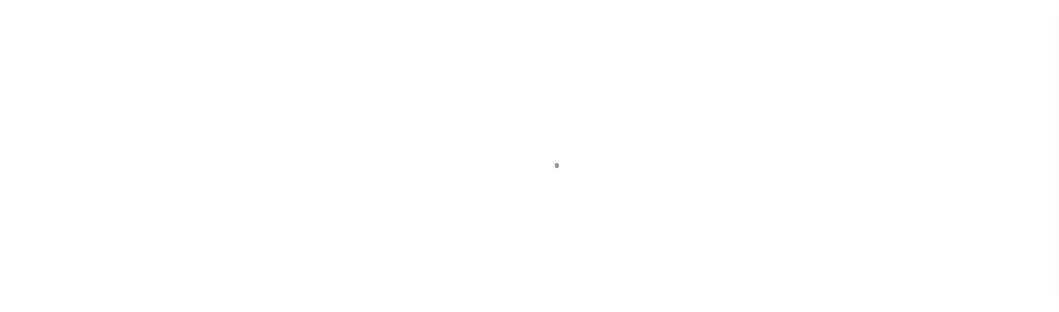
select select "1000"
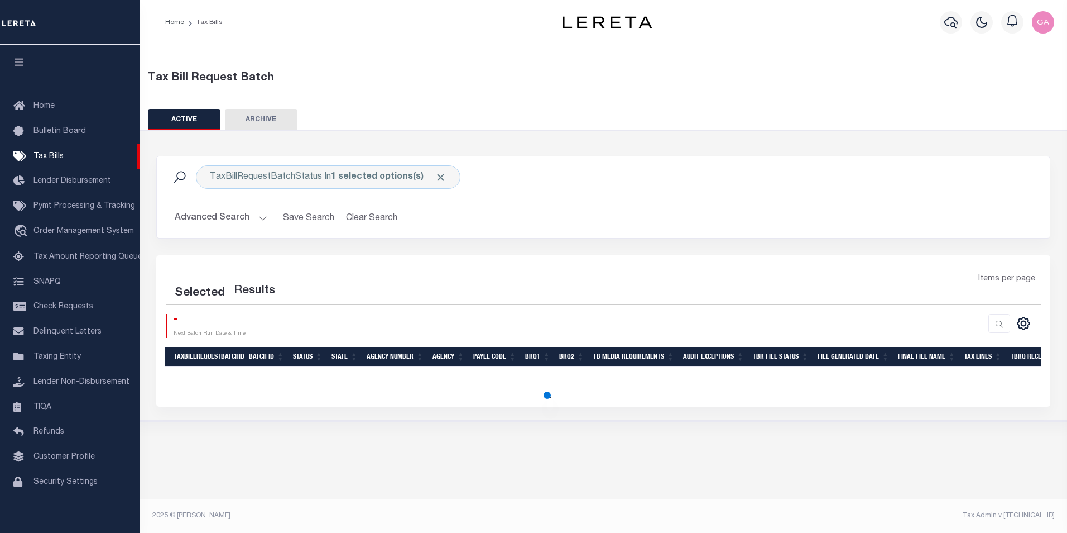
select select "1000"
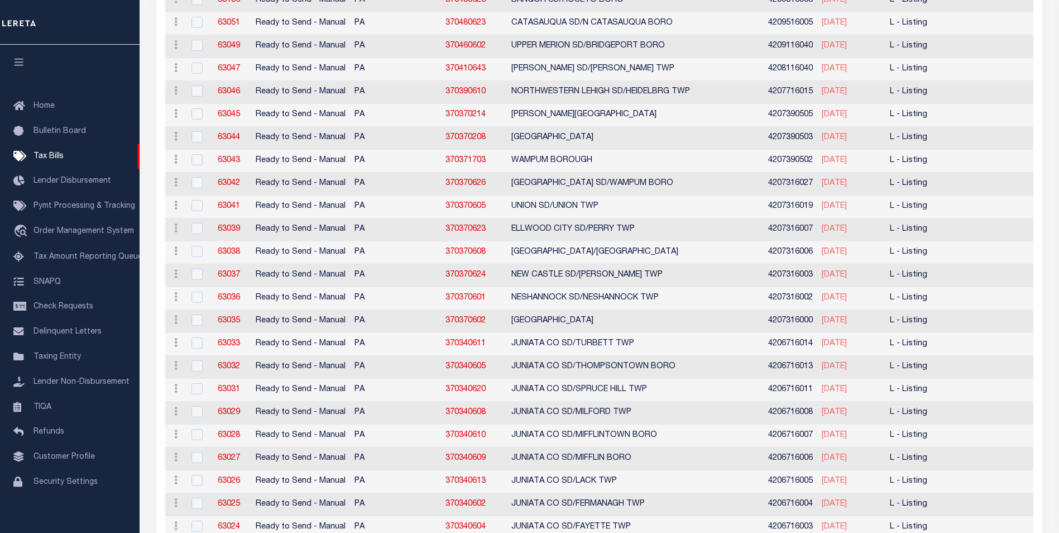
scroll to position [56, 0]
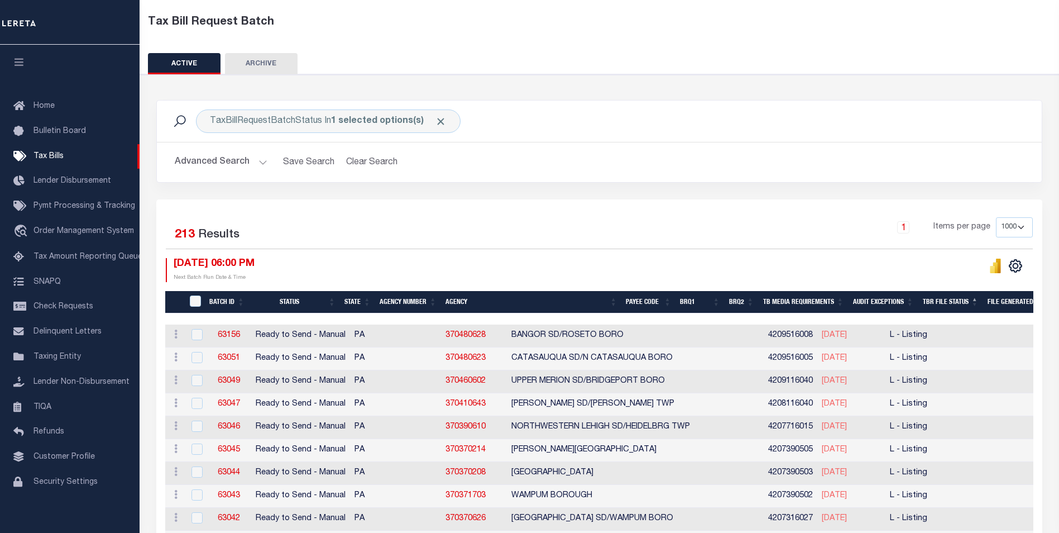
click at [384, 236] on div "1 Items per page 100 200 500 1000" at bounding box center [710, 232] width 663 height 31
click at [228, 336] on link "63156" at bounding box center [229, 335] width 22 height 8
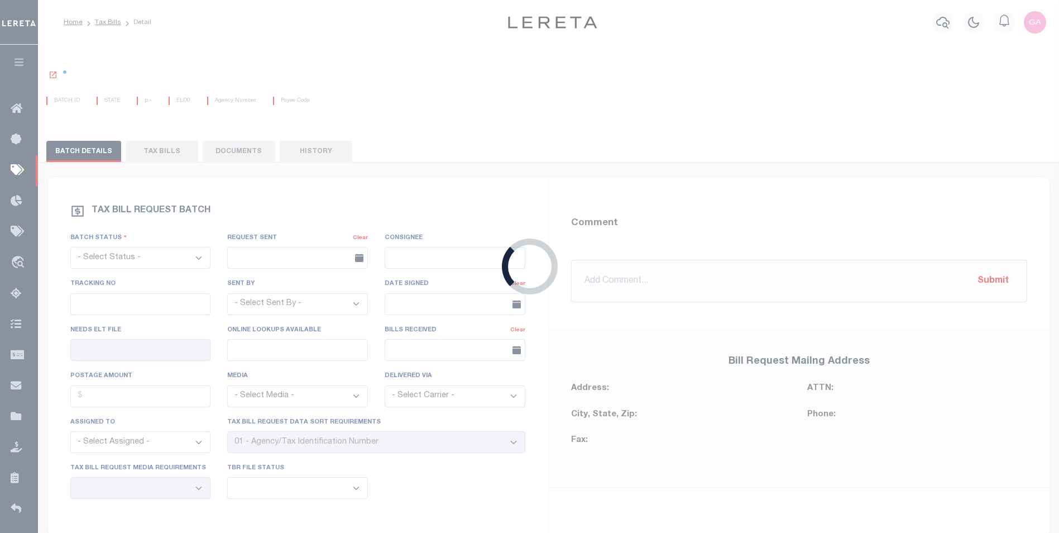
select select "RTS"
type input "No"
select select "29"
select select "20"
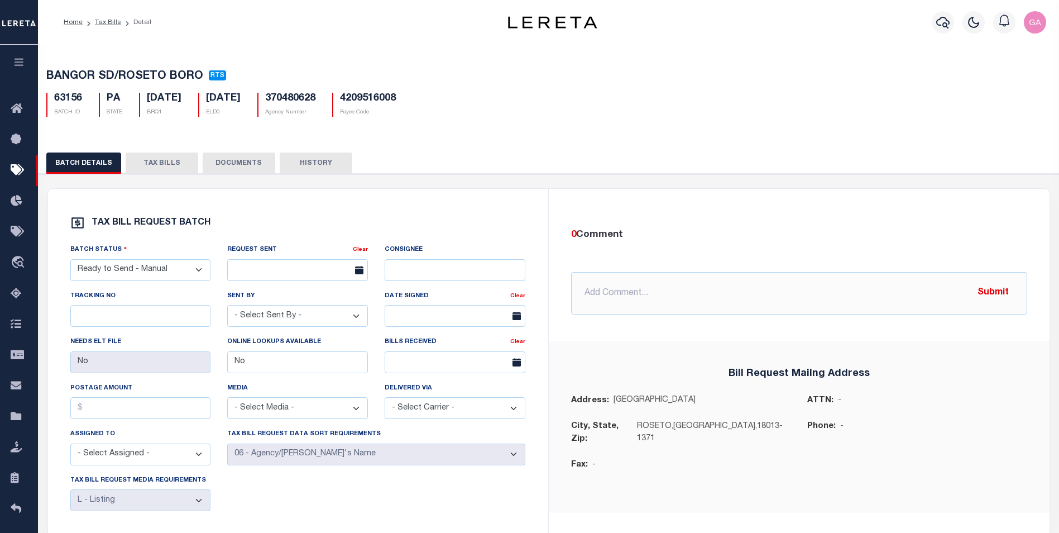
click at [156, 165] on button "TAX BILLS" at bounding box center [162, 162] width 73 height 21
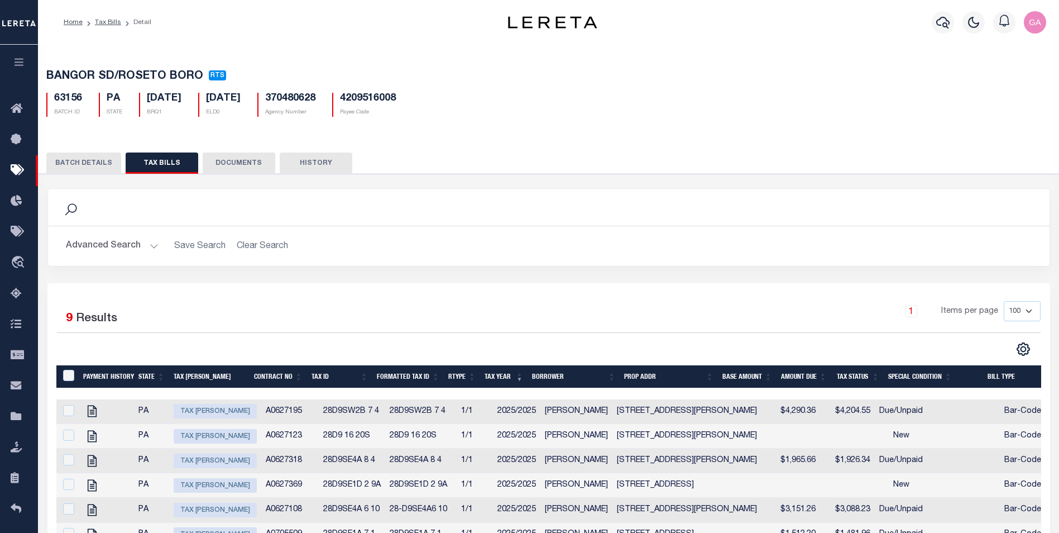
click at [77, 165] on button "BATCH DETAILS" at bounding box center [83, 162] width 75 height 21
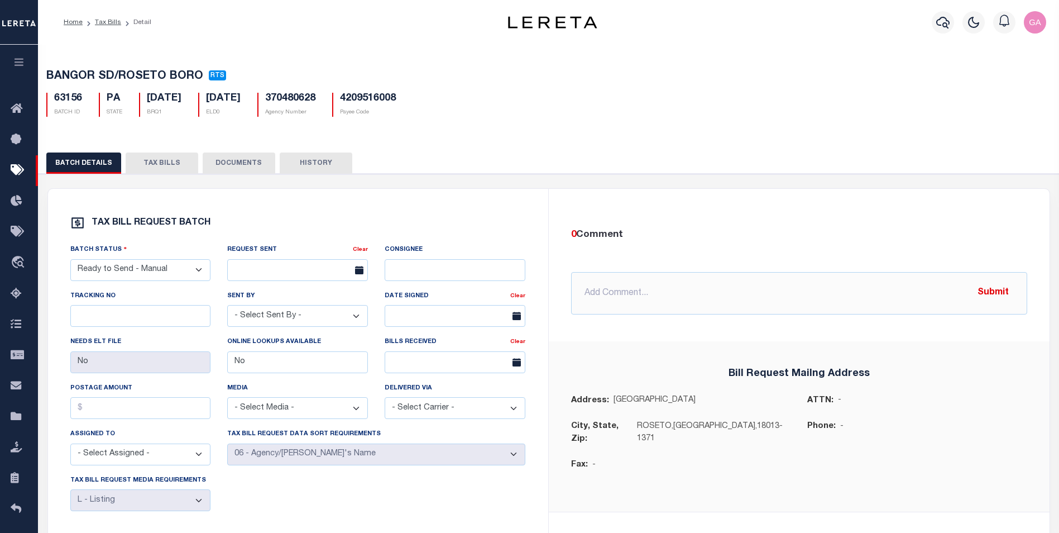
click at [161, 169] on button "TAX BILLS" at bounding box center [162, 162] width 73 height 21
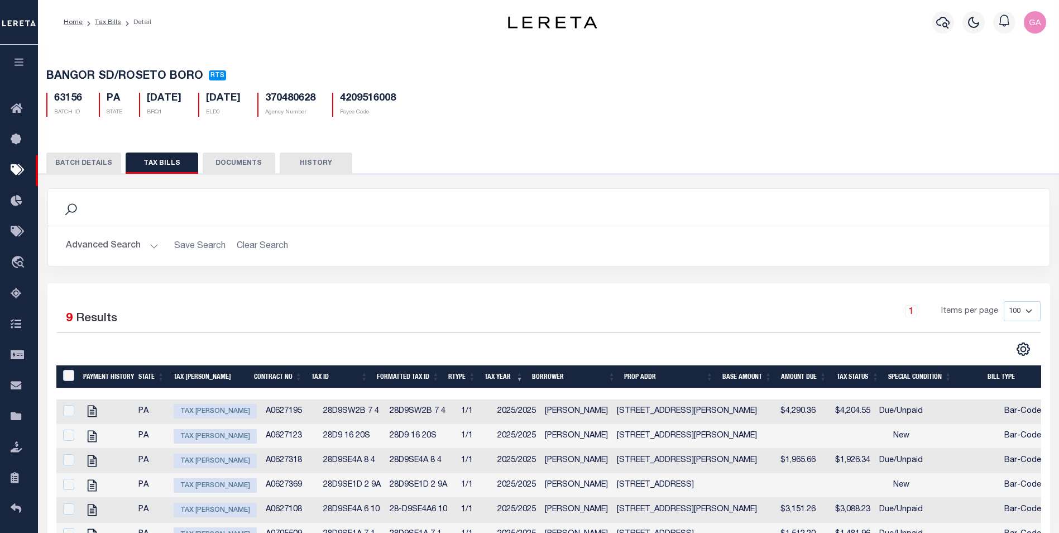
click at [88, 165] on button "BATCH DETAILS" at bounding box center [83, 162] width 75 height 21
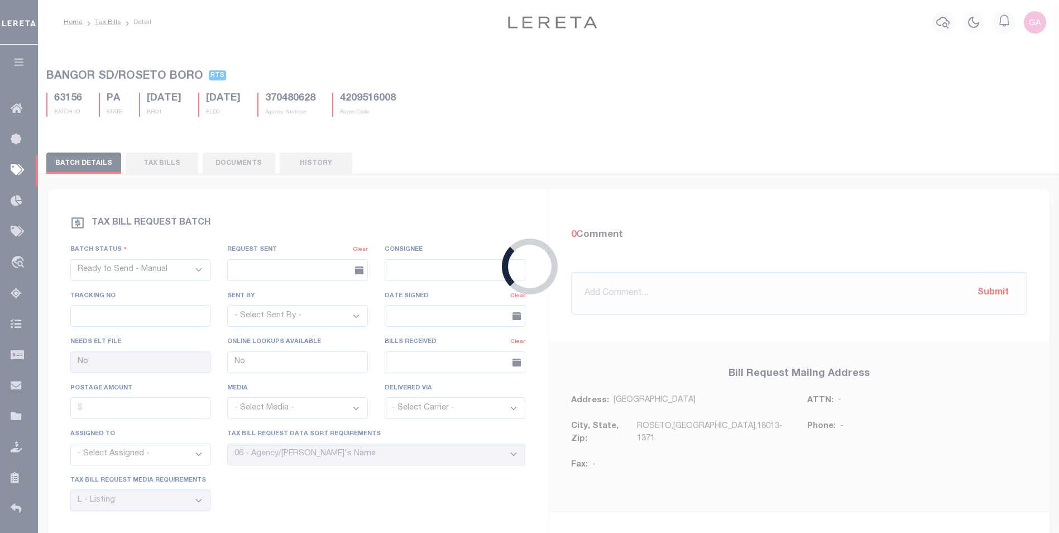
select select "RTA"
type input "Yes"
select select "25"
select select "22"
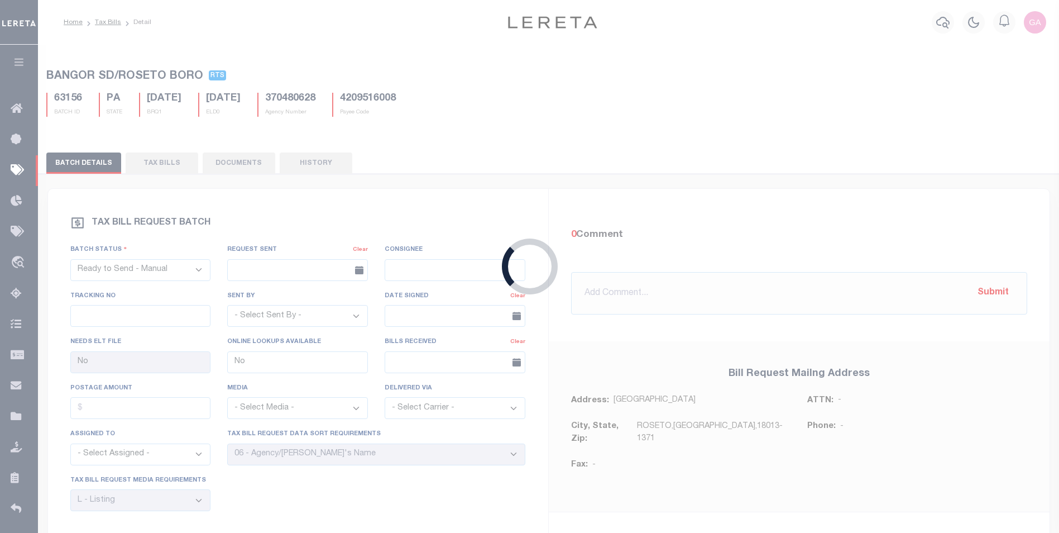
select select "1"
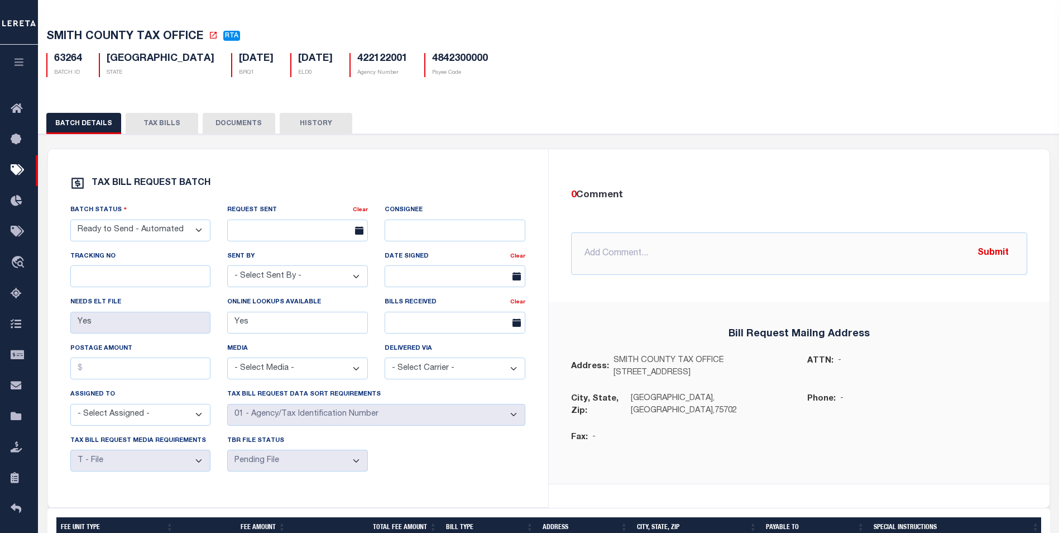
scroll to position [4, 0]
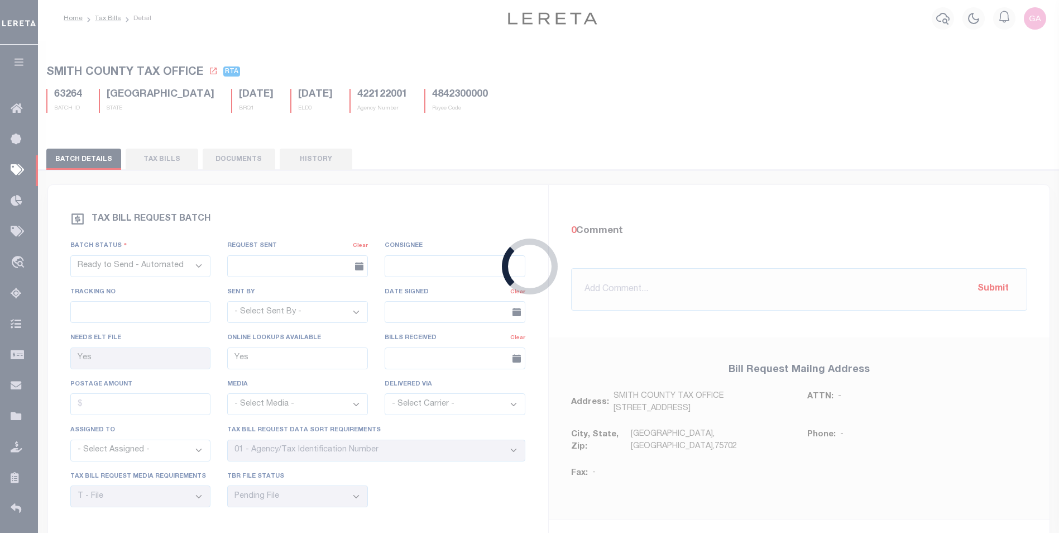
type input "No"
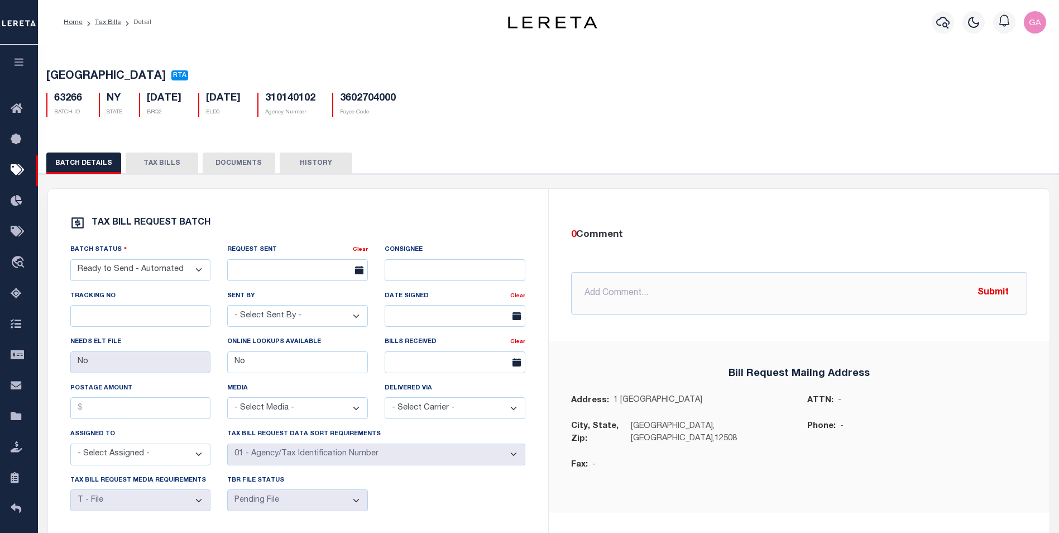
click at [160, 168] on button "TAX BILLS" at bounding box center [162, 162] width 73 height 21
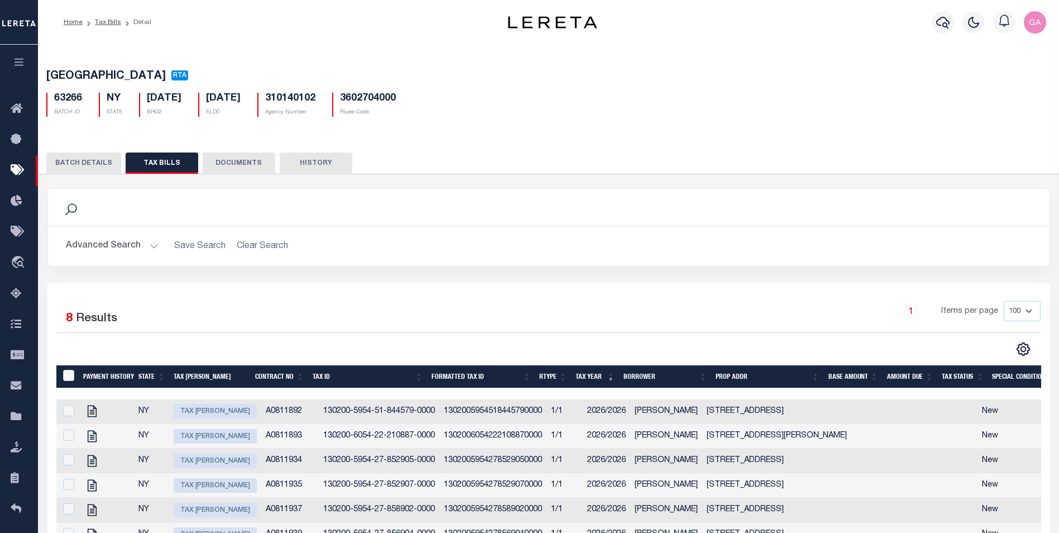
click at [234, 165] on button "DOCUMENTS" at bounding box center [239, 162] width 73 height 21
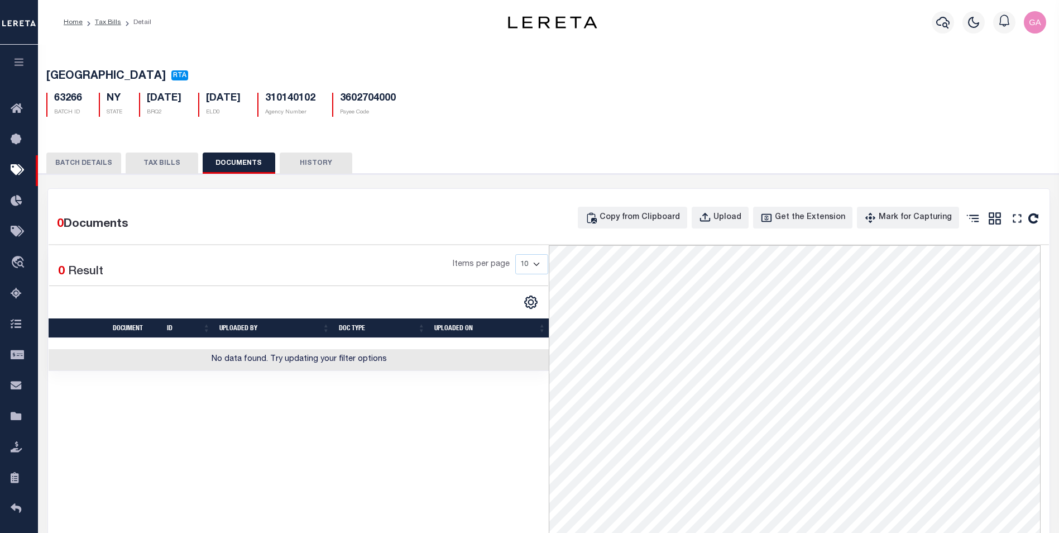
click at [316, 169] on button "HISTORY" at bounding box center [316, 162] width 73 height 21
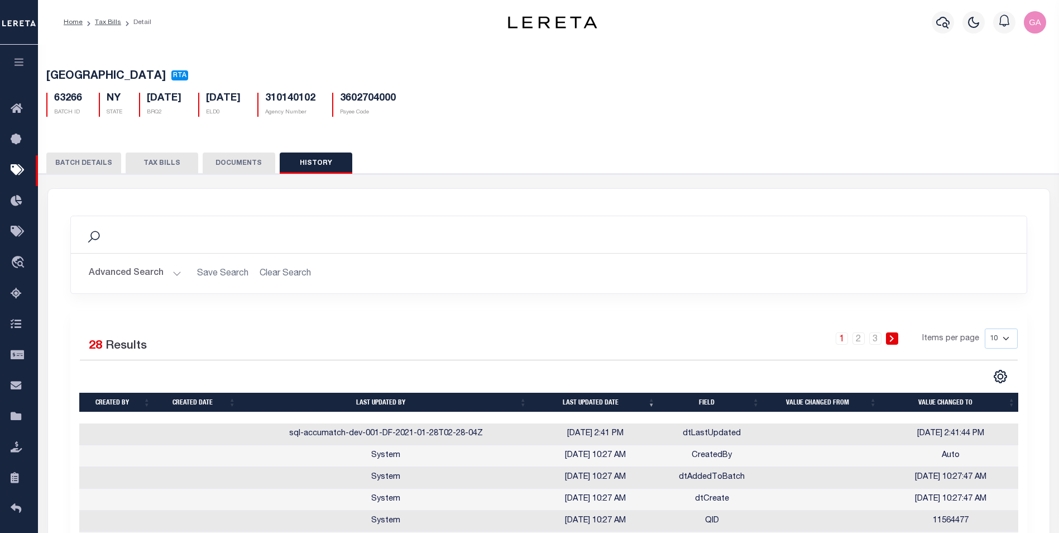
click at [81, 169] on button "BATCH DETAILS" at bounding box center [83, 162] width 75 height 21
